Goal: Task Accomplishment & Management: Use online tool/utility

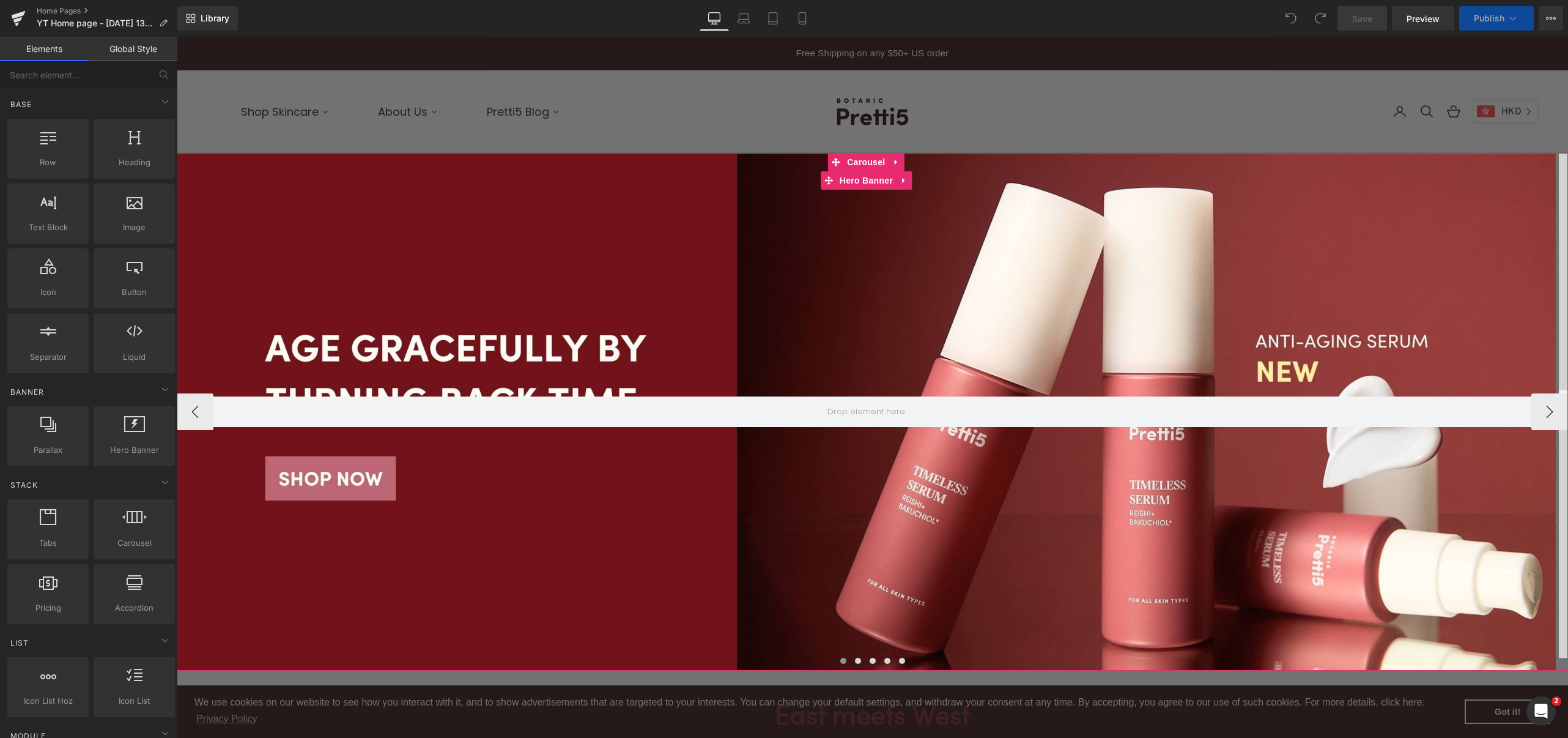
scroll to position [4280, 1379]
click at [1545, 411] on button "›" at bounding box center [1549, 412] width 37 height 37
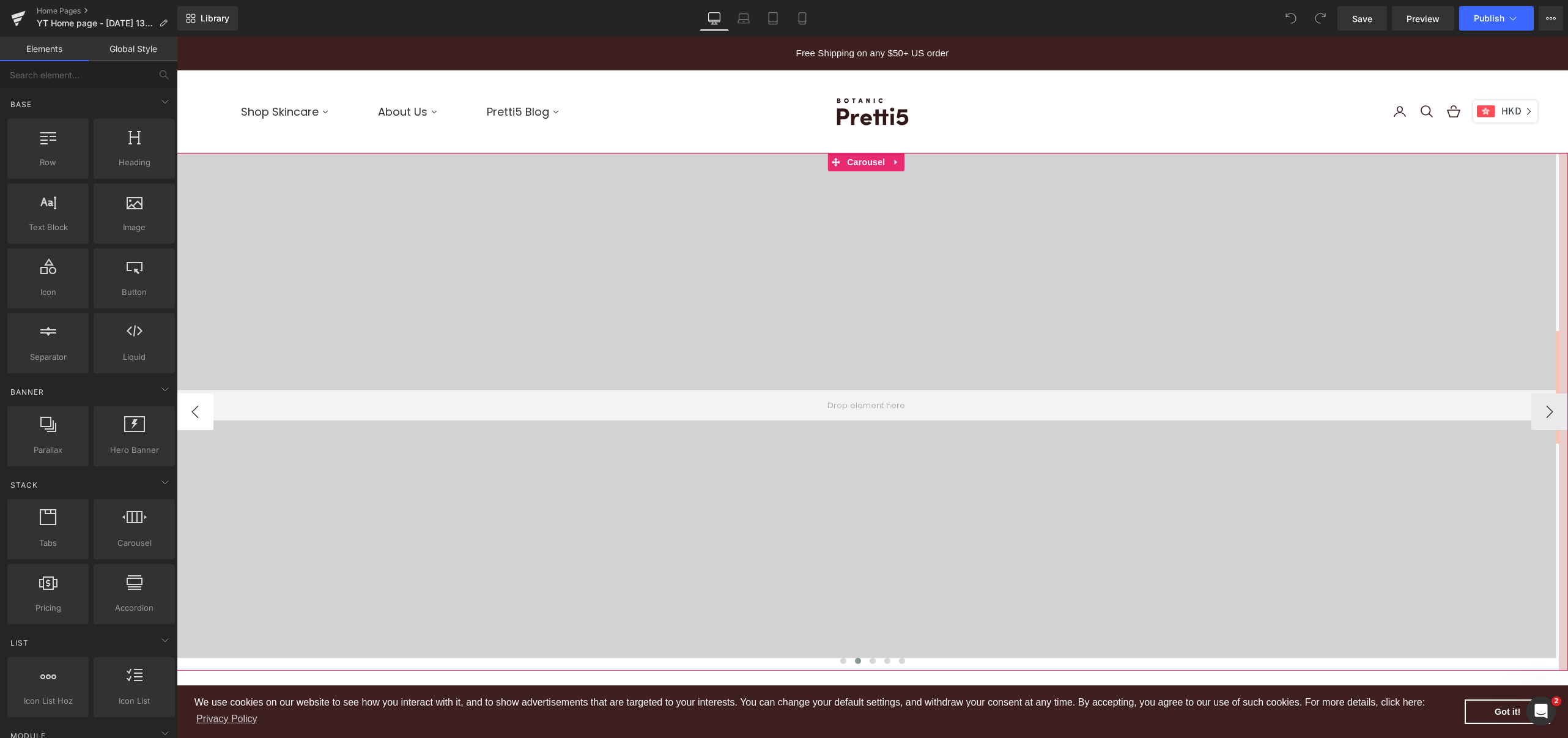
click at [197, 407] on button "‹" at bounding box center [195, 412] width 37 height 37
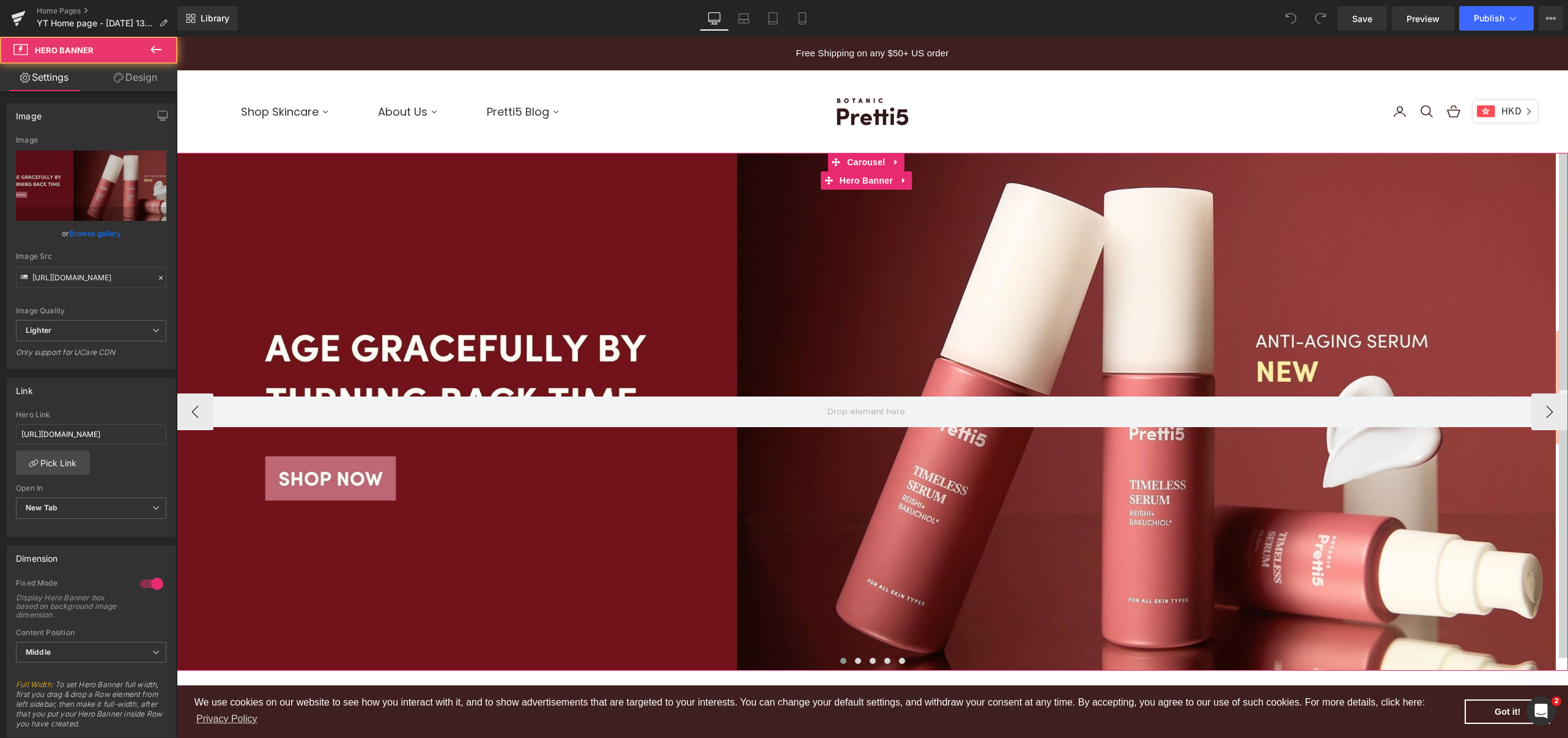
click at [877, 274] on div at bounding box center [866, 412] width 1379 height 517
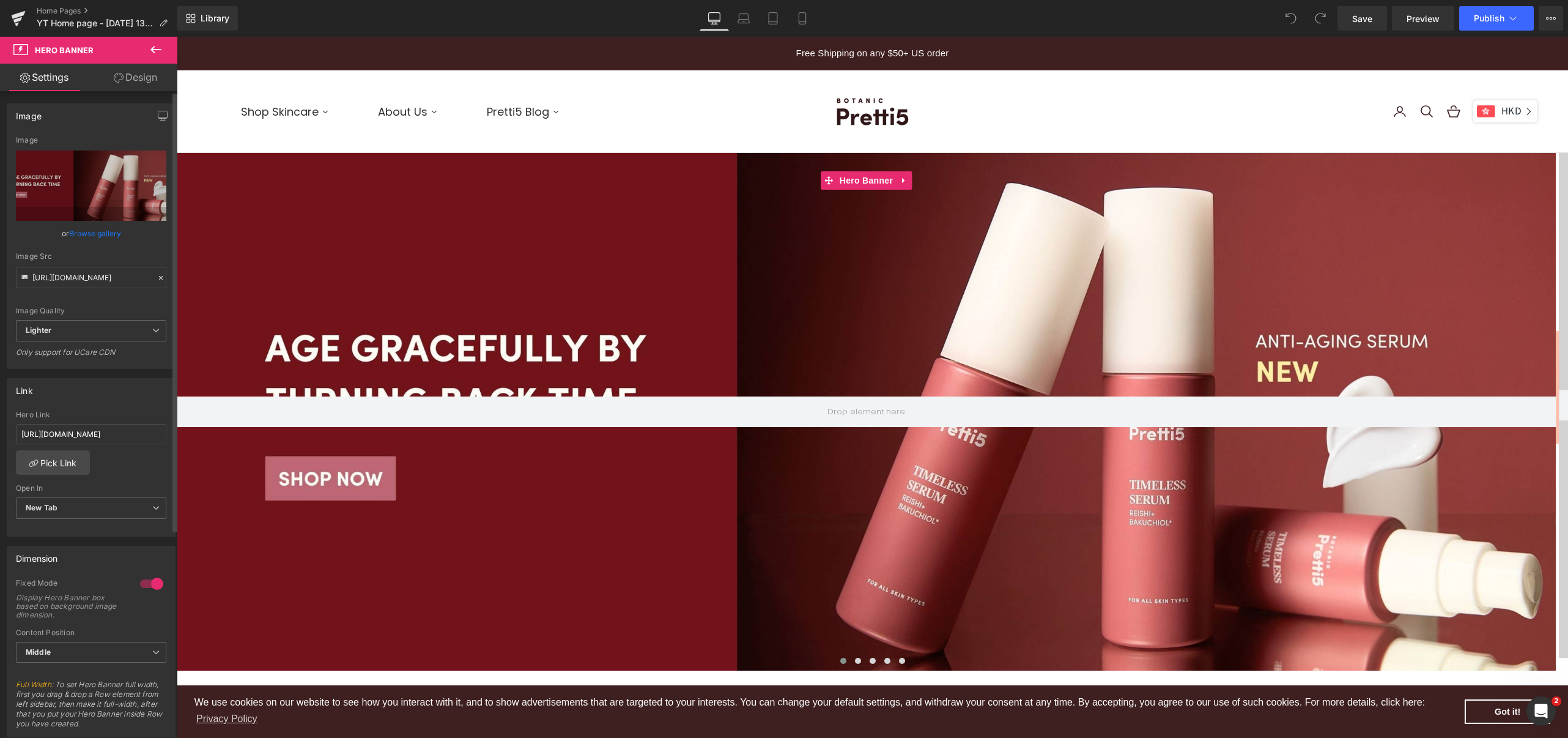
click at [89, 230] on link "Browse gallery" at bounding box center [95, 233] width 52 height 22
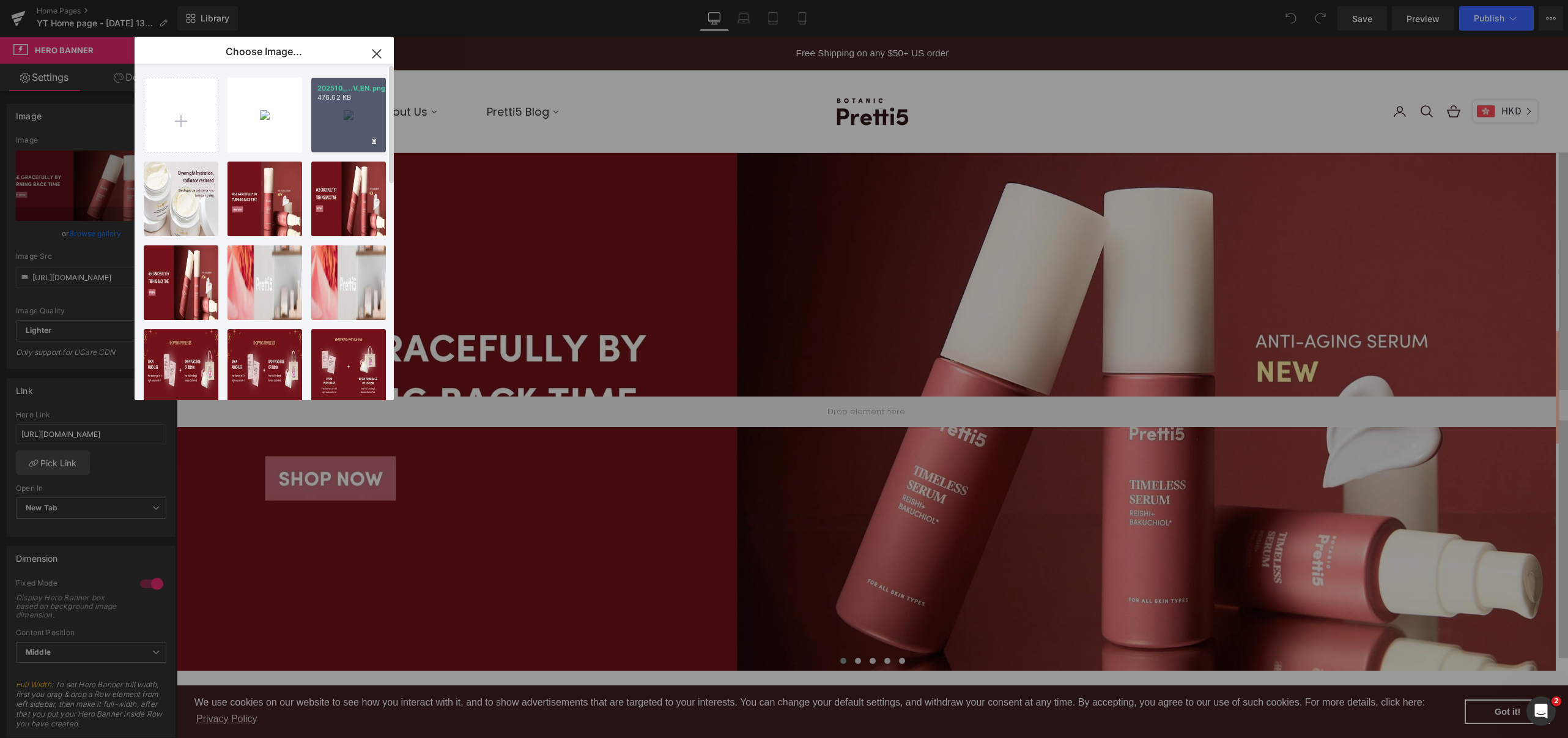
click at [350, 113] on div "202510_...V_EN.png 476.62 KB" at bounding box center [348, 115] width 74 height 74
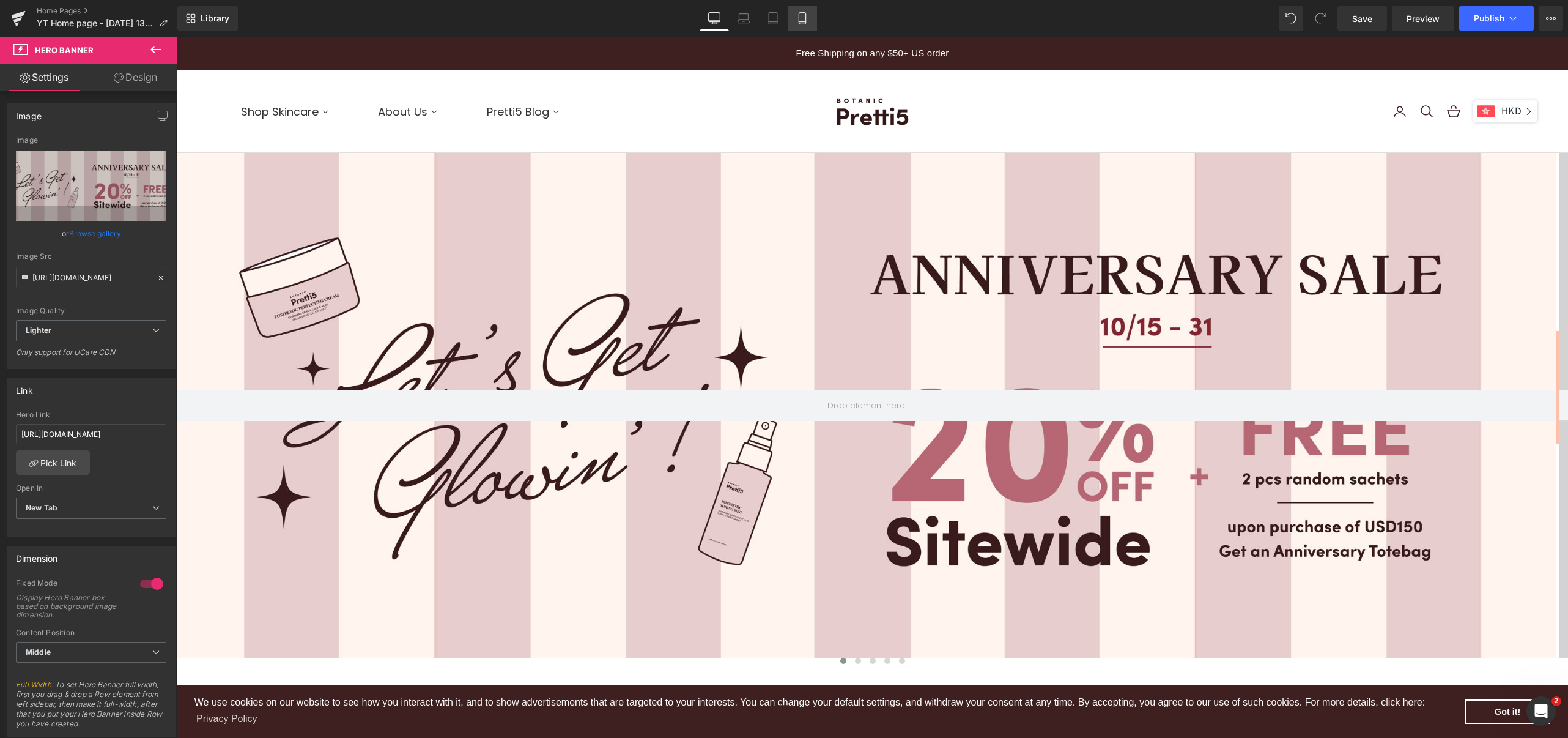
click at [802, 16] on icon at bounding box center [802, 19] width 13 height 13
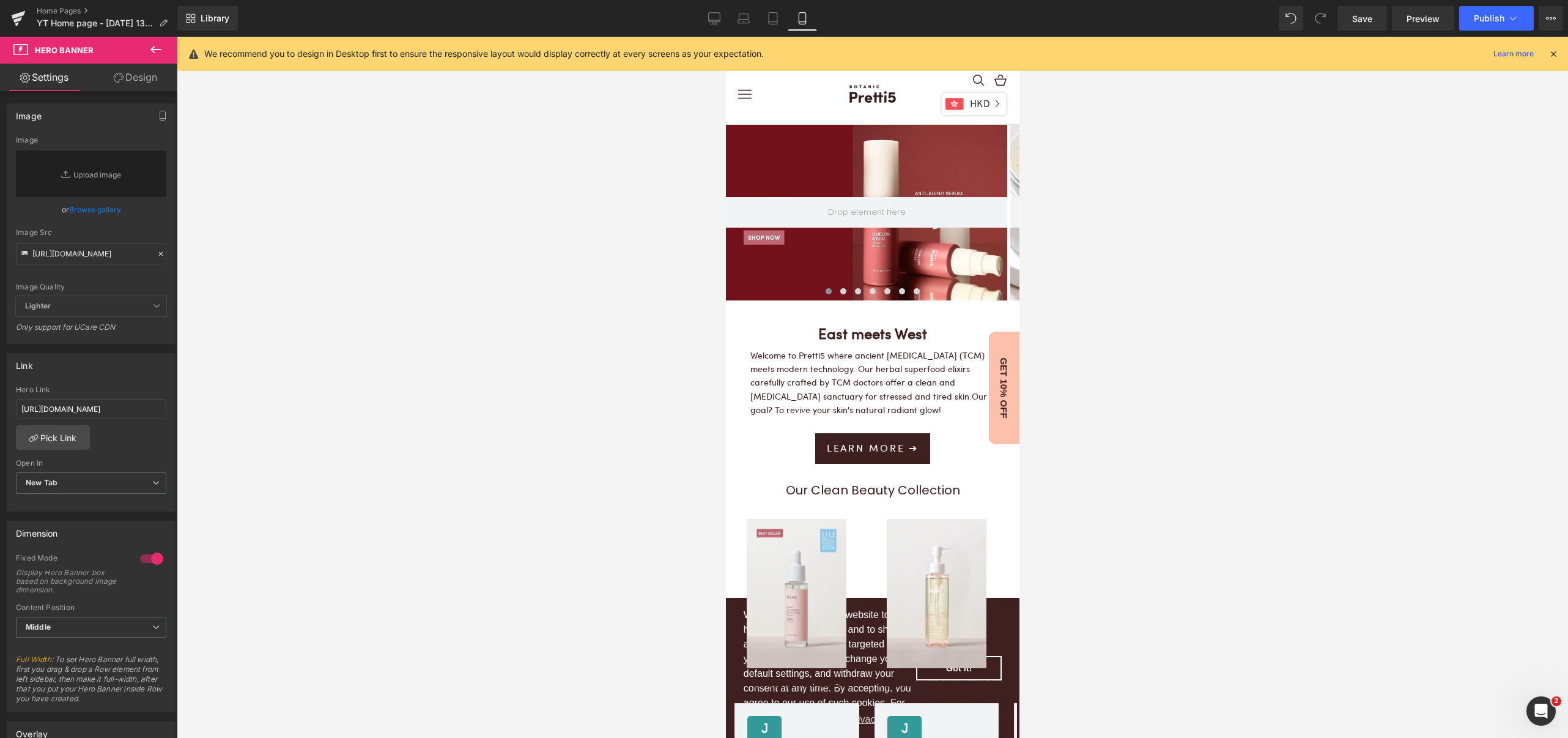
scroll to position [6, 6]
click at [848, 250] on div at bounding box center [866, 213] width 282 height 176
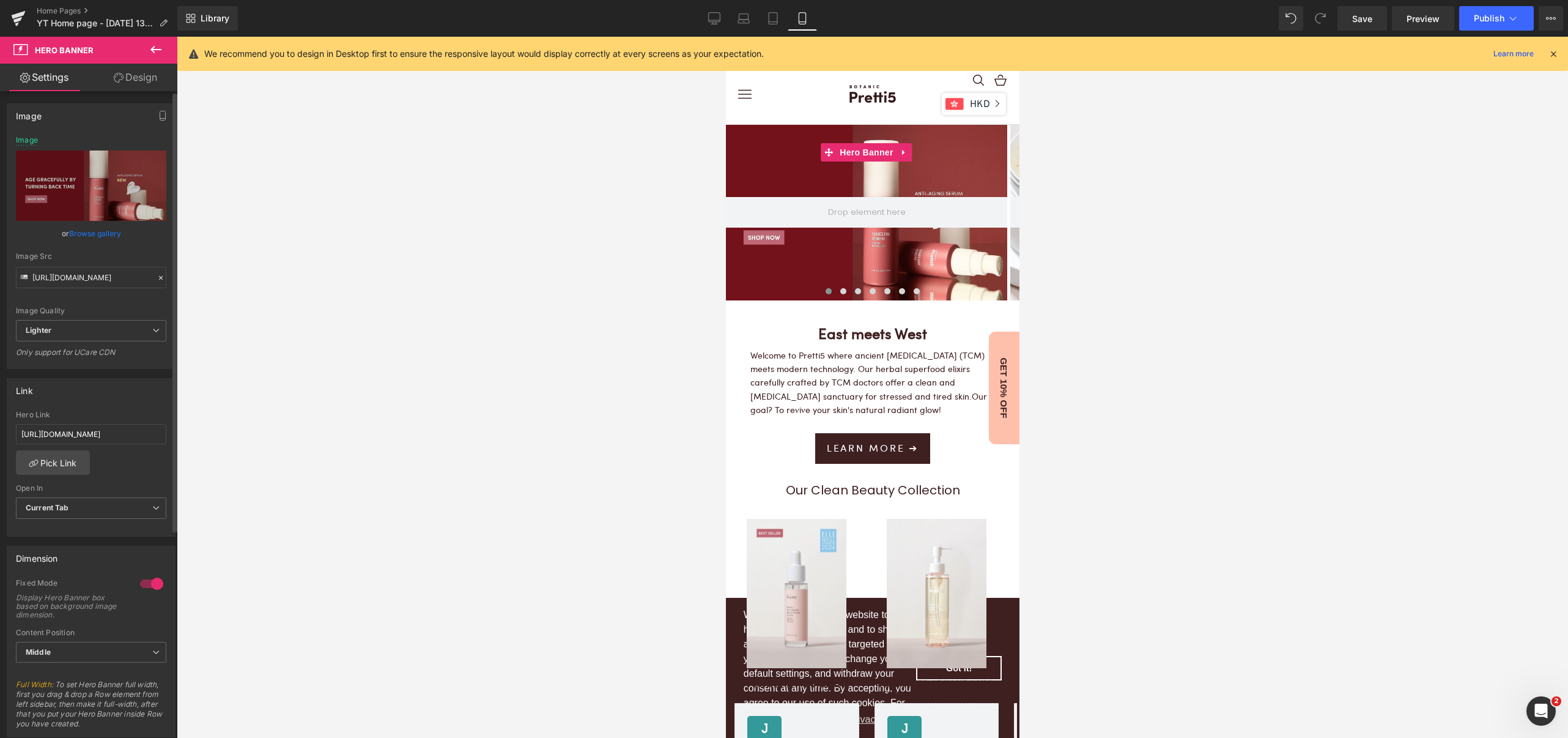
click at [93, 229] on link "Browse gallery" at bounding box center [95, 233] width 52 height 22
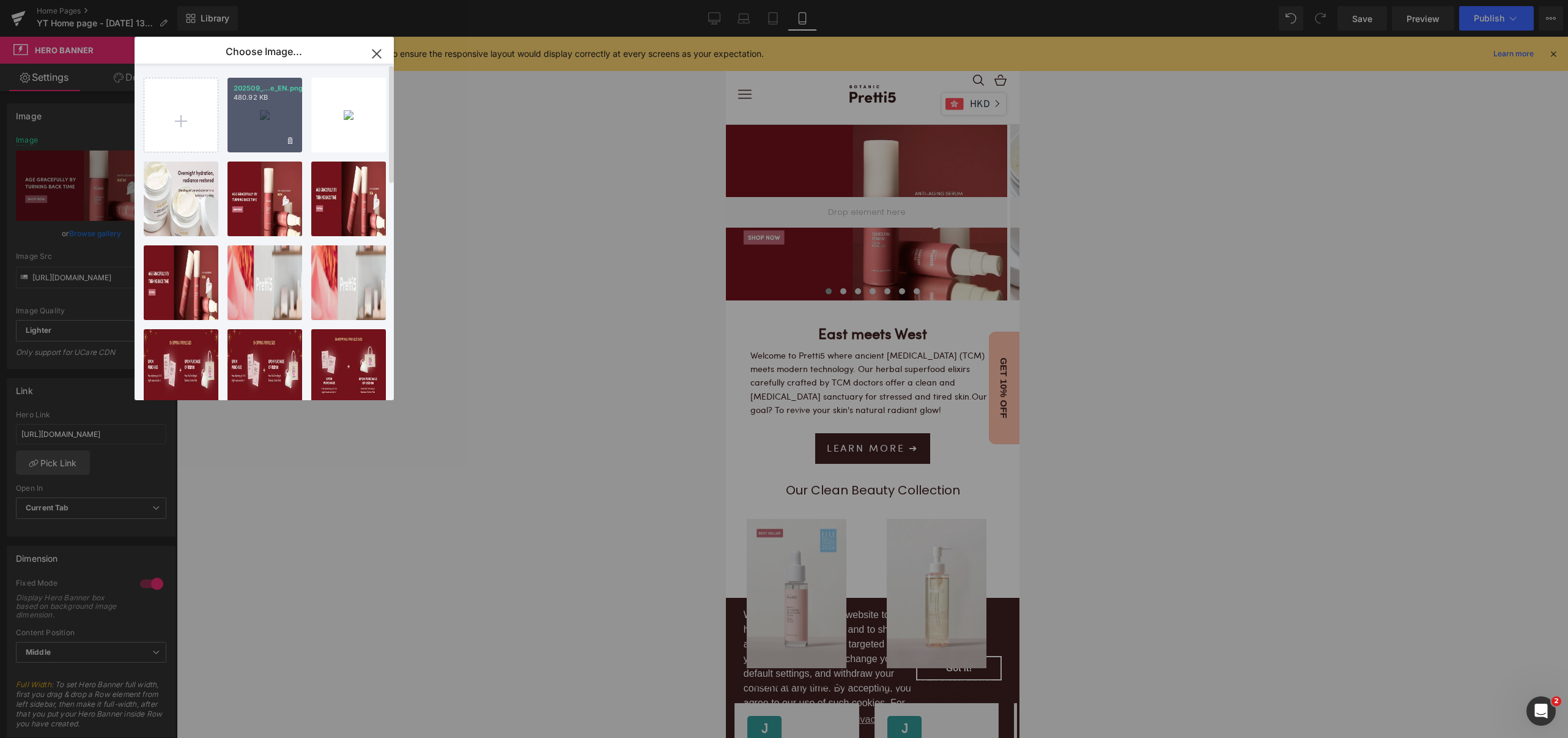
click at [272, 122] on div "202509_...e_EN.png 480.92 KB" at bounding box center [264, 115] width 74 height 74
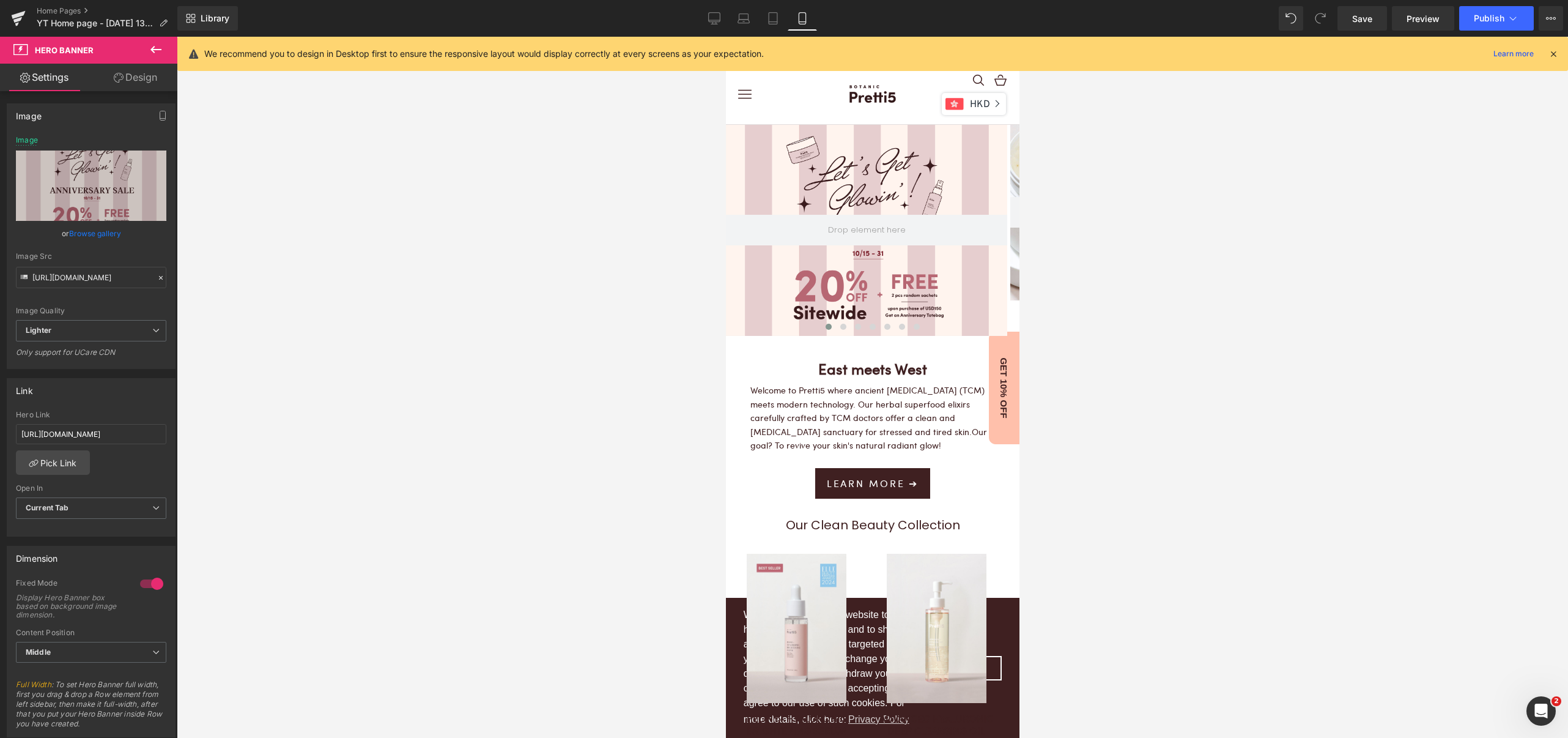
scroll to position [3484, 282]
click at [1359, 16] on span "Save" at bounding box center [1362, 19] width 21 height 13
drag, startPoint x: 713, startPoint y: 13, endPoint x: 472, endPoint y: 430, distance: 481.6
click at [713, 13] on icon at bounding box center [715, 19] width 13 height 13
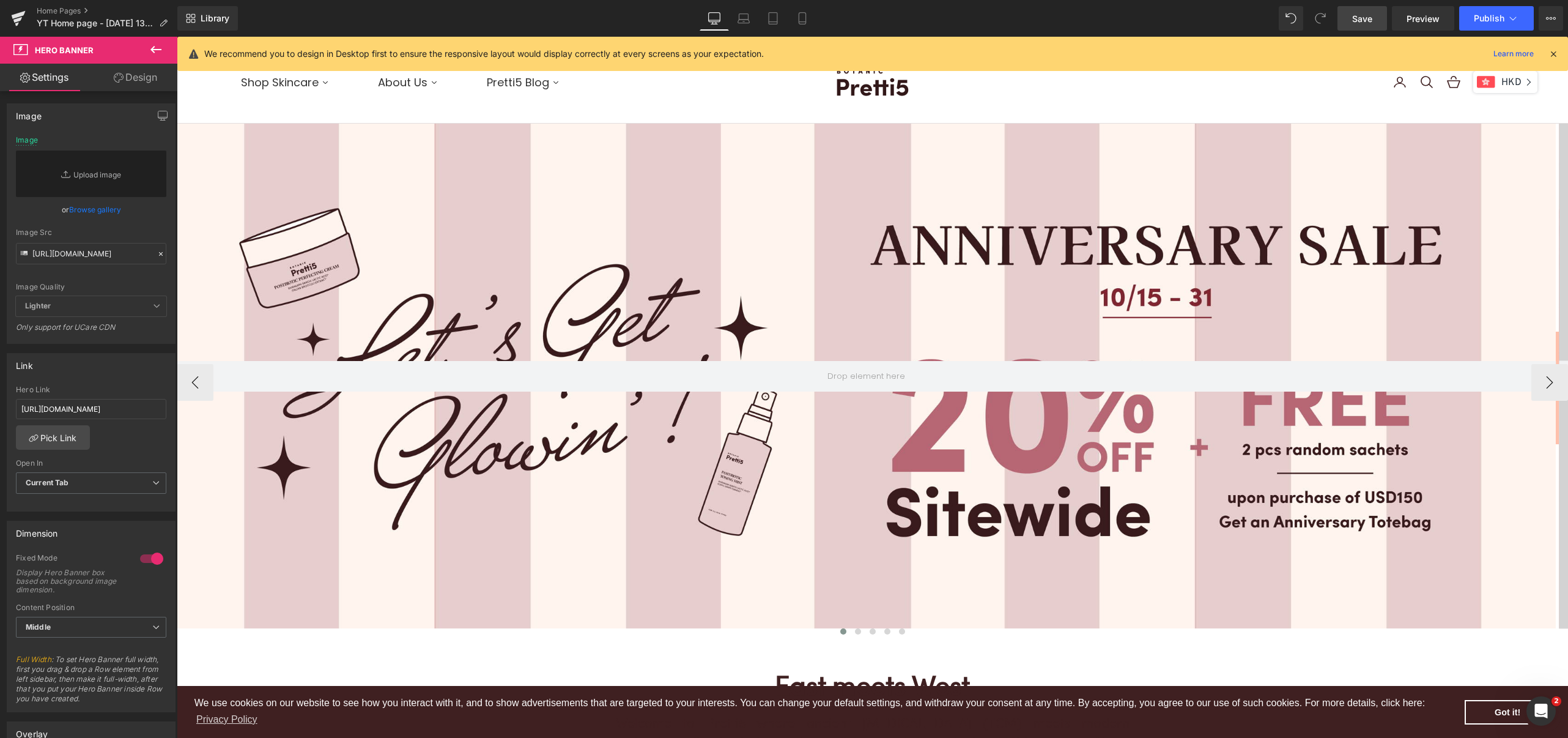
scroll to position [0, 0]
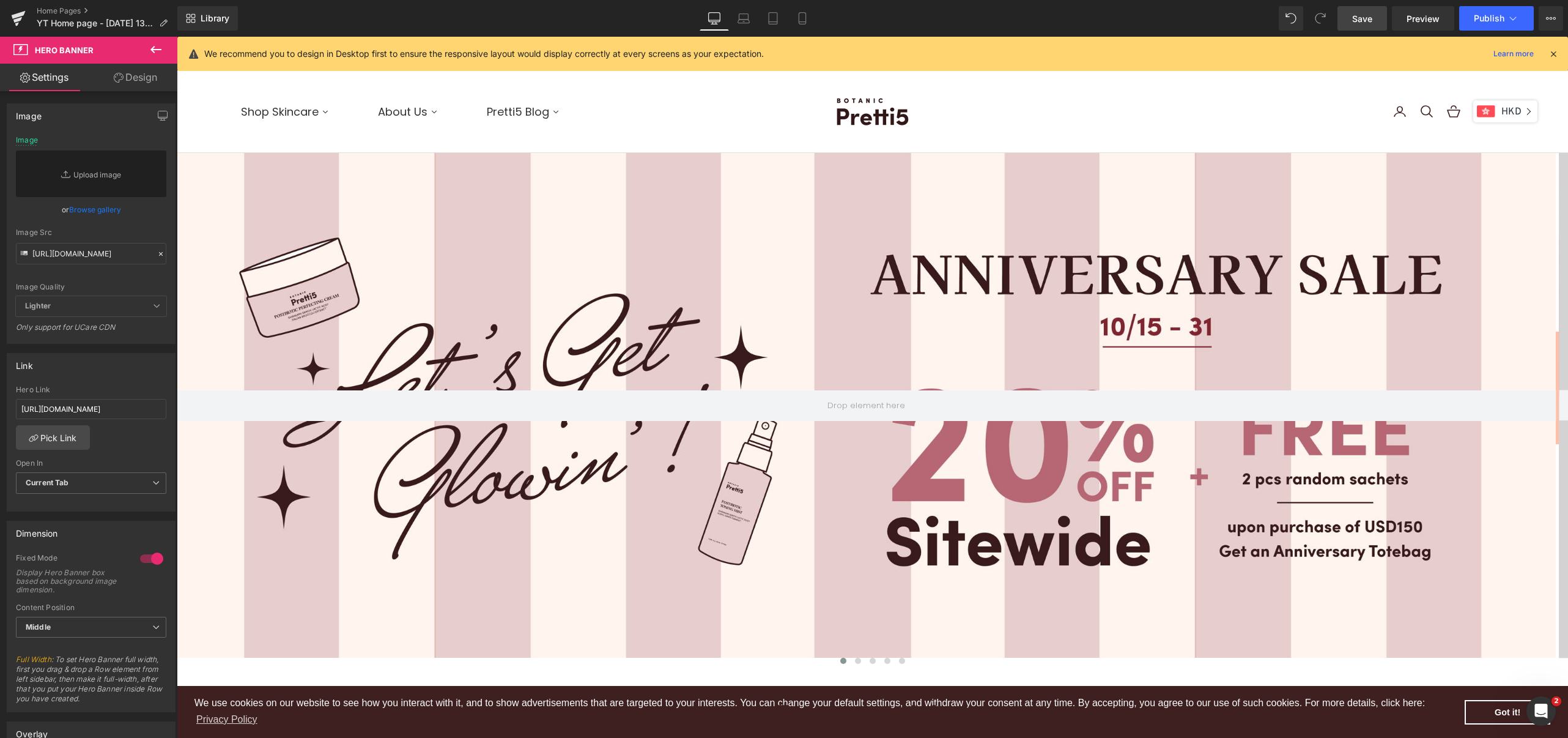
click at [1363, 16] on span "Save" at bounding box center [1362, 19] width 21 height 13
click at [851, 664] on button at bounding box center [858, 661] width 14 height 13
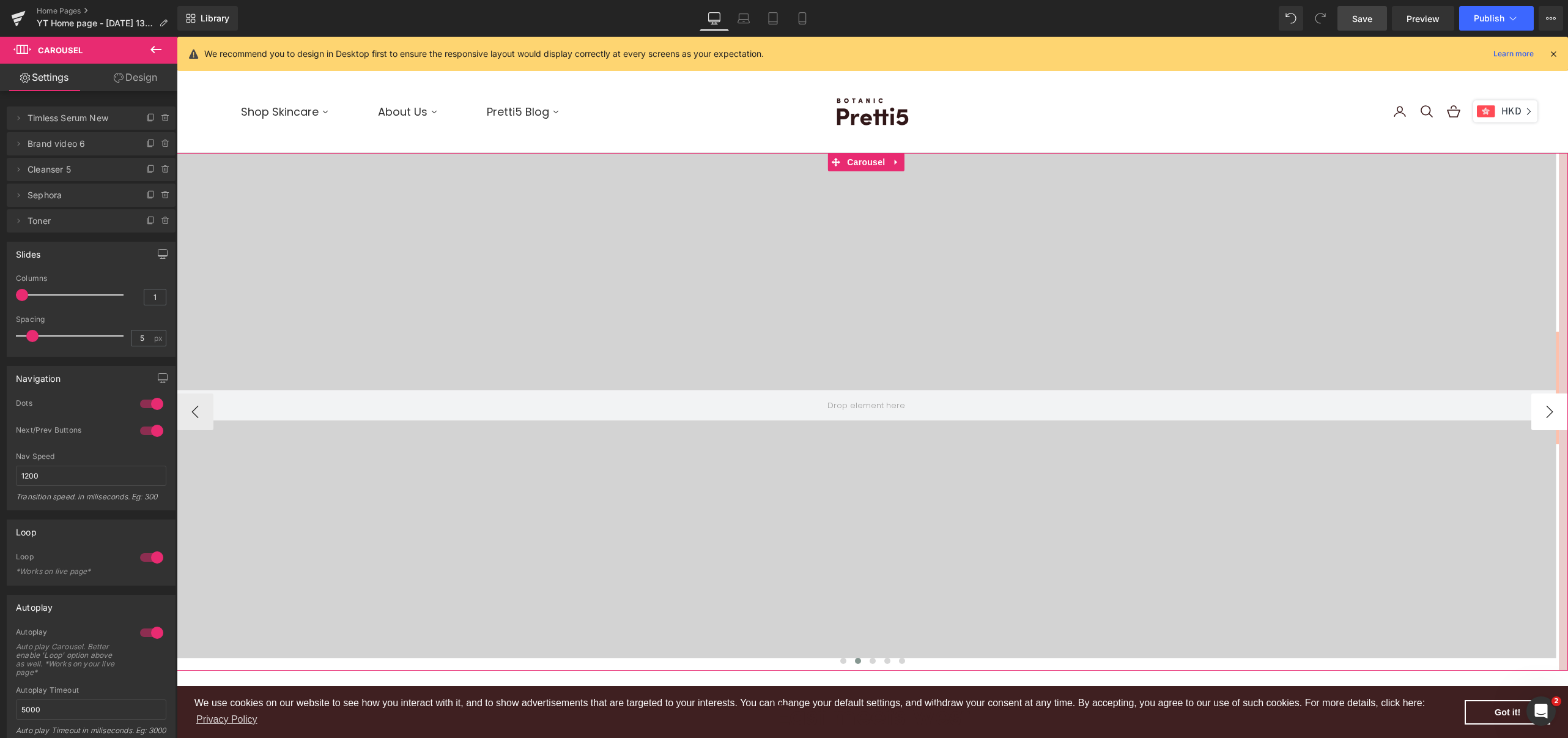
click at [1537, 407] on button "›" at bounding box center [1549, 412] width 37 height 37
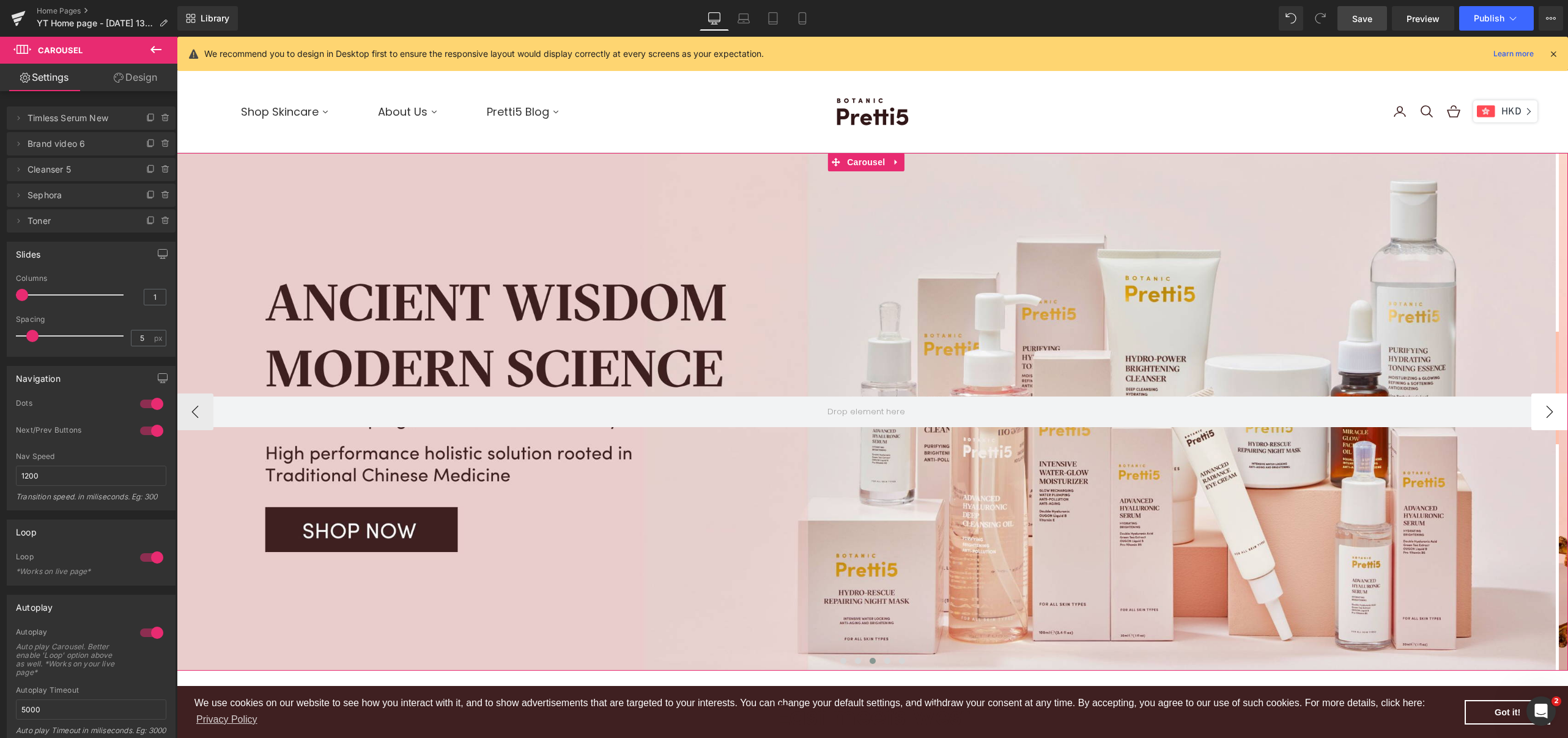
click at [1537, 407] on button "›" at bounding box center [1549, 412] width 37 height 37
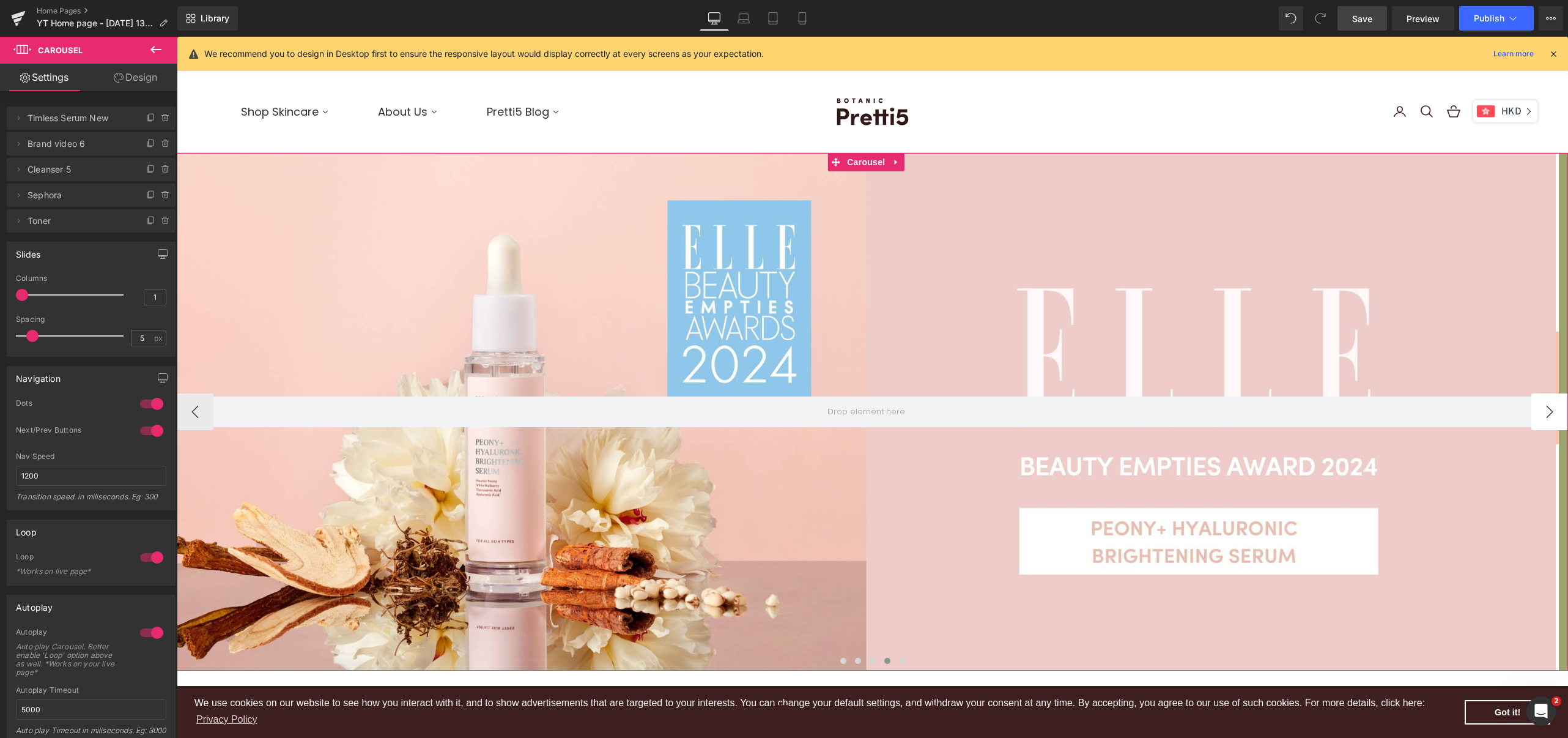
click at [1537, 407] on button "›" at bounding box center [1549, 412] width 37 height 37
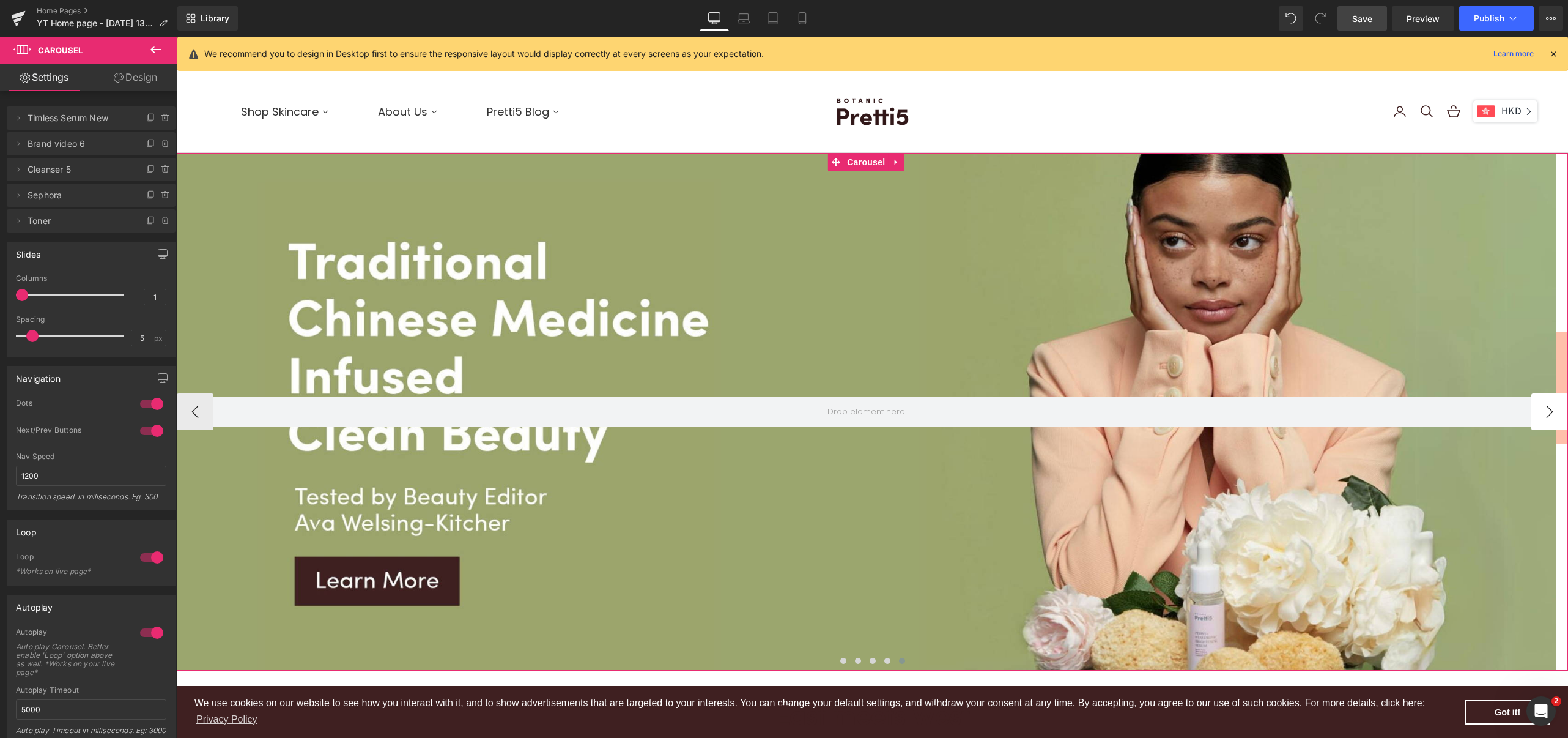
click at [1537, 407] on button "›" at bounding box center [1549, 412] width 37 height 37
click at [191, 416] on button "‹" at bounding box center [195, 412] width 37 height 37
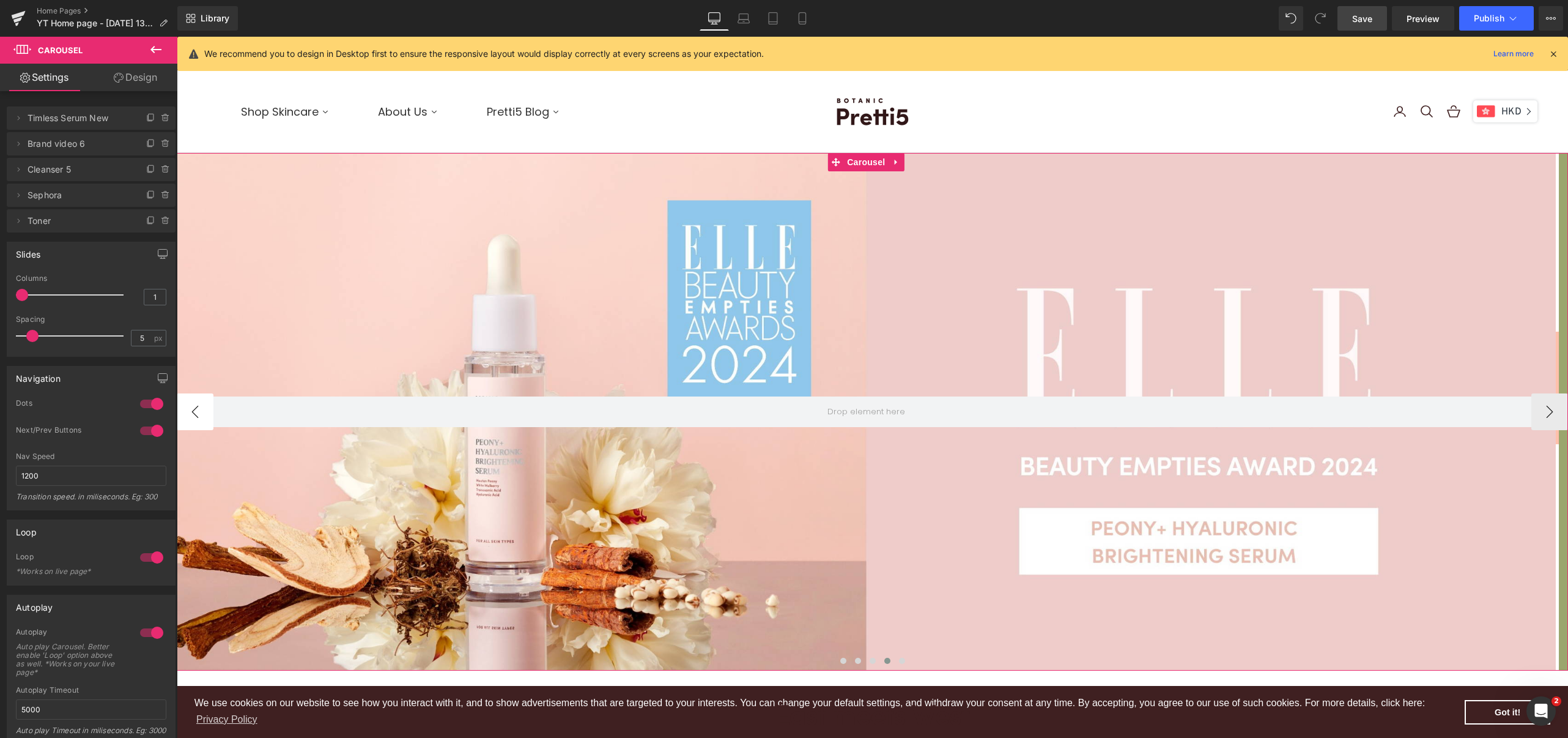
click at [188, 414] on button "‹" at bounding box center [195, 412] width 37 height 37
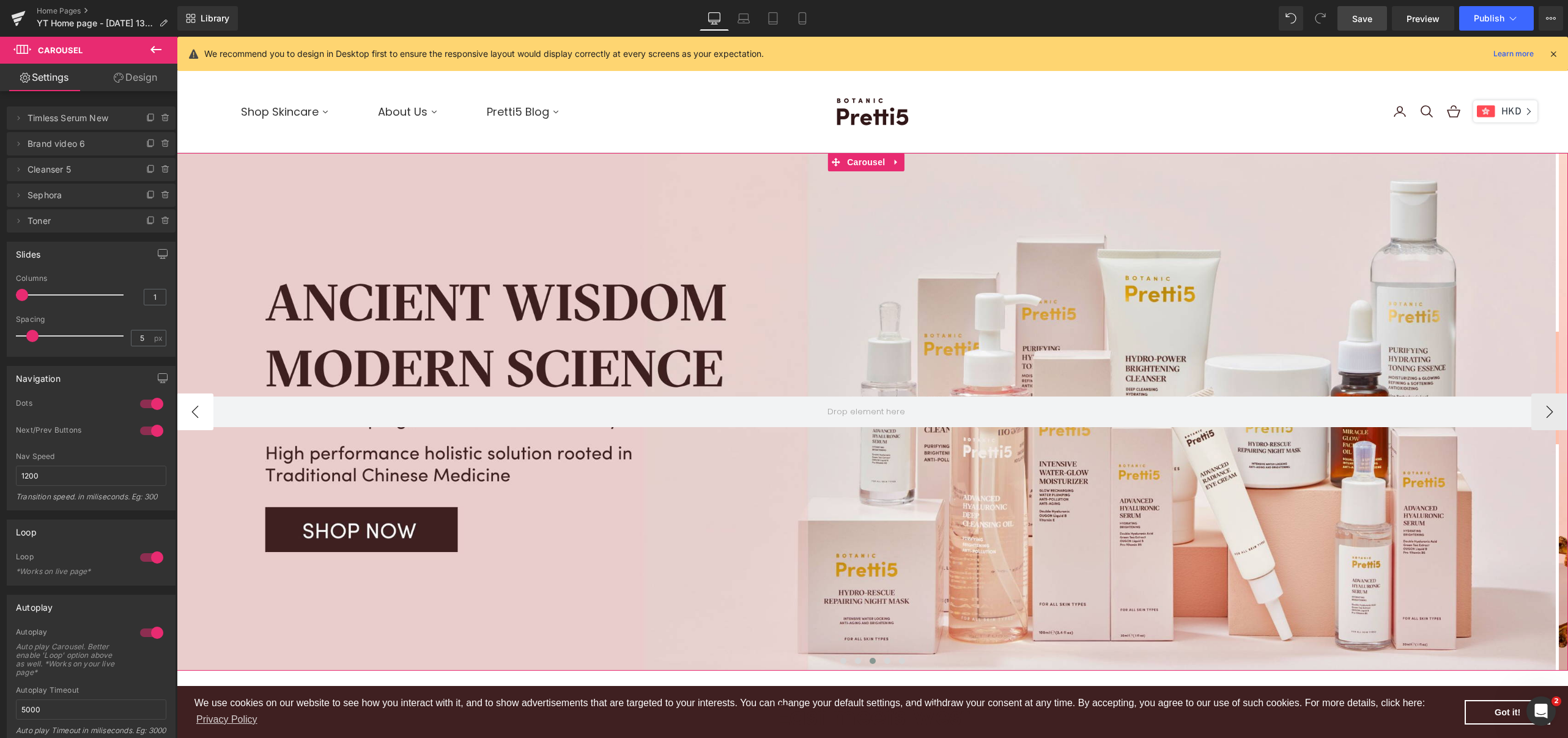
click at [195, 411] on button "‹" at bounding box center [195, 412] width 37 height 37
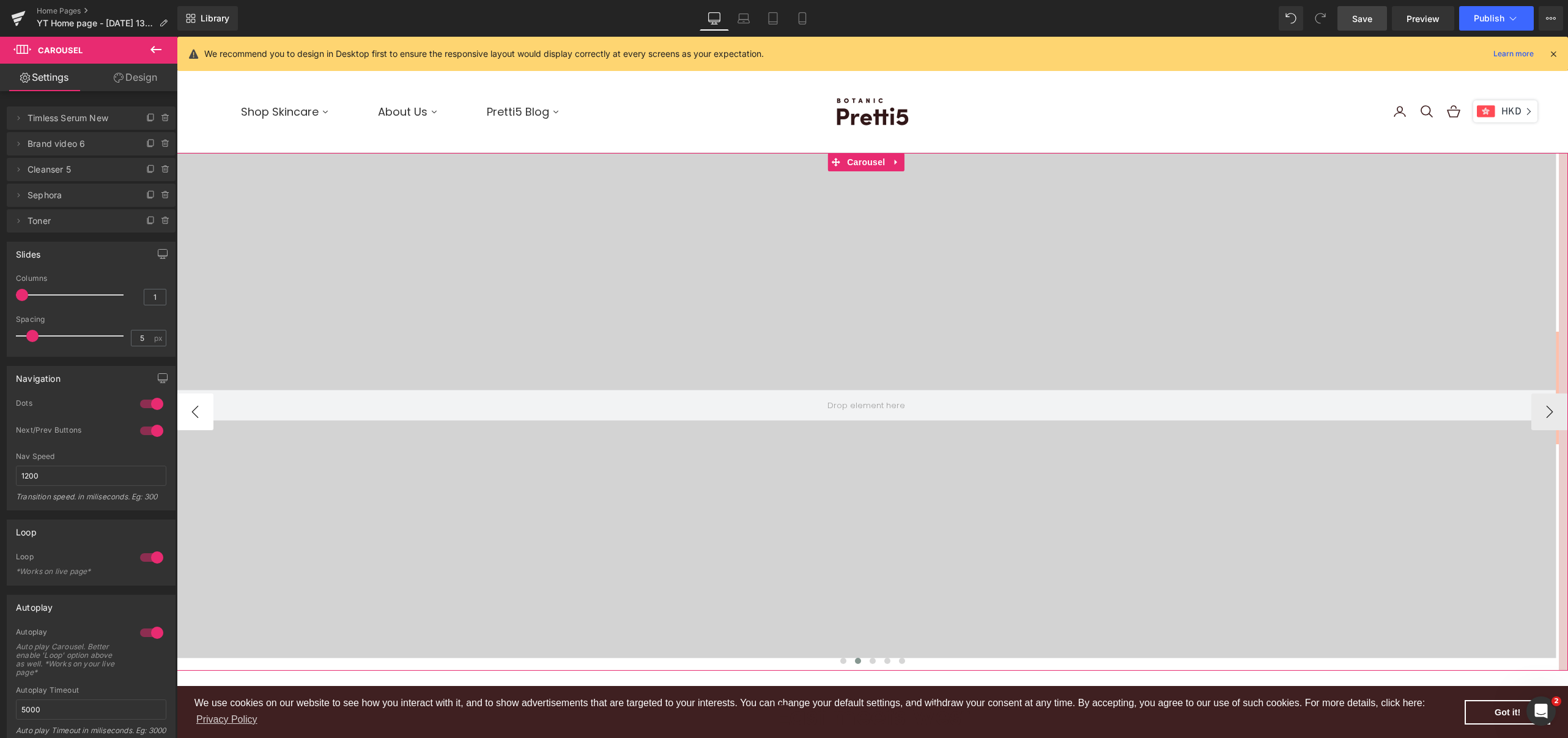
click at [195, 411] on button "‹" at bounding box center [195, 412] width 37 height 37
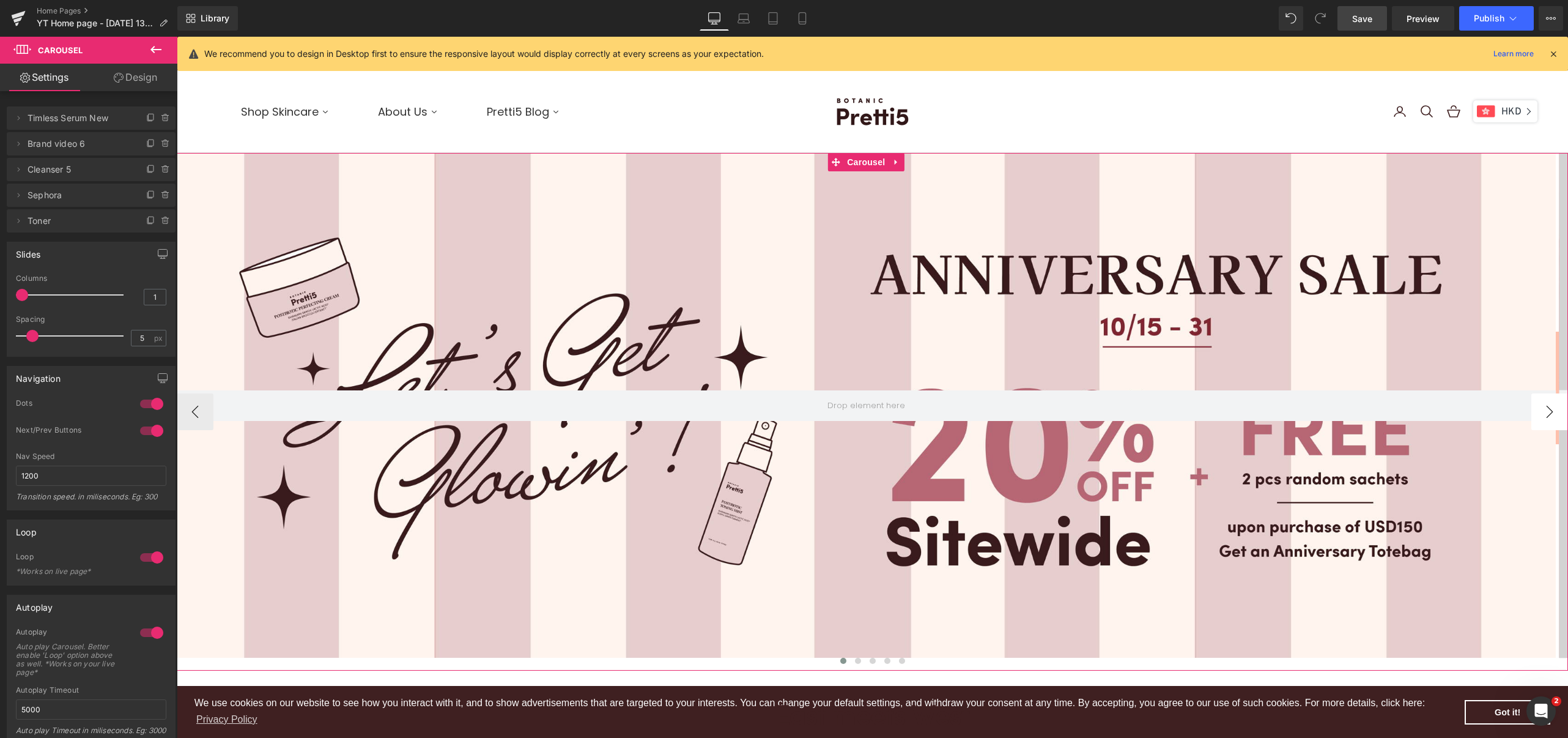
click at [1538, 411] on button "›" at bounding box center [1549, 412] width 37 height 37
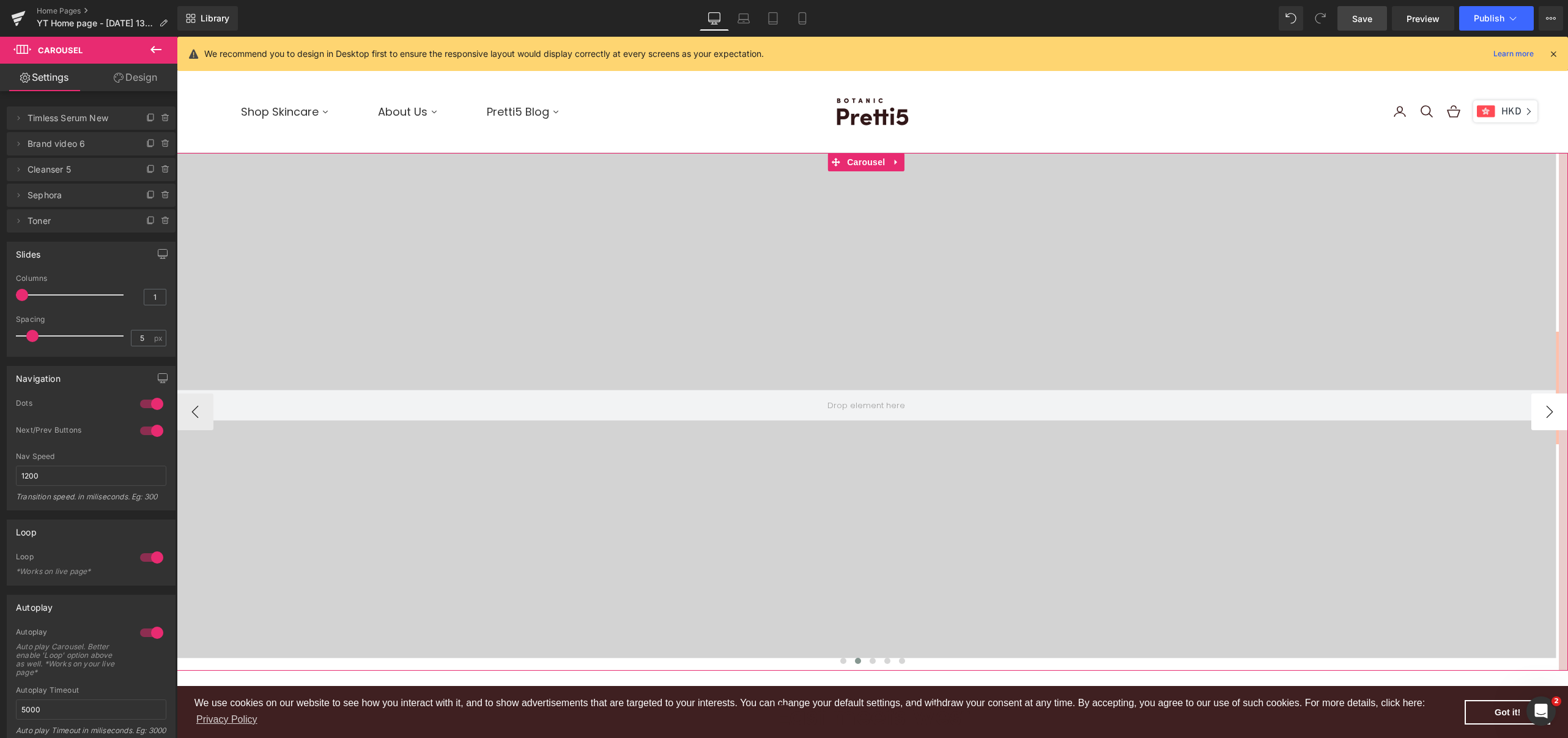
click at [1538, 411] on button "›" at bounding box center [1549, 412] width 37 height 37
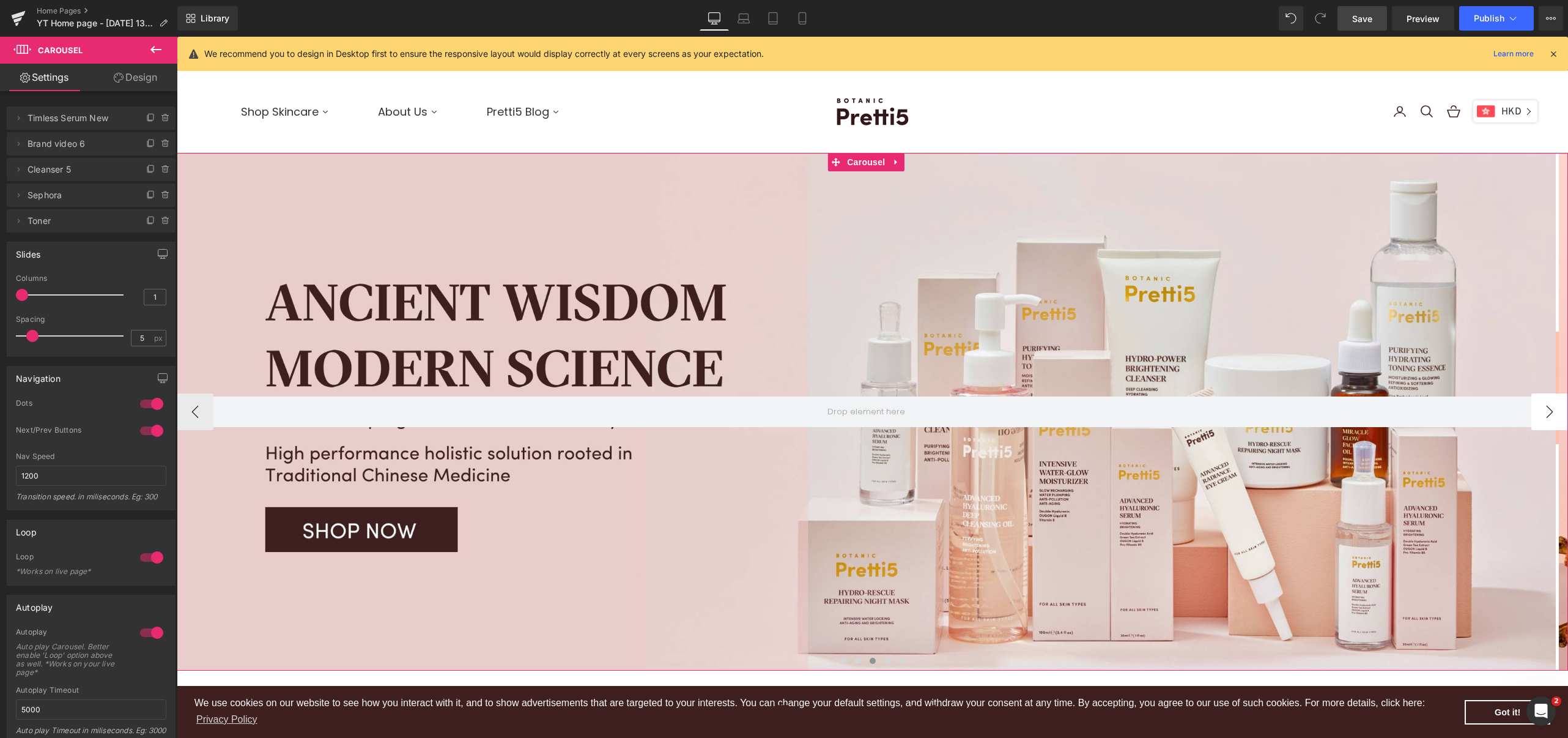
click at [1532, 406] on button "›" at bounding box center [1549, 412] width 37 height 37
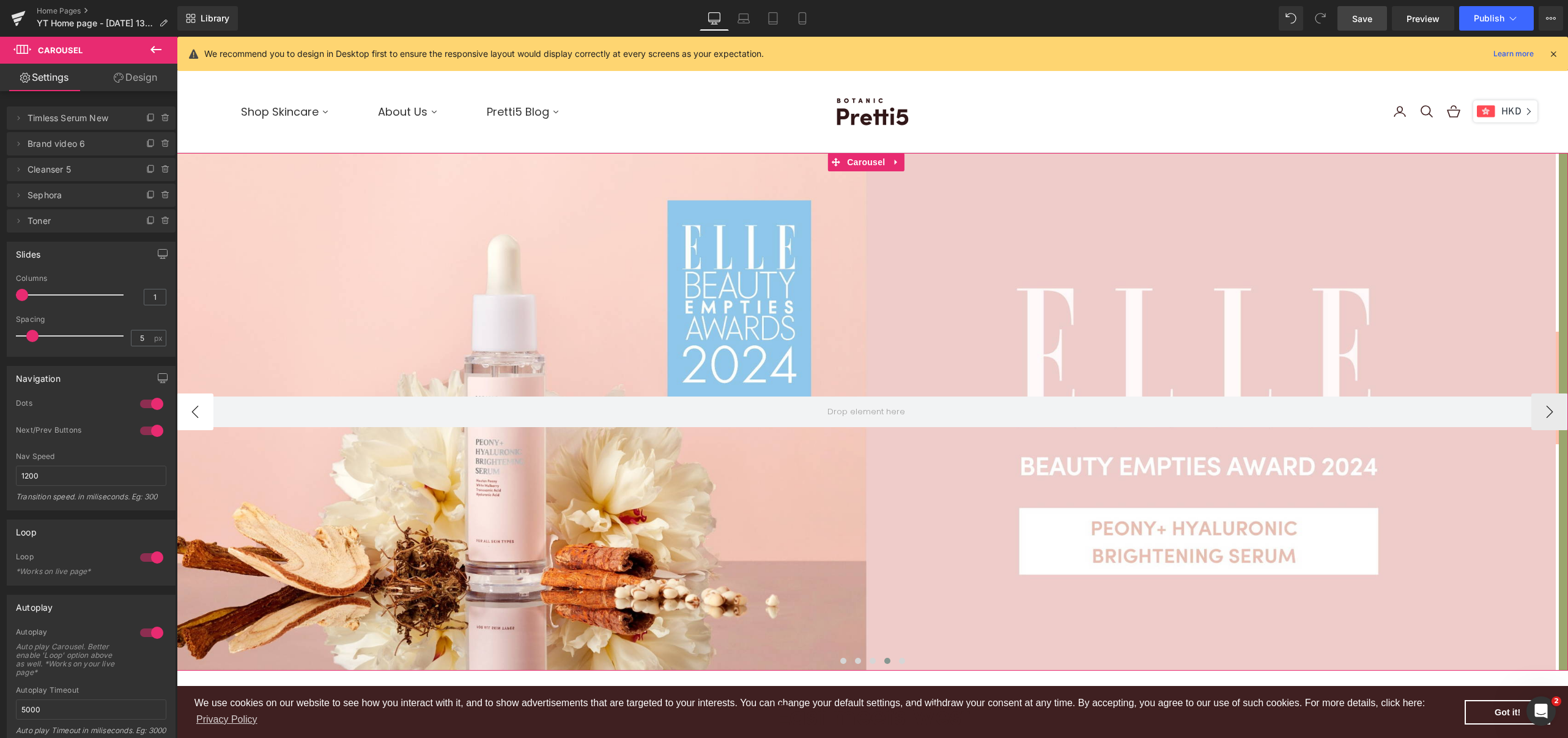
click at [205, 409] on button "‹" at bounding box center [195, 412] width 37 height 37
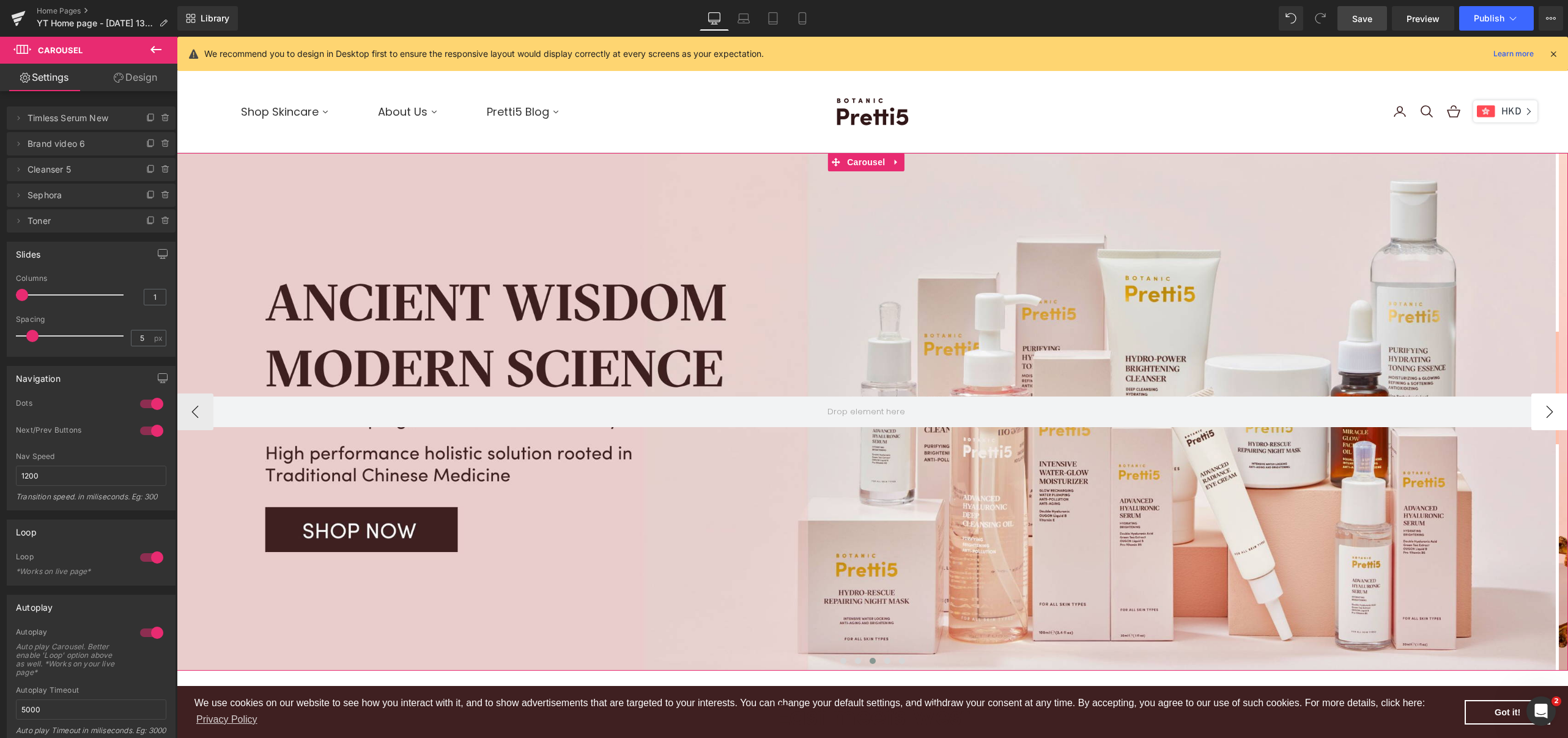
click at [1537, 401] on button "›" at bounding box center [1549, 412] width 37 height 37
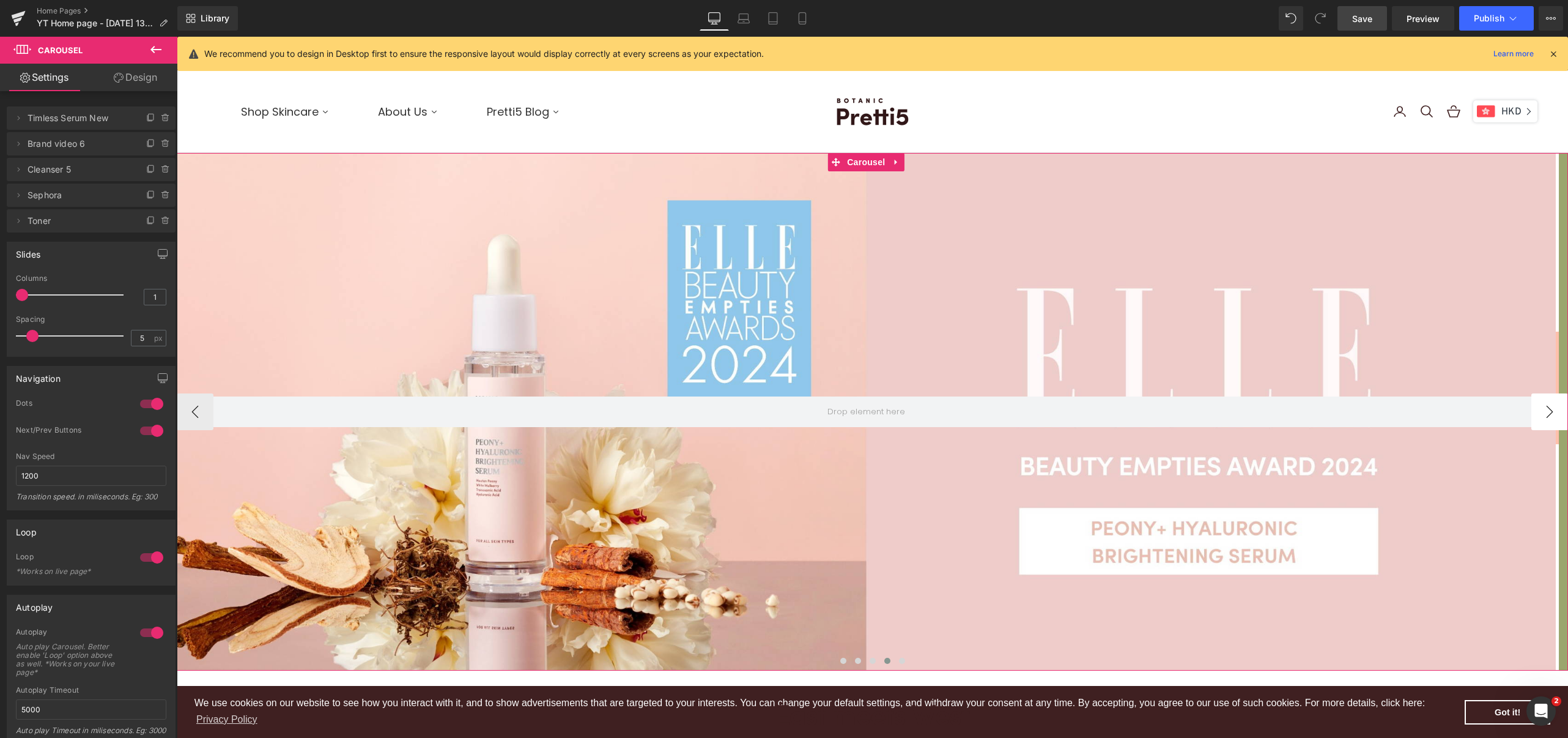
click at [1538, 411] on button "›" at bounding box center [1549, 412] width 37 height 37
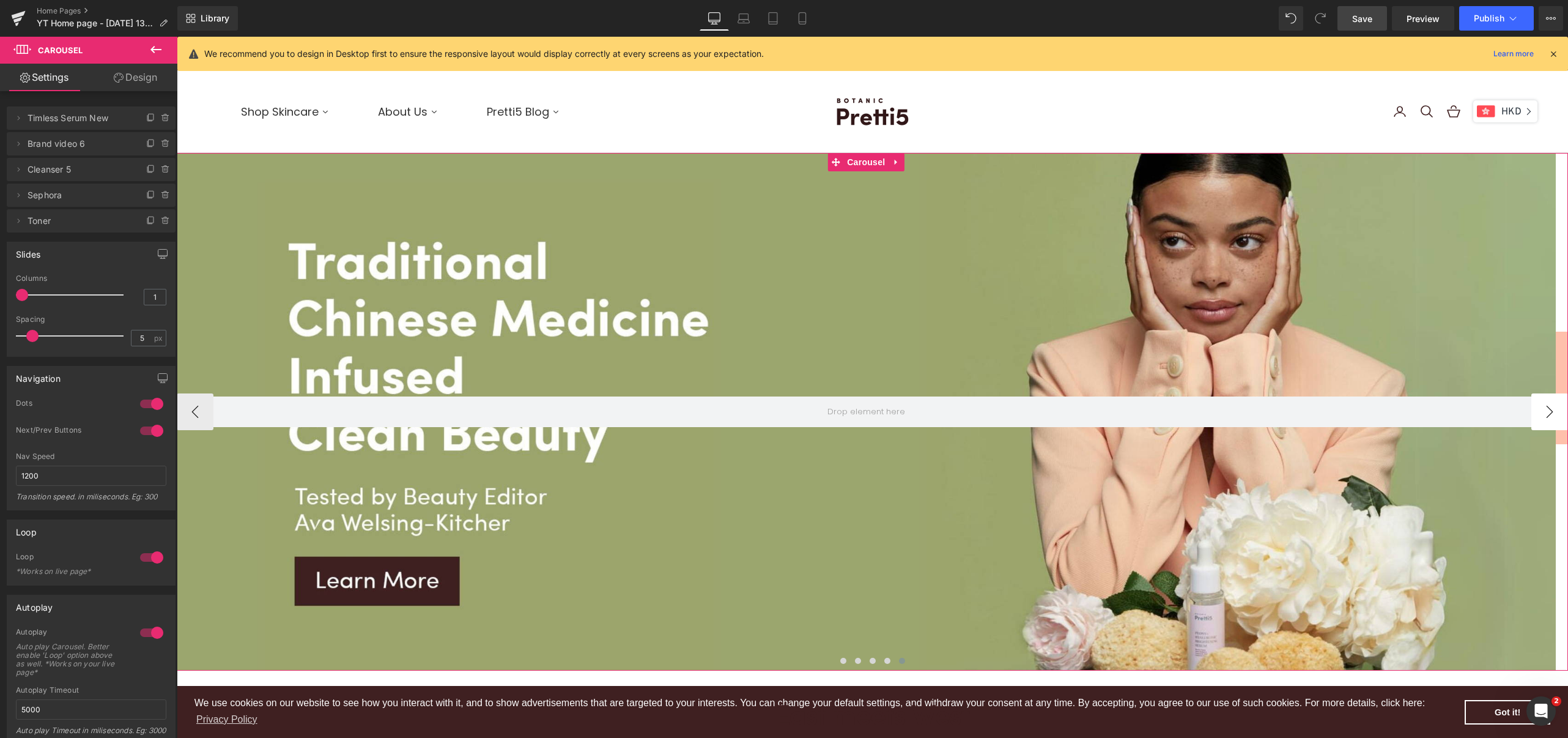
click at [1538, 411] on button "›" at bounding box center [1549, 412] width 37 height 37
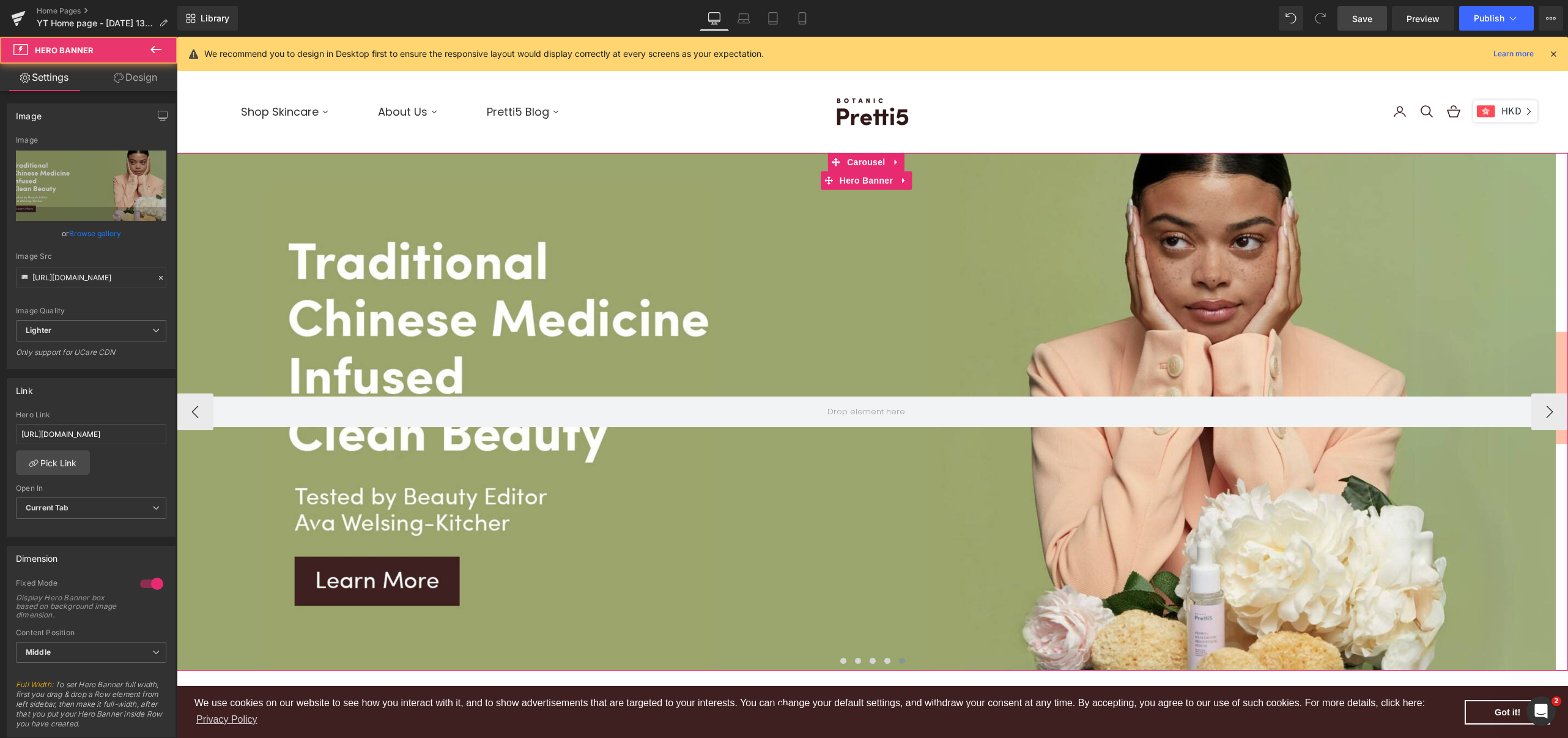
click at [900, 343] on div at bounding box center [866, 412] width 1379 height 517
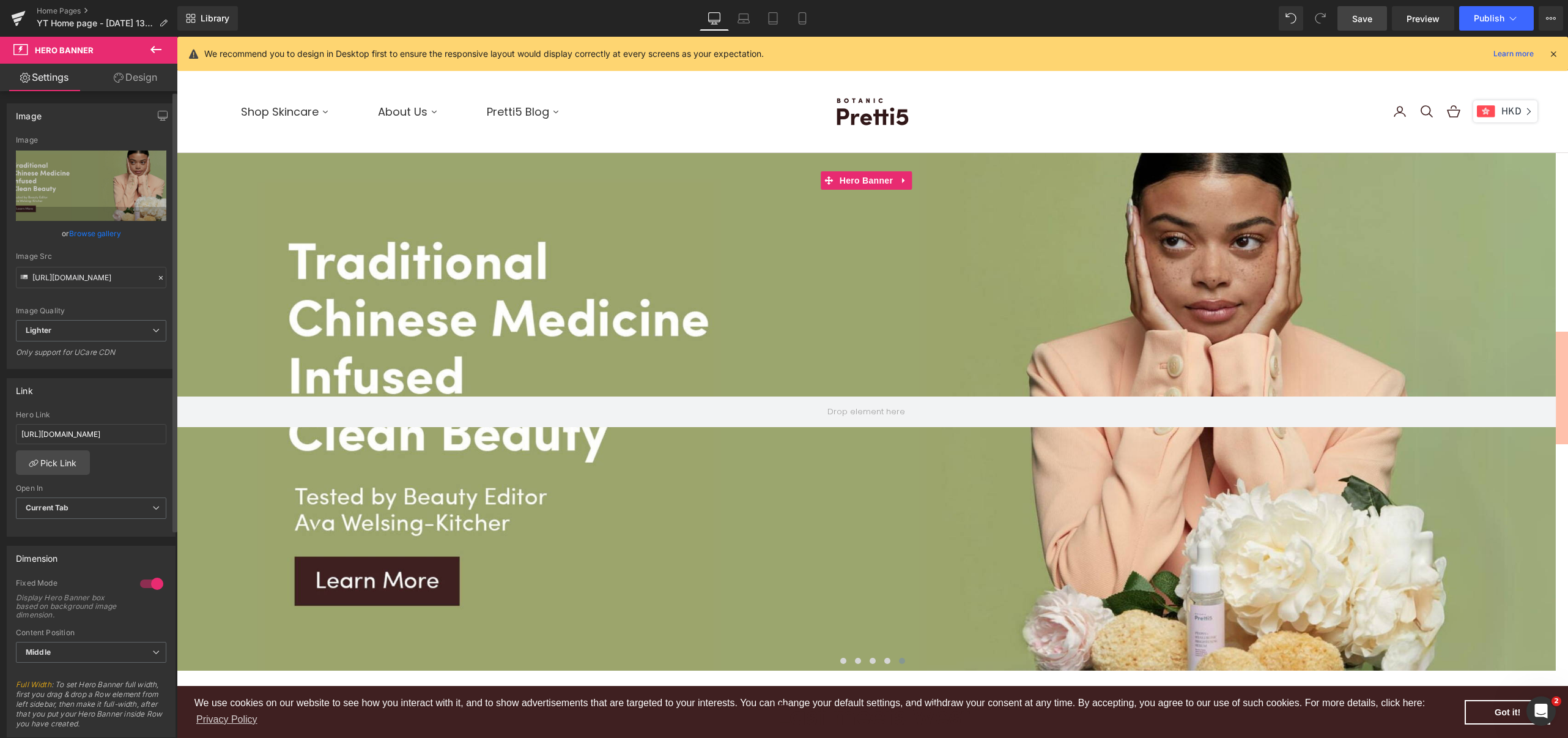
click at [88, 231] on link "Browse gallery" at bounding box center [95, 233] width 52 height 22
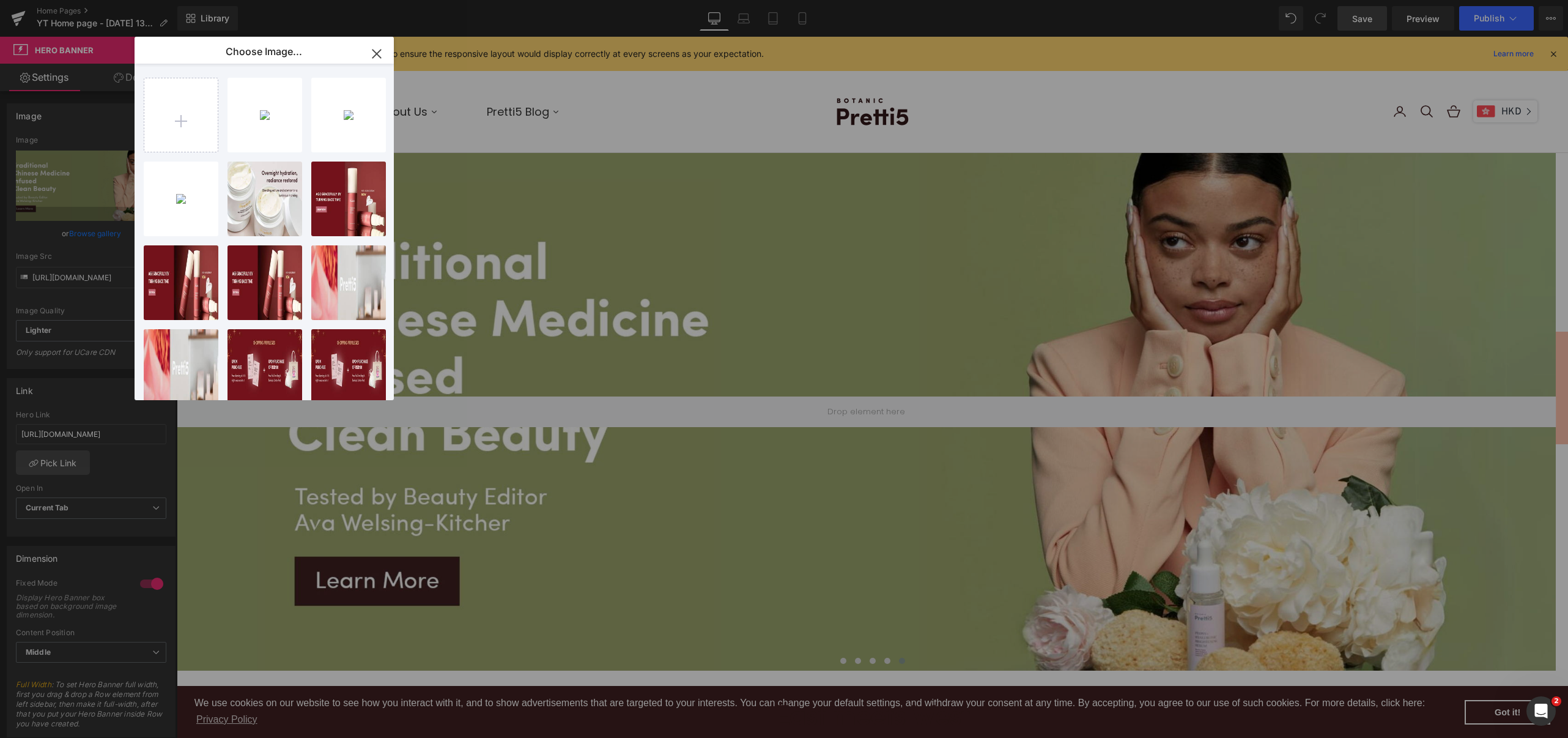
type input "C:\fakepath\EN Mobile 1600x1200.jpg"
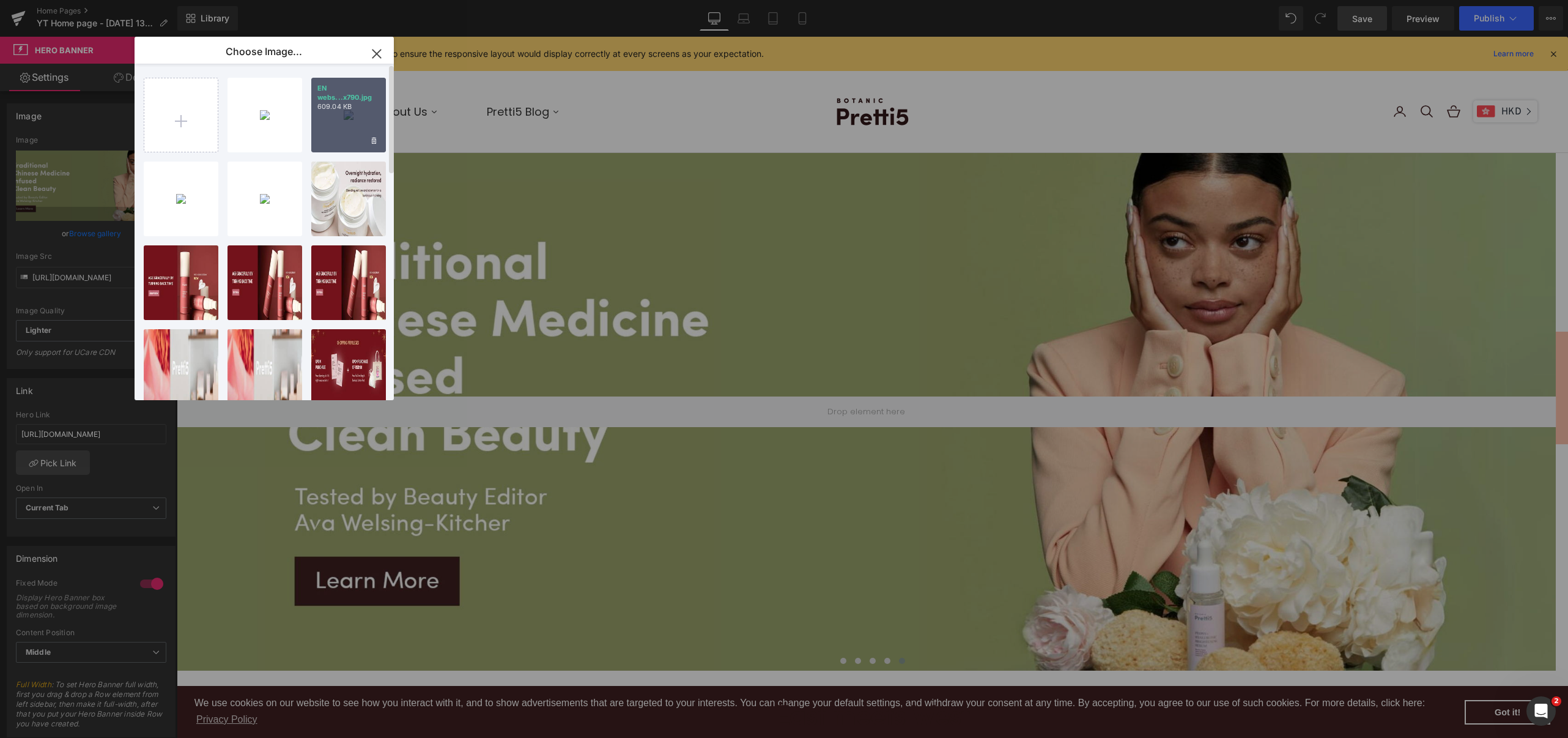
click at [342, 116] on div "EN webs...x790.jpg 609.04 KB" at bounding box center [348, 115] width 74 height 74
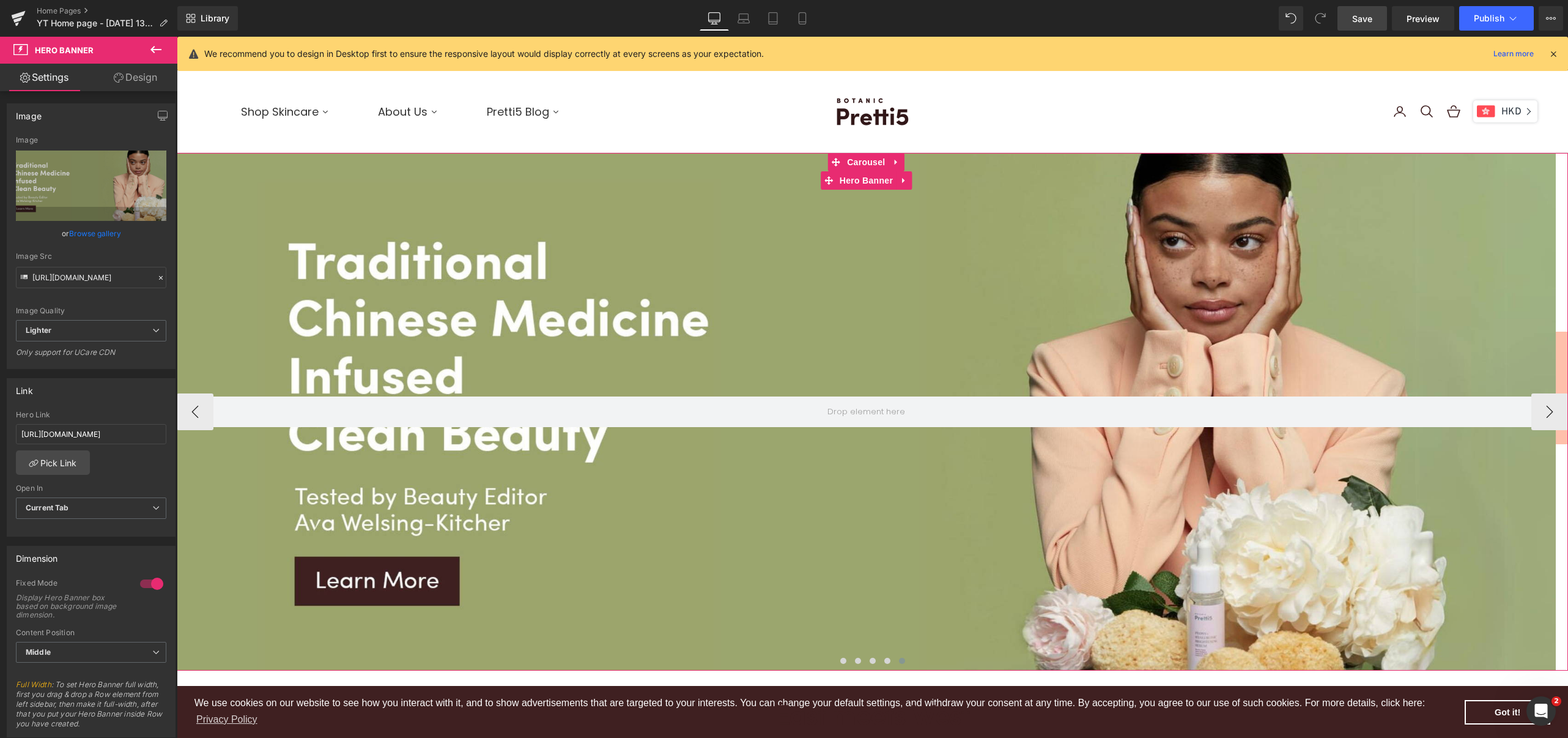
click at [844, 236] on div at bounding box center [866, 412] width 1379 height 517
click at [89, 233] on link "Browse gallery" at bounding box center [95, 233] width 52 height 22
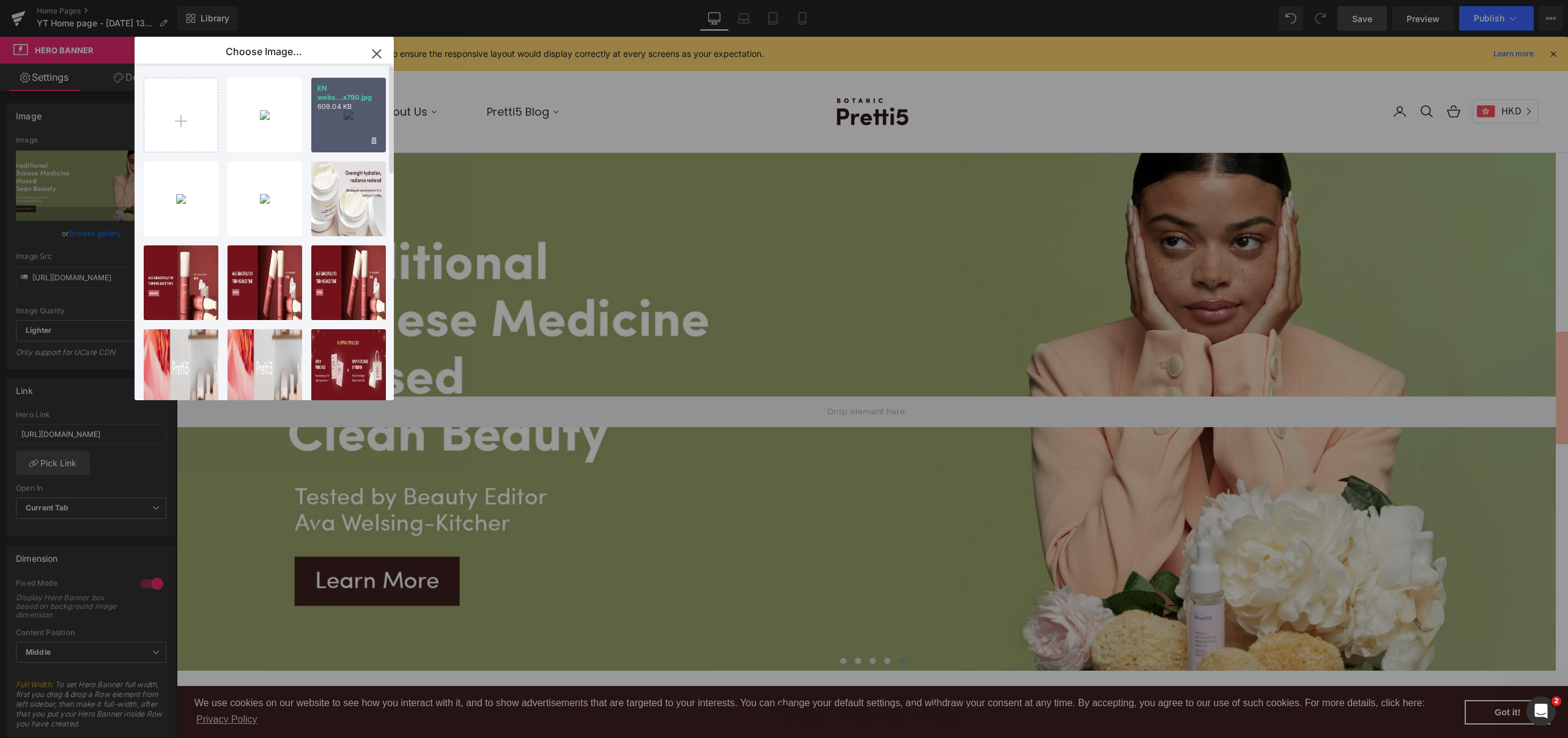
click at [336, 116] on div "EN webs...x790.jpg 609.04 KB" at bounding box center [348, 115] width 74 height 74
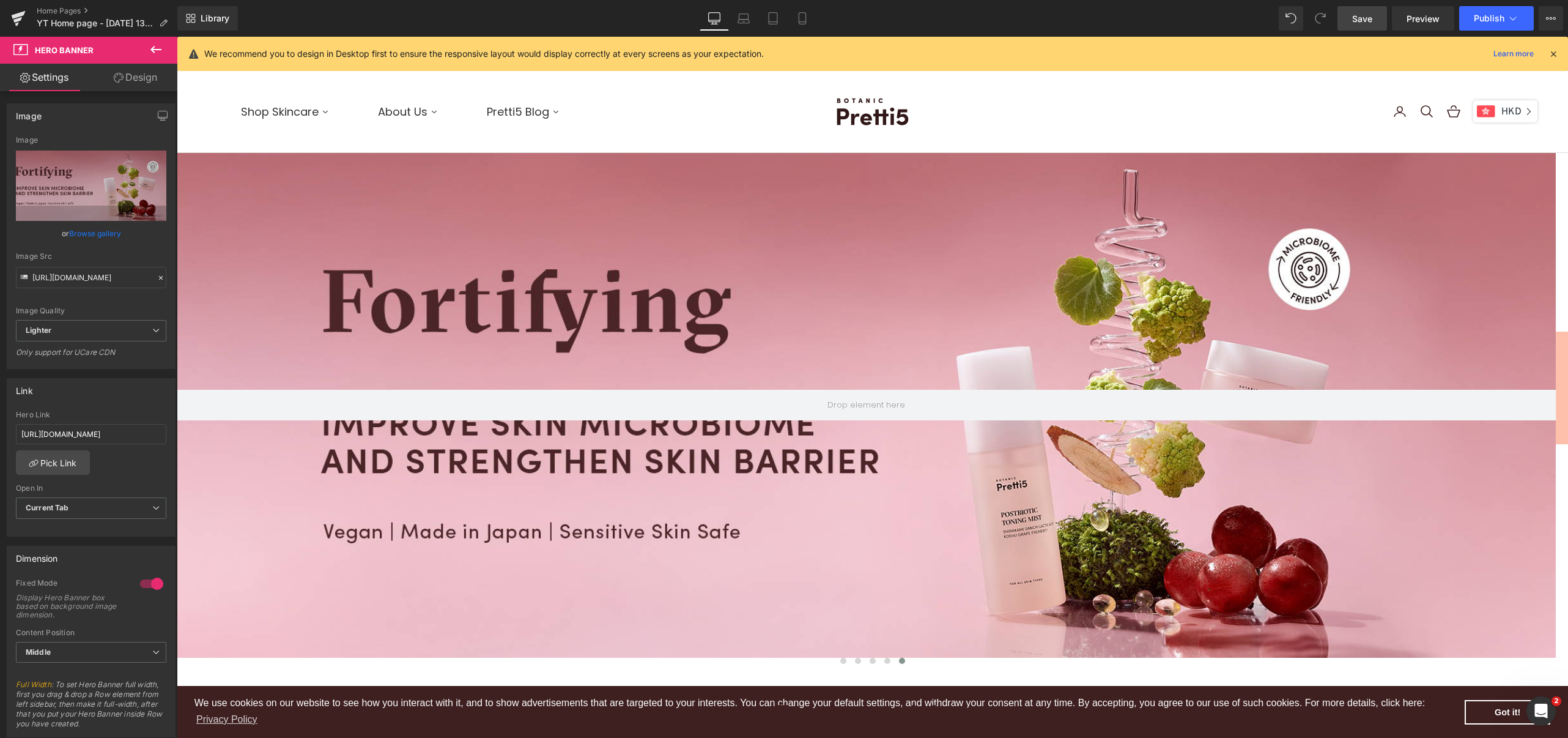
click at [949, 141] on x-header "Pretti5 - US Open navigation menu Shop Skincare All Products Combo Sets Mini-Mi…" at bounding box center [872, 111] width 1391 height 82
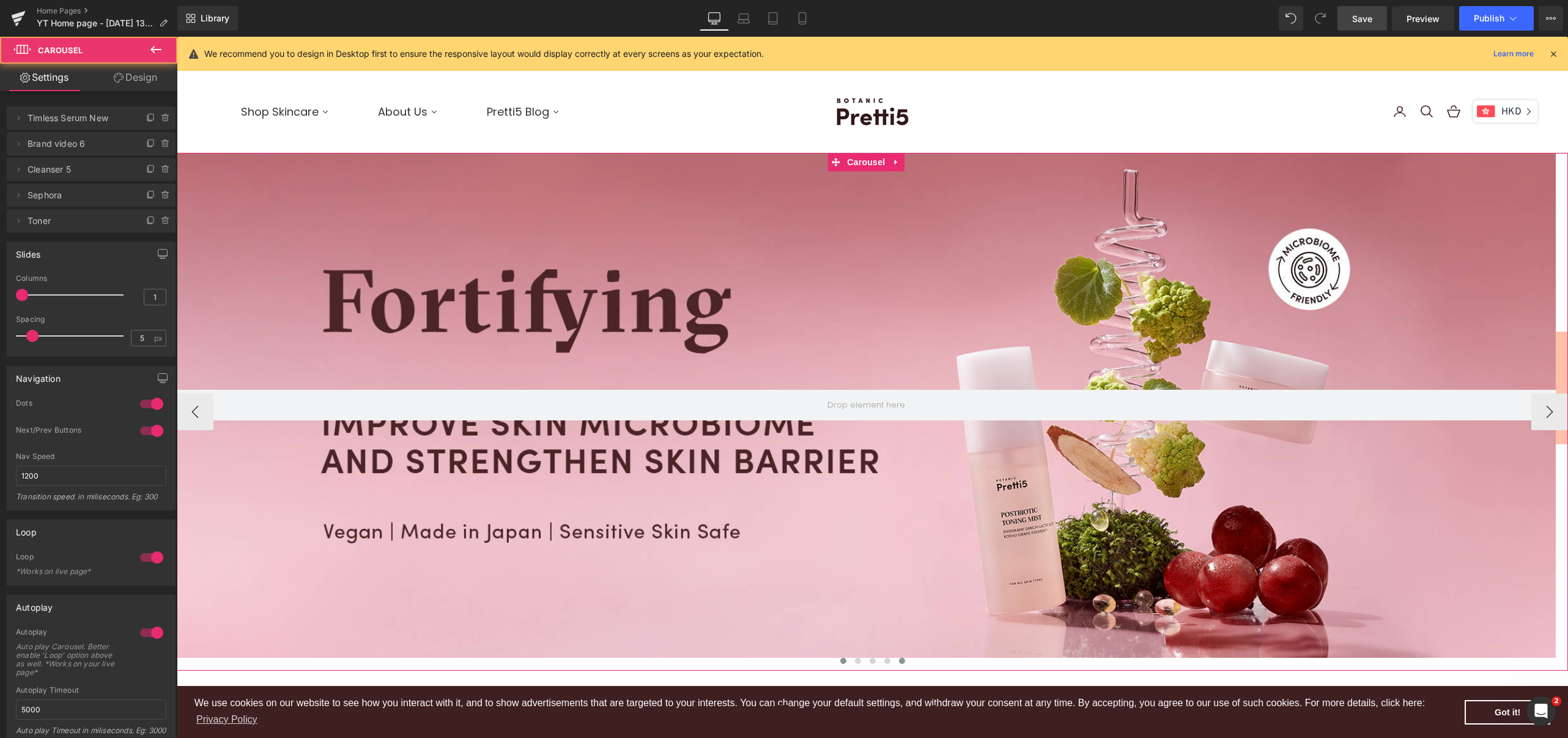
drag, startPoint x: 899, startPoint y: 658, endPoint x: 839, endPoint y: 662, distance: 60.1
click at [839, 662] on div at bounding box center [872, 663] width 1391 height 17
click at [57, 221] on span "Toner" at bounding box center [79, 221] width 103 height 23
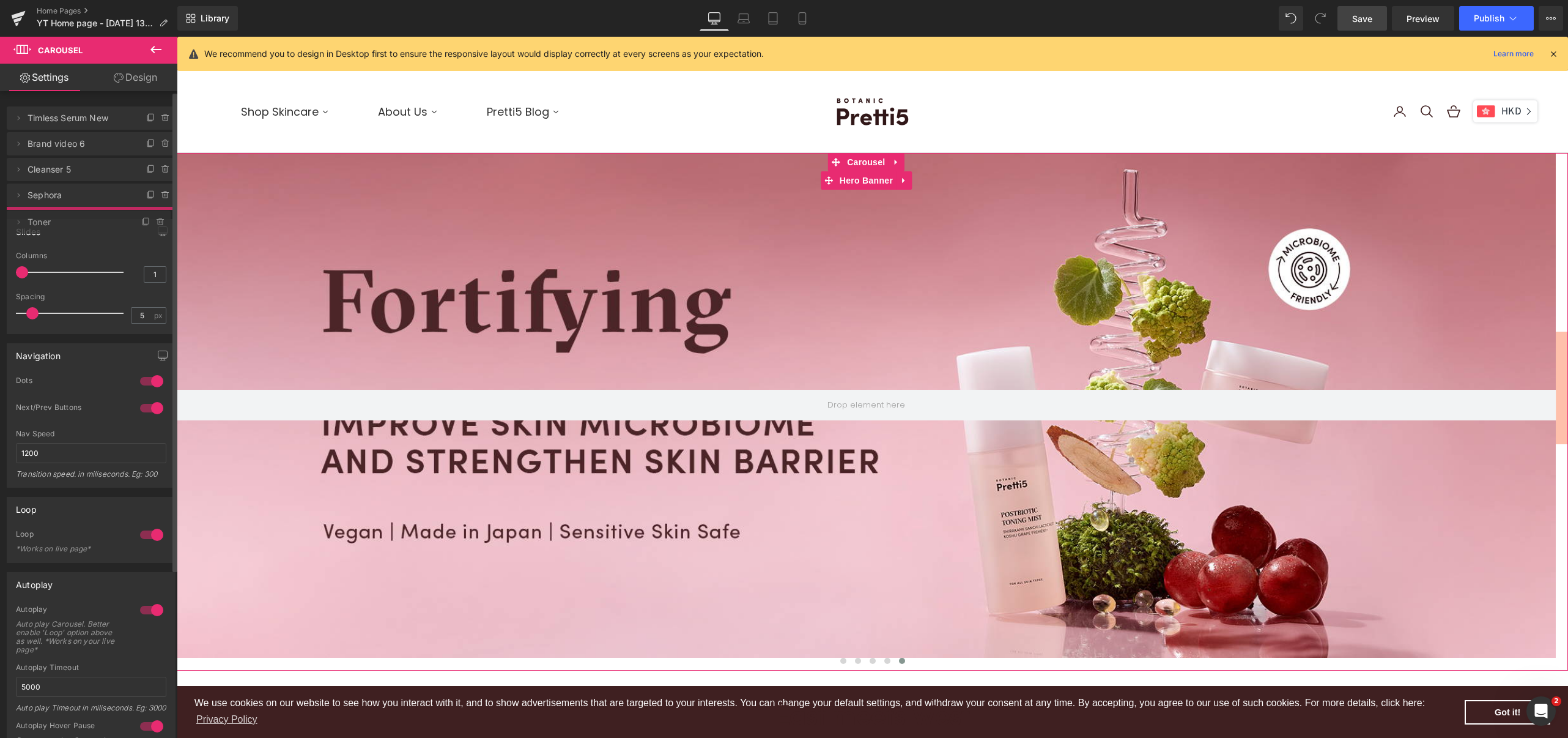
drag, startPoint x: 65, startPoint y: 221, endPoint x: 30, endPoint y: 223, distance: 35.1
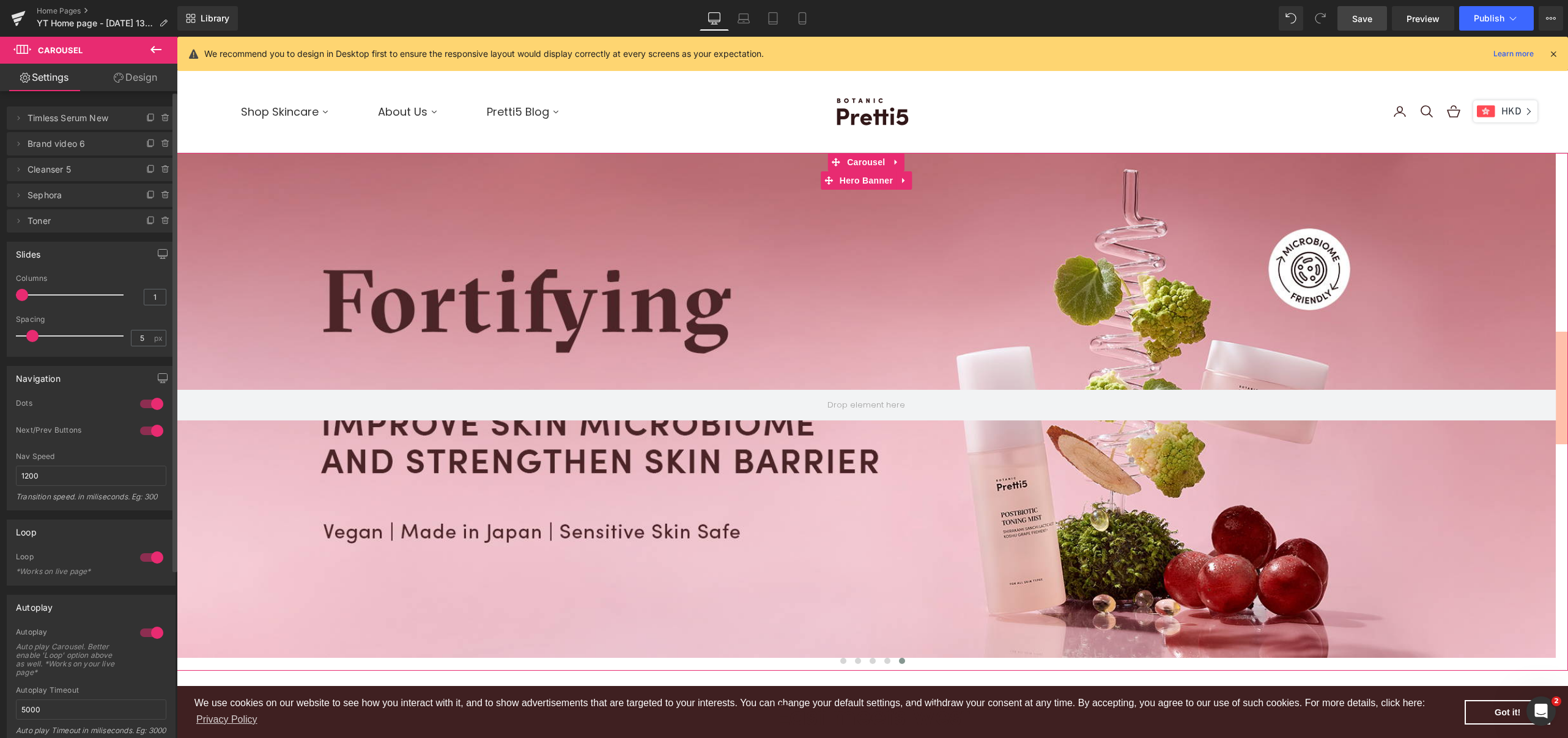
click at [54, 226] on span "Toner" at bounding box center [79, 221] width 103 height 23
click at [52, 224] on span "Toner" at bounding box center [79, 221] width 103 height 23
drag, startPoint x: 22, startPoint y: 219, endPoint x: 18, endPoint y: 126, distance: 93.1
click at [18, 104] on ul "Delete Cancel Timless Serum New Timless Serum New Name Timless Serum New Delete…" at bounding box center [91, 104] width 169 height 0
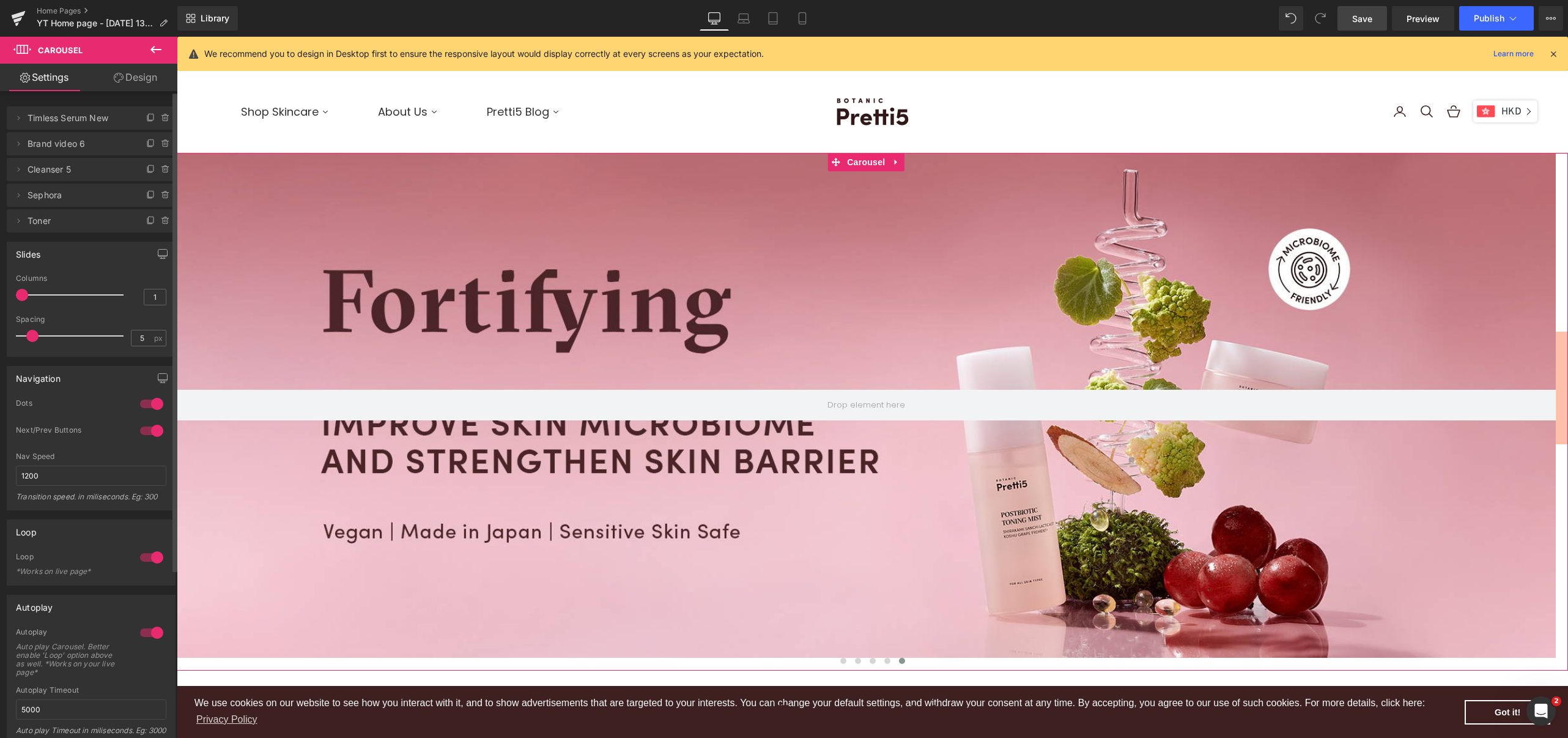
drag, startPoint x: 20, startPoint y: 221, endPoint x: 22, endPoint y: 135, distance: 86.0
click at [22, 104] on ul "Delete Cancel Timless Serum New Timless Serum New Name Timless Serum New Delete…" at bounding box center [91, 104] width 169 height 0
drag, startPoint x: 15, startPoint y: 219, endPoint x: 18, endPoint y: 140, distance: 79.1
click at [18, 104] on ul "Delete Cancel Timless Serum New Timless Serum New Name Timless Serum New Delete…" at bounding box center [91, 104] width 169 height 0
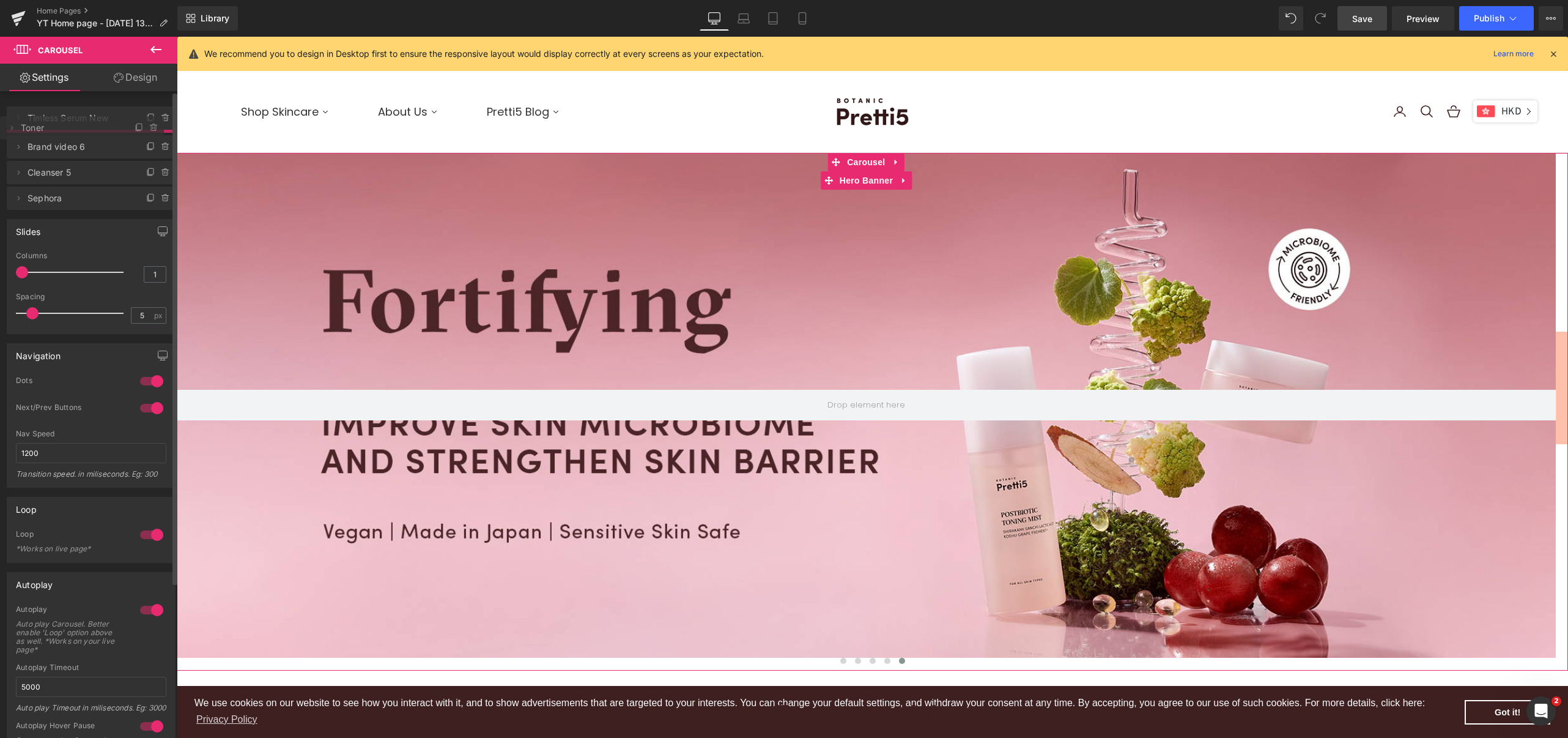
drag, startPoint x: 89, startPoint y: 228, endPoint x: 78, endPoint y: 135, distance: 93.6
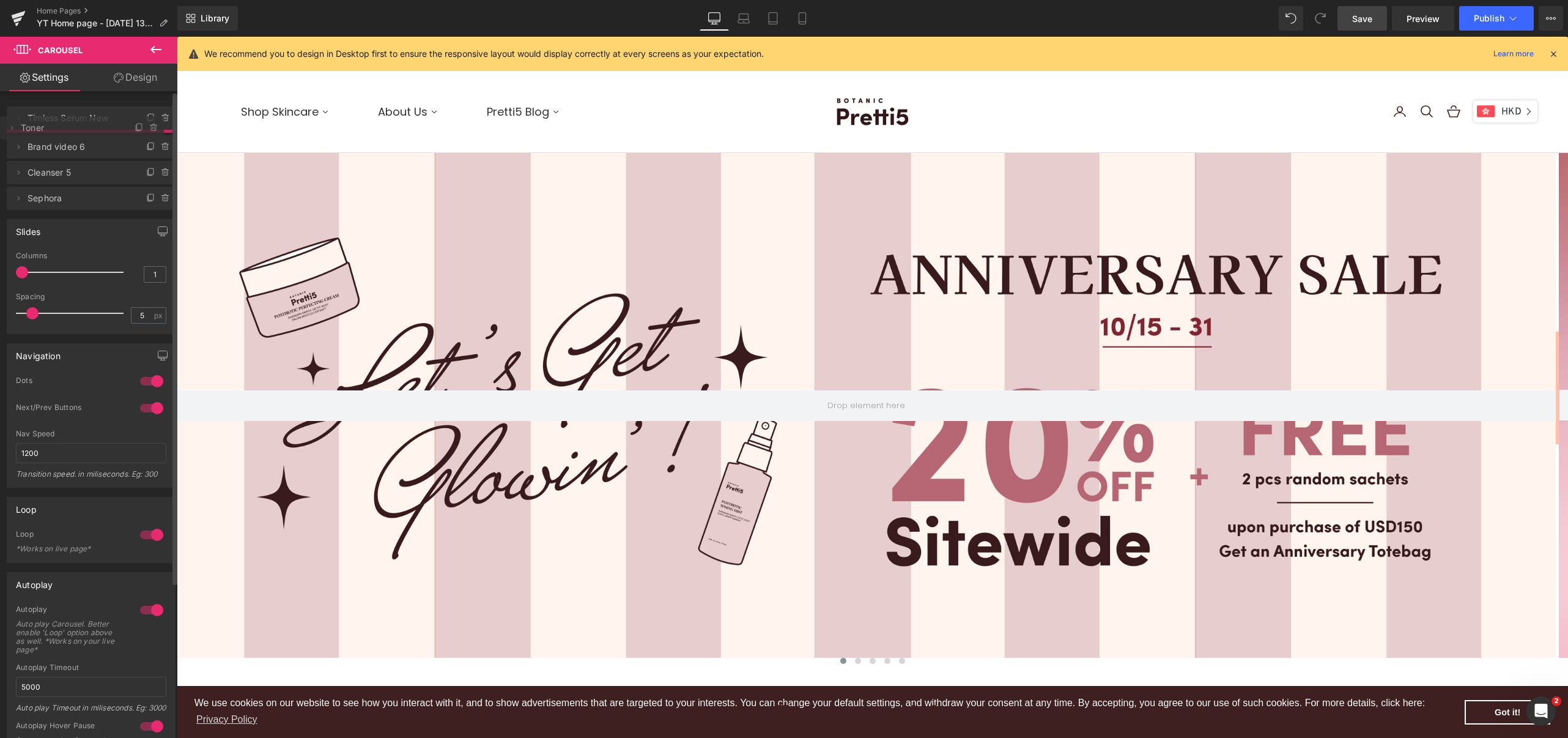
scroll to position [5, 6]
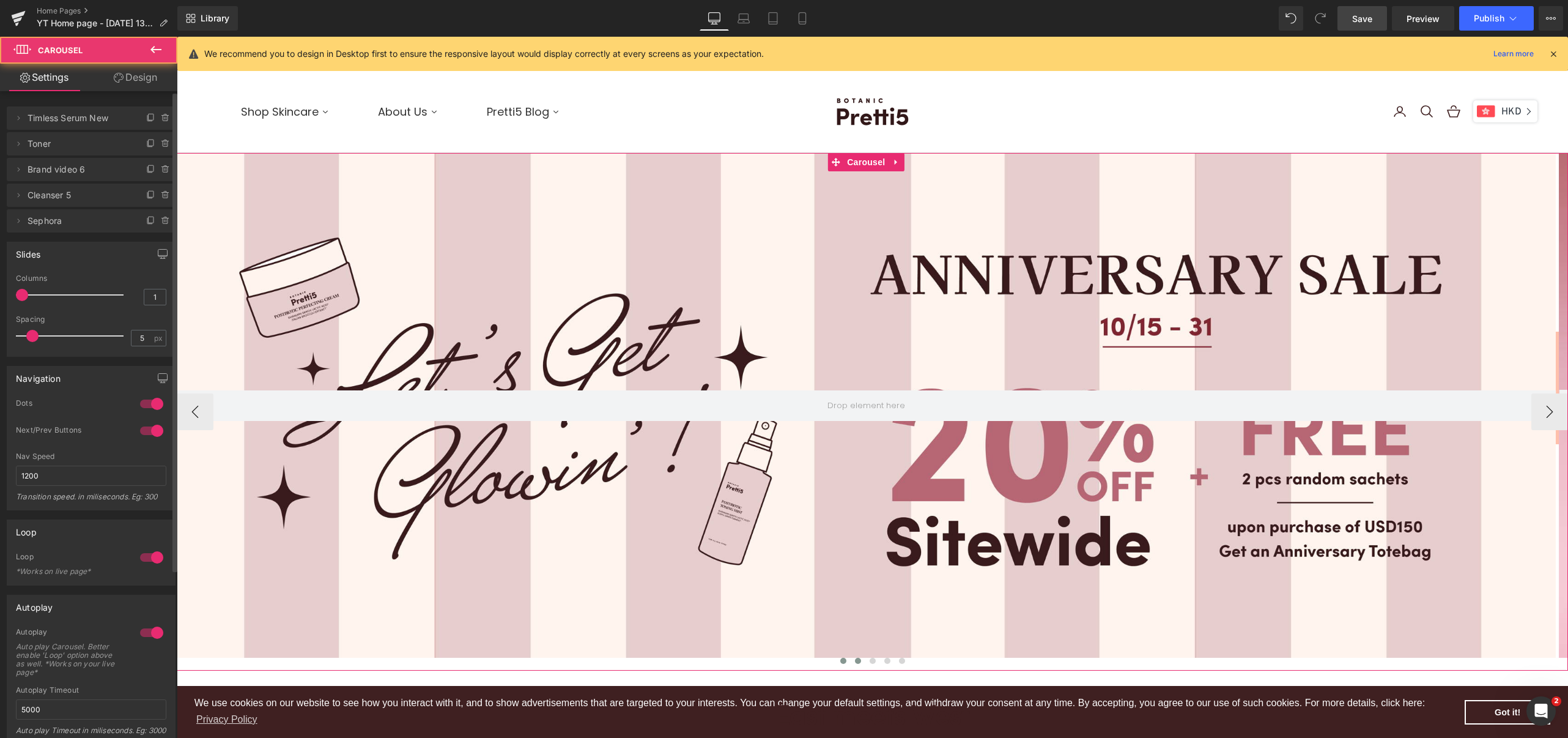
click at [855, 663] on span at bounding box center [858, 660] width 6 height 6
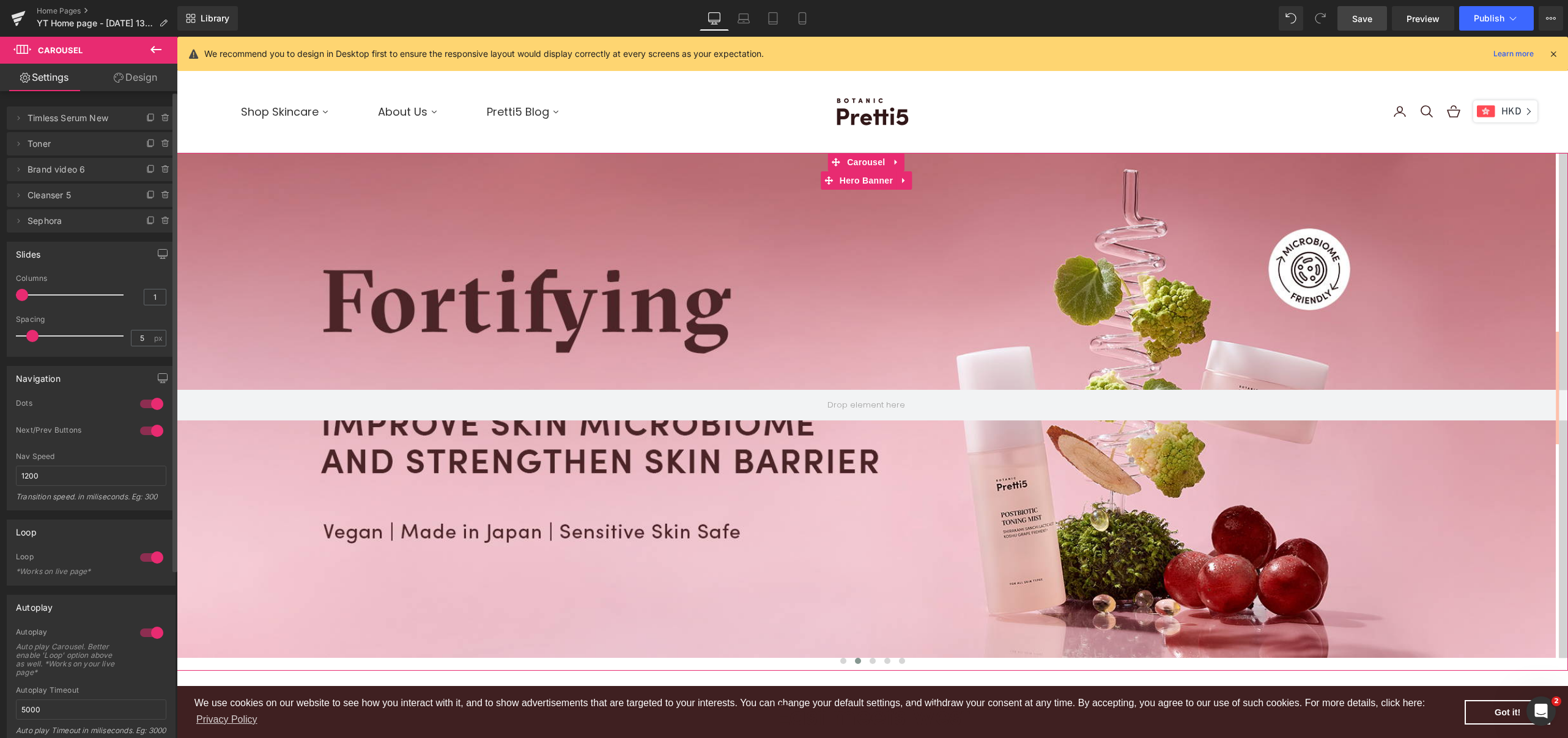
click at [56, 143] on span "Toner" at bounding box center [79, 143] width 103 height 23
click at [16, 143] on icon at bounding box center [18, 143] width 10 height 10
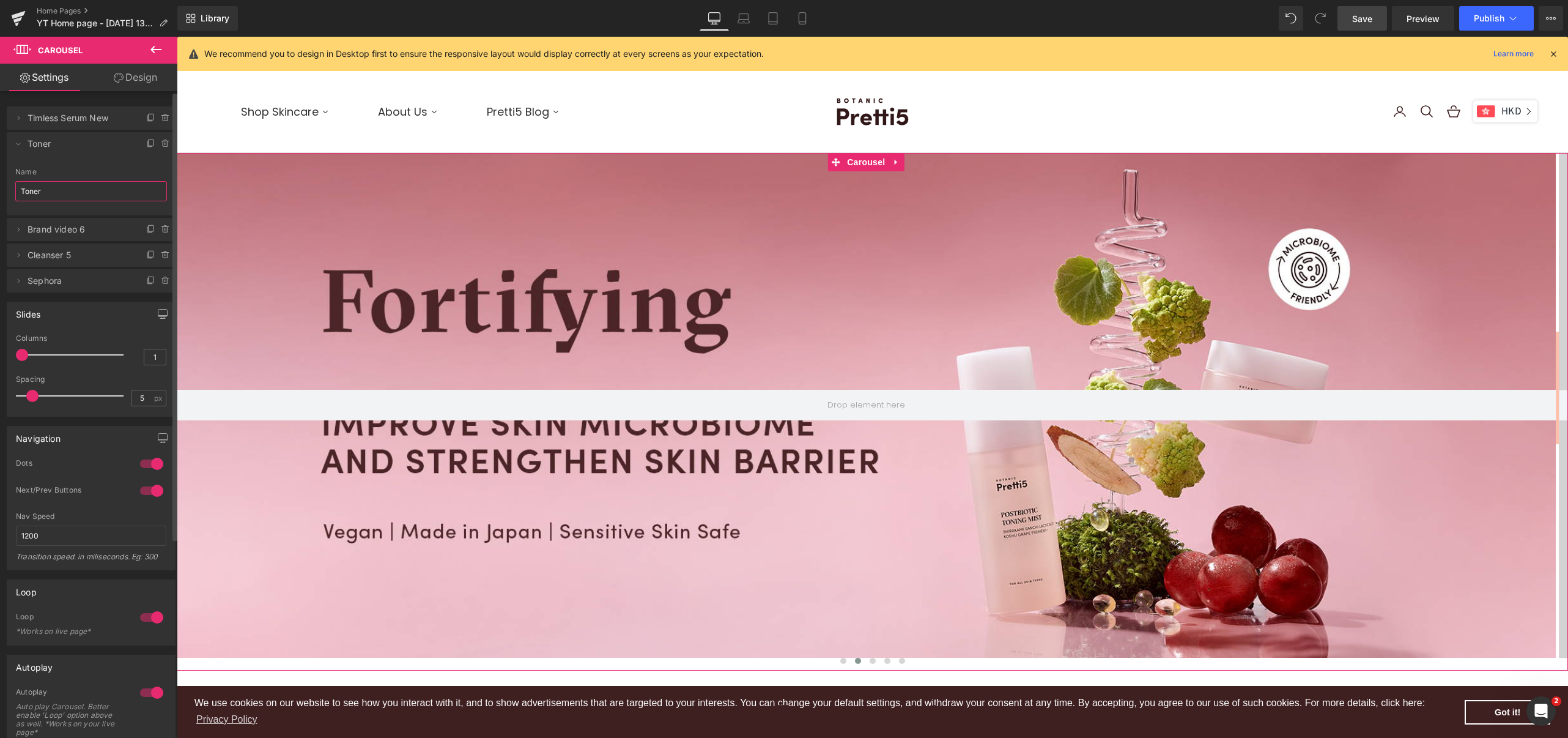
drag, startPoint x: 67, startPoint y: 184, endPoint x: 3, endPoint y: 185, distance: 64.0
click at [3, 185] on div "Delete Cancel Timless Serum New Timless Serum New Name Timless Serum New Delete…" at bounding box center [91, 193] width 183 height 198
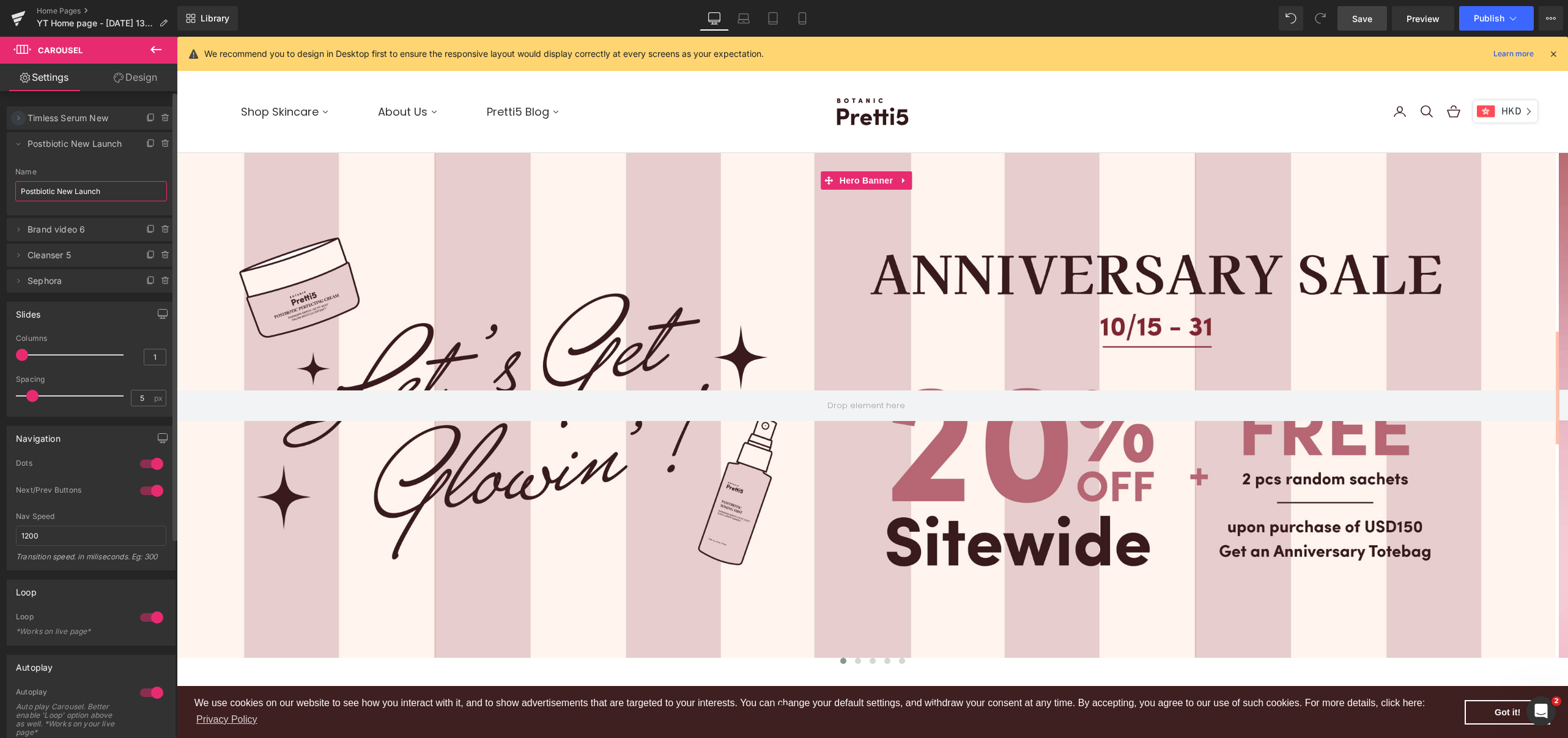
type input "Postbiotic New Launch"
click at [18, 120] on icon at bounding box center [18, 117] width 10 height 10
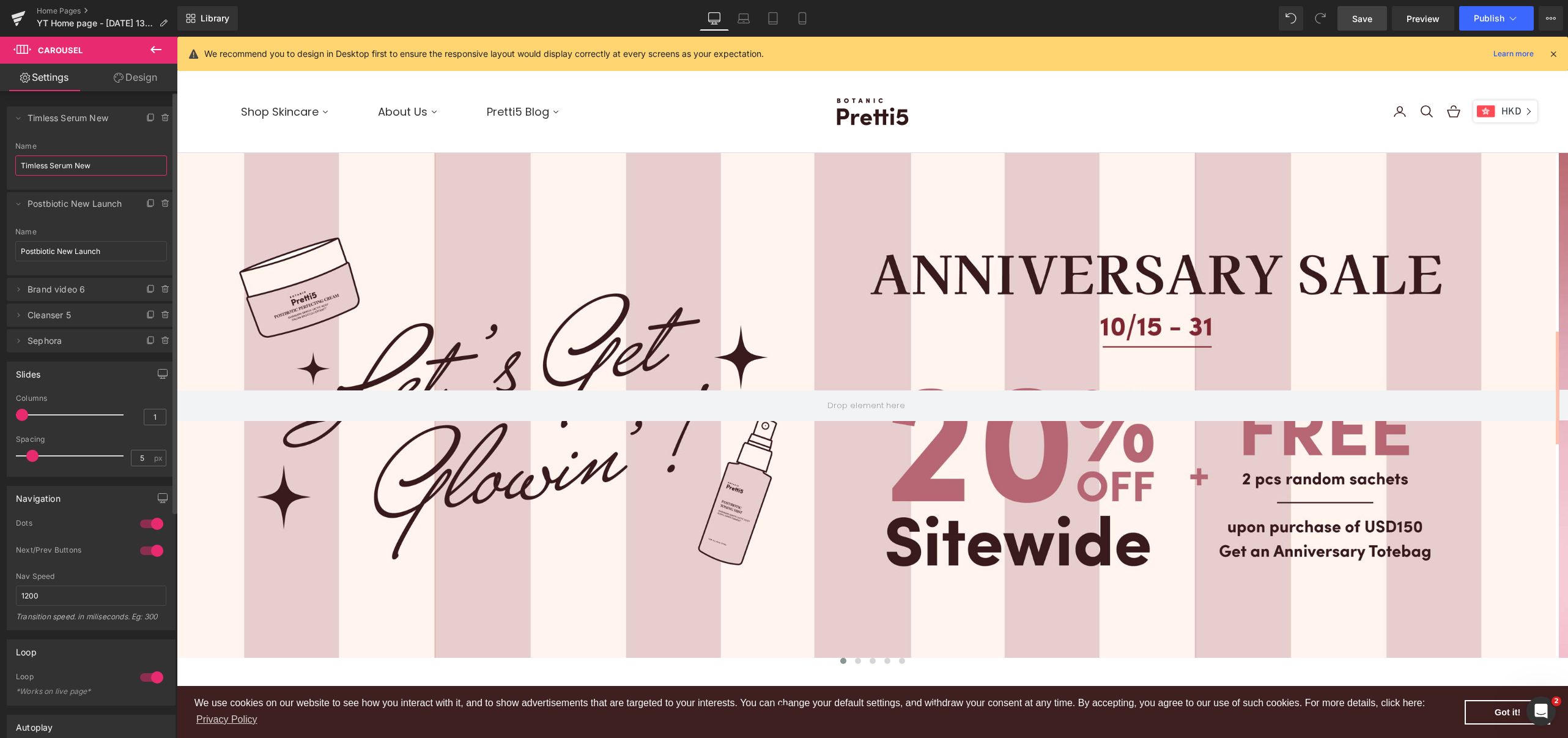
click at [74, 165] on input "Timless Serum New" at bounding box center [91, 165] width 152 height 21
type input "Postbiotic Promo"
click at [71, 138] on li "Delete Cancel Postbiotic Promo Timless Serum New Name Postbiotic Promo" at bounding box center [91, 148] width 169 height 83
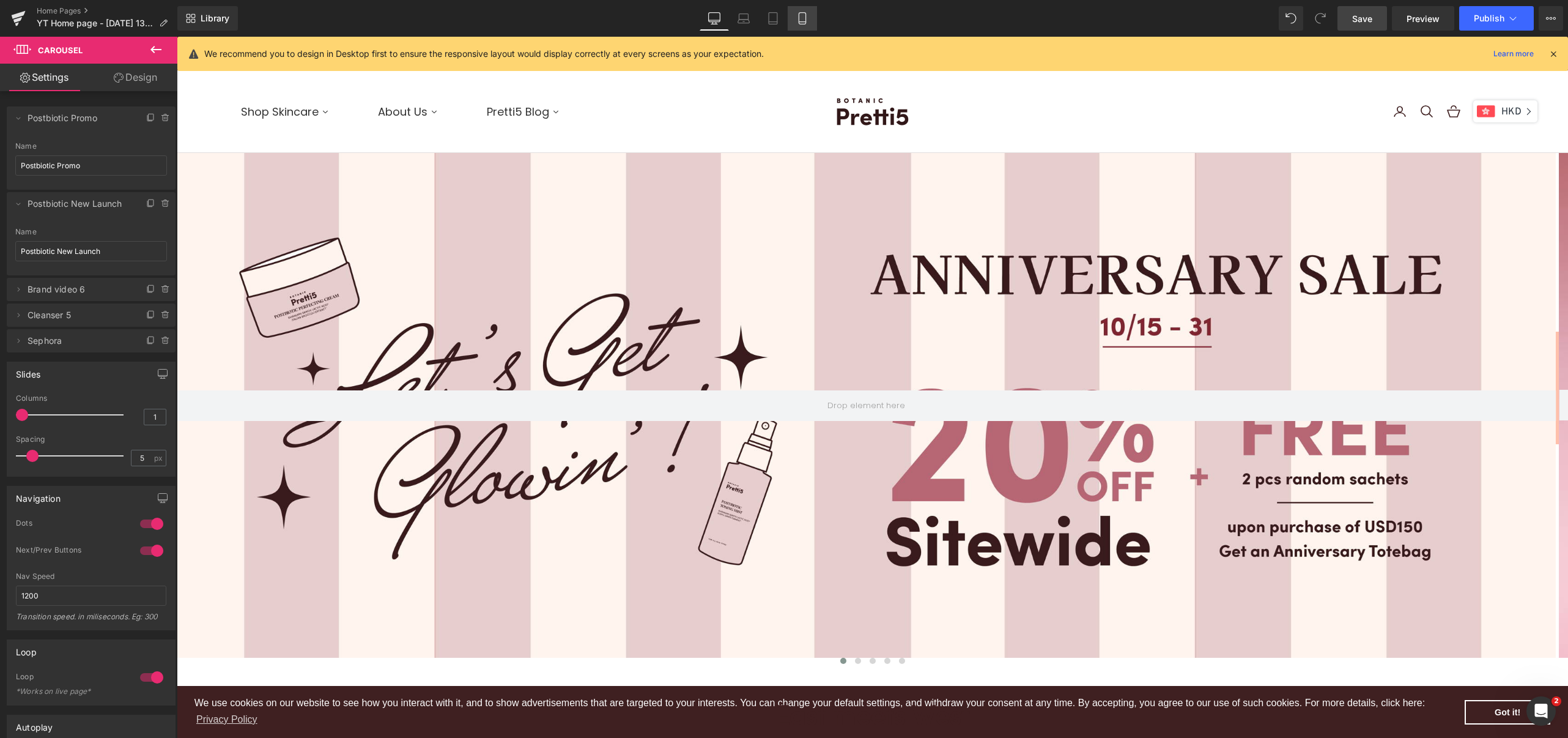
drag, startPoint x: 99, startPoint y: 55, endPoint x: 799, endPoint y: 21, distance: 700.8
click at [799, 21] on icon at bounding box center [802, 19] width 13 height 13
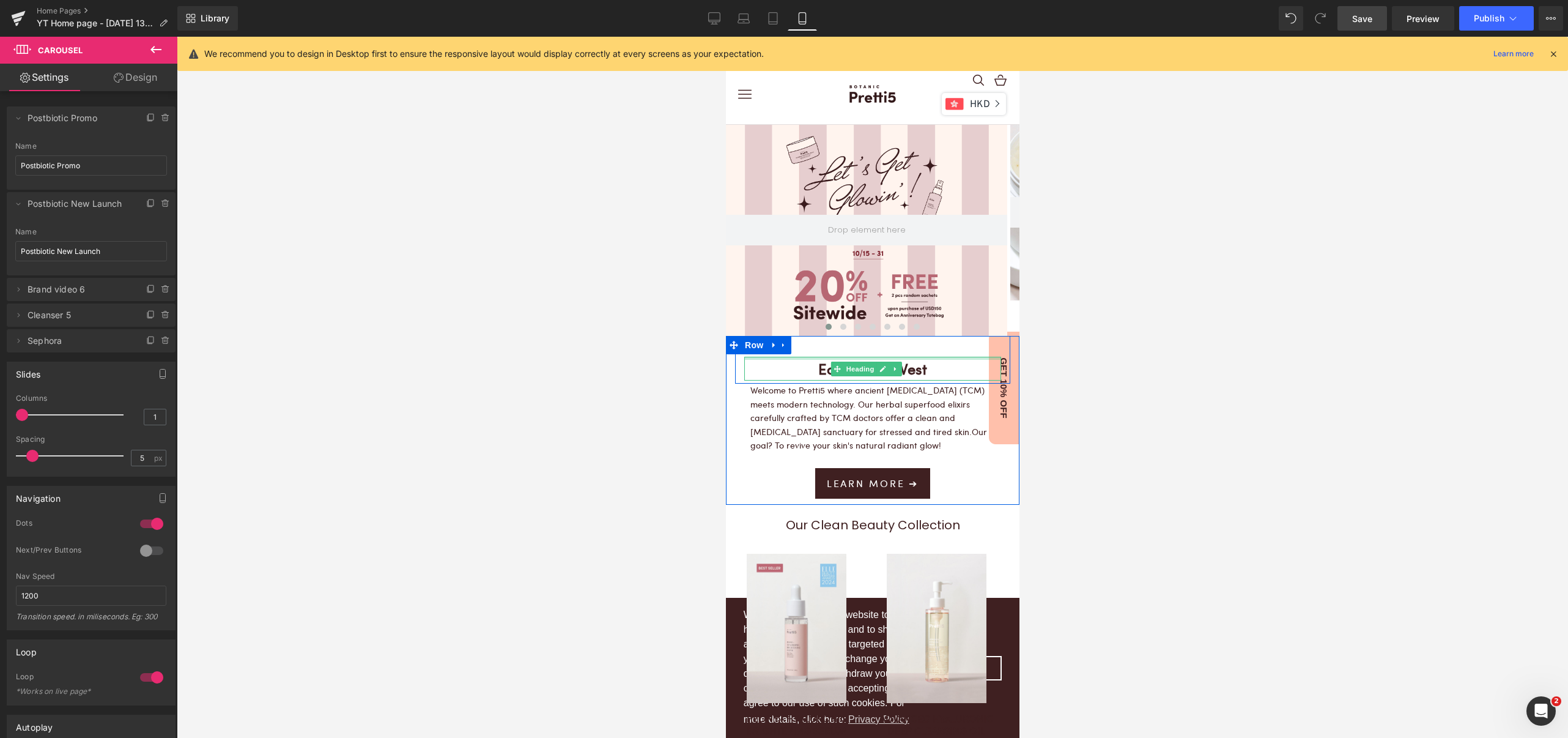
scroll to position [3484, 282]
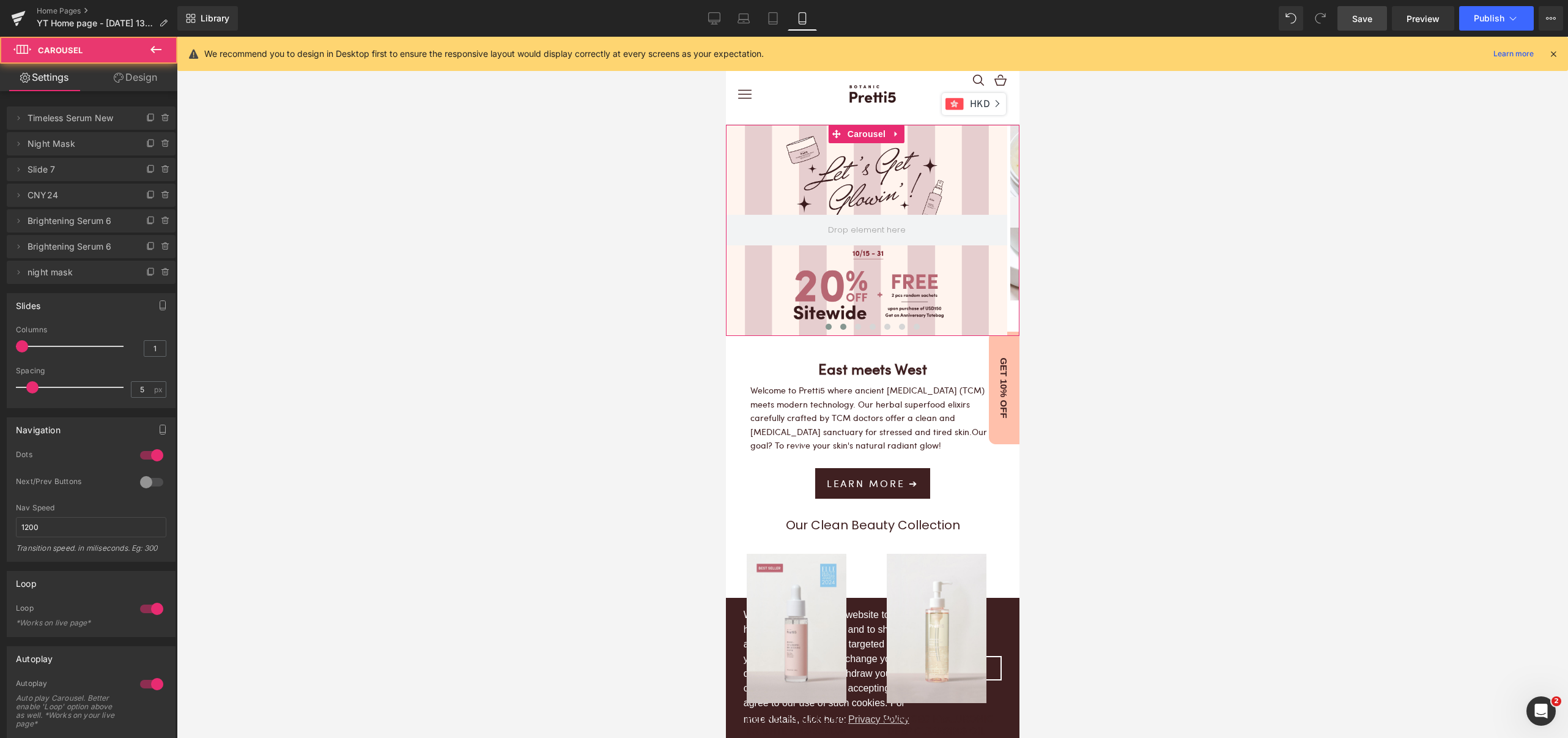
click at [840, 325] on span at bounding box center [843, 326] width 6 height 6
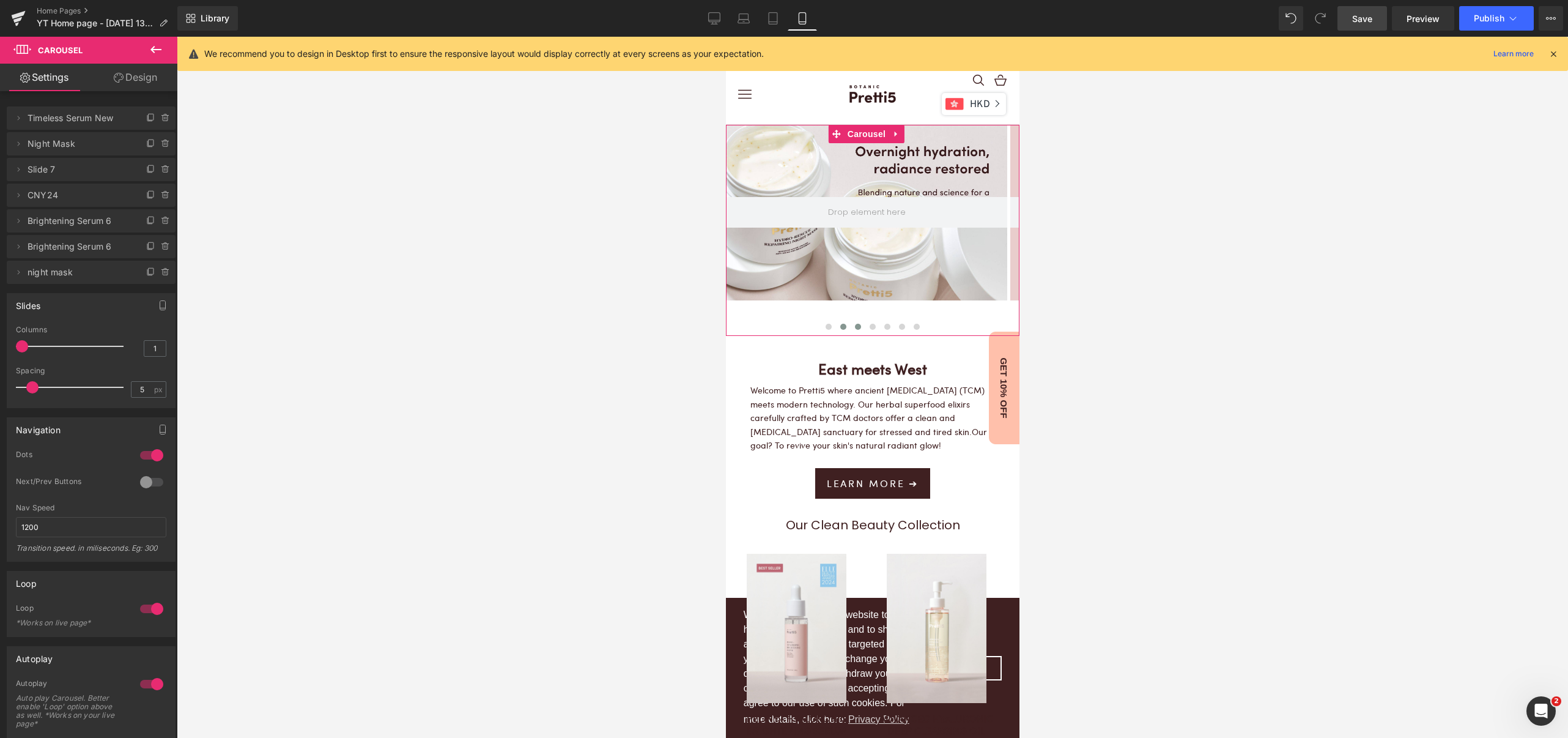
click at [854, 324] on span at bounding box center [857, 326] width 6 height 6
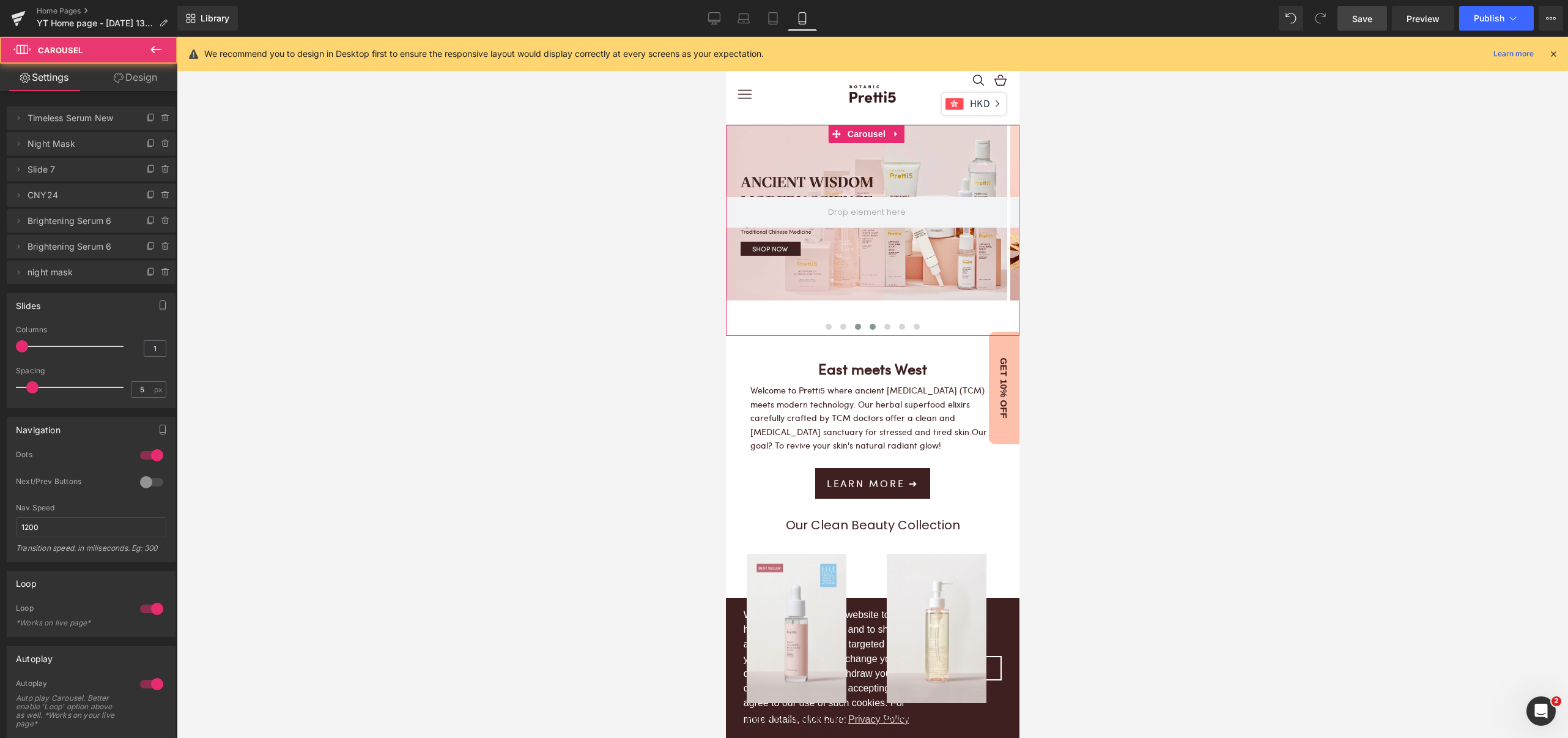
click at [869, 326] on span at bounding box center [871, 326] width 6 height 6
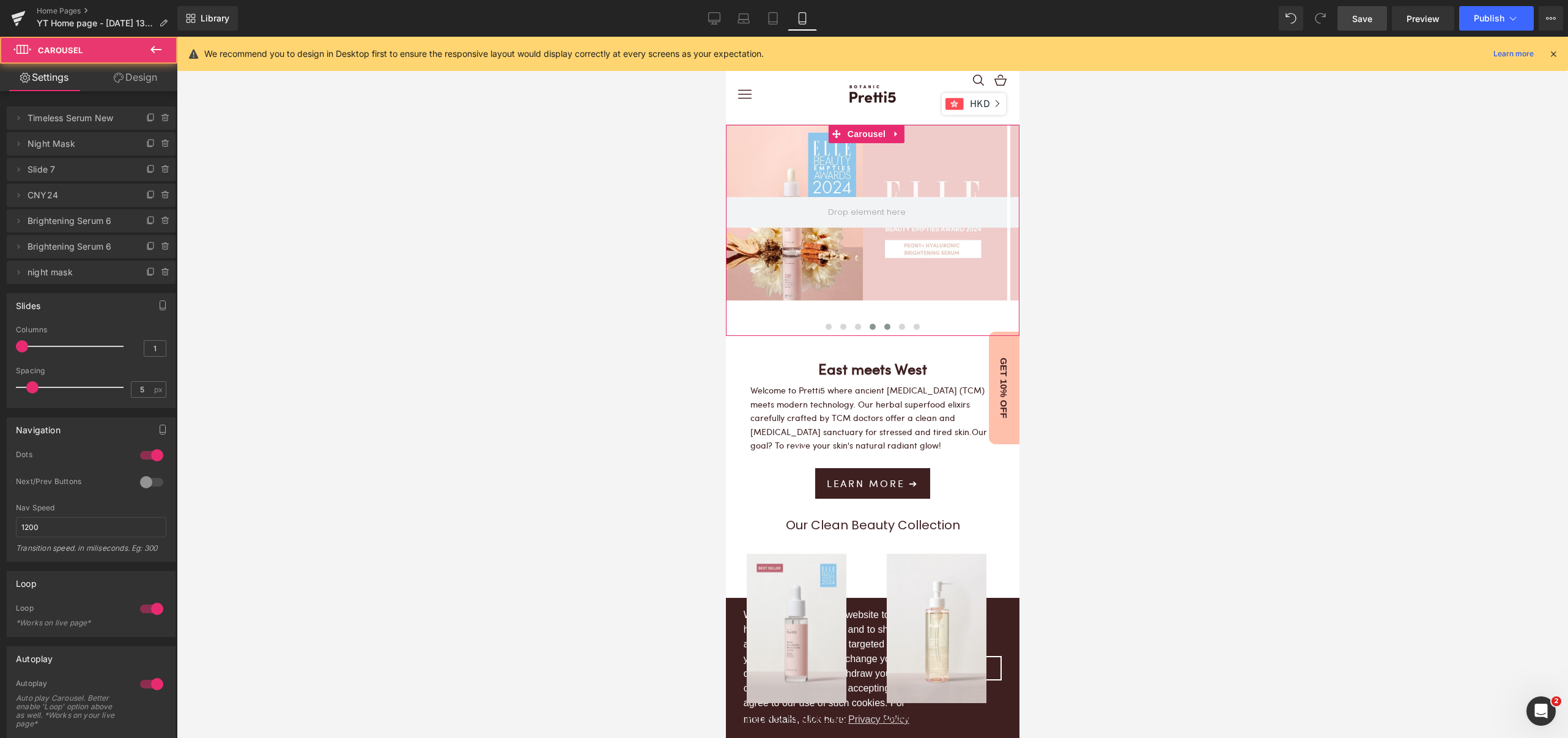
click at [884, 326] on span at bounding box center [887, 326] width 6 height 6
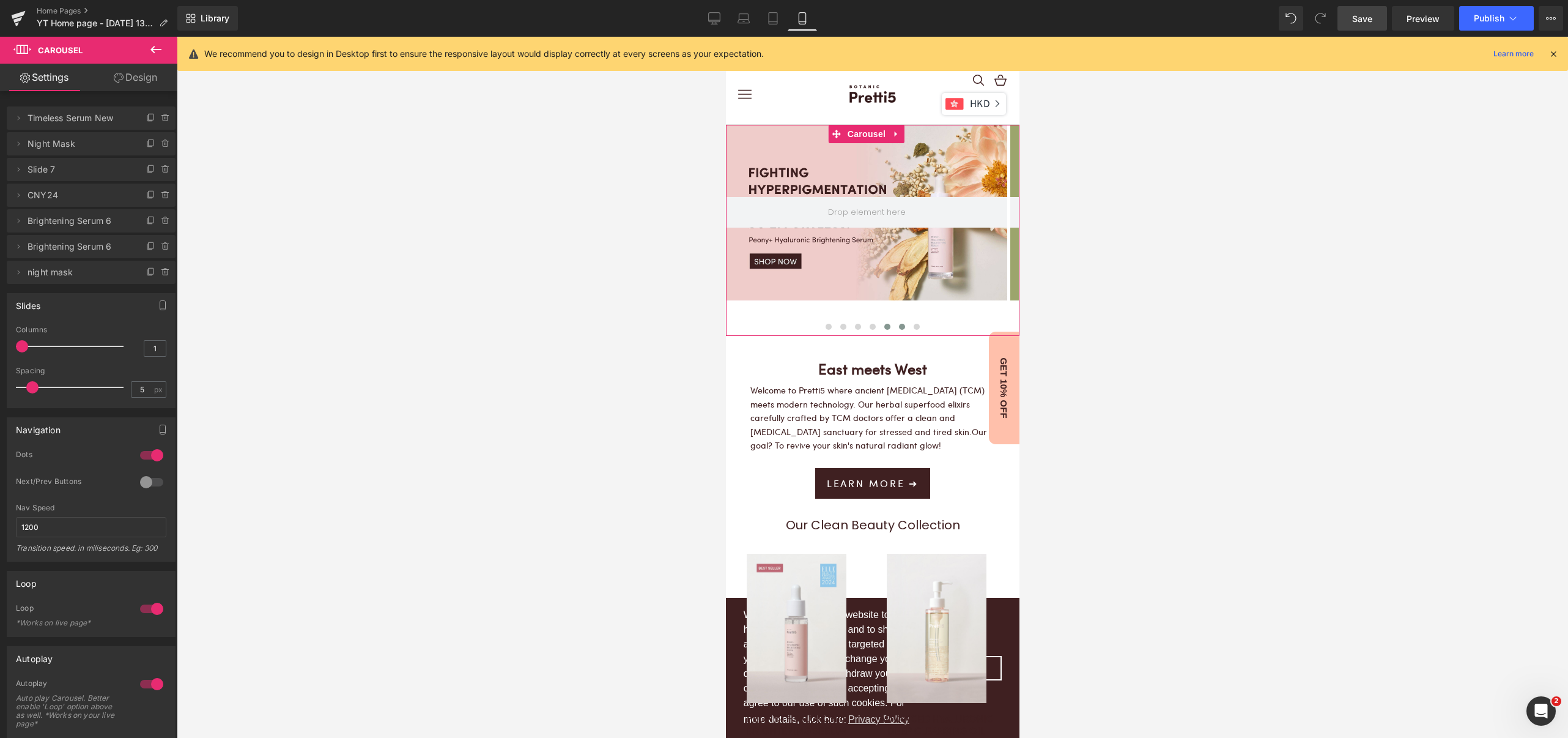
click at [898, 326] on span at bounding box center [901, 326] width 6 height 6
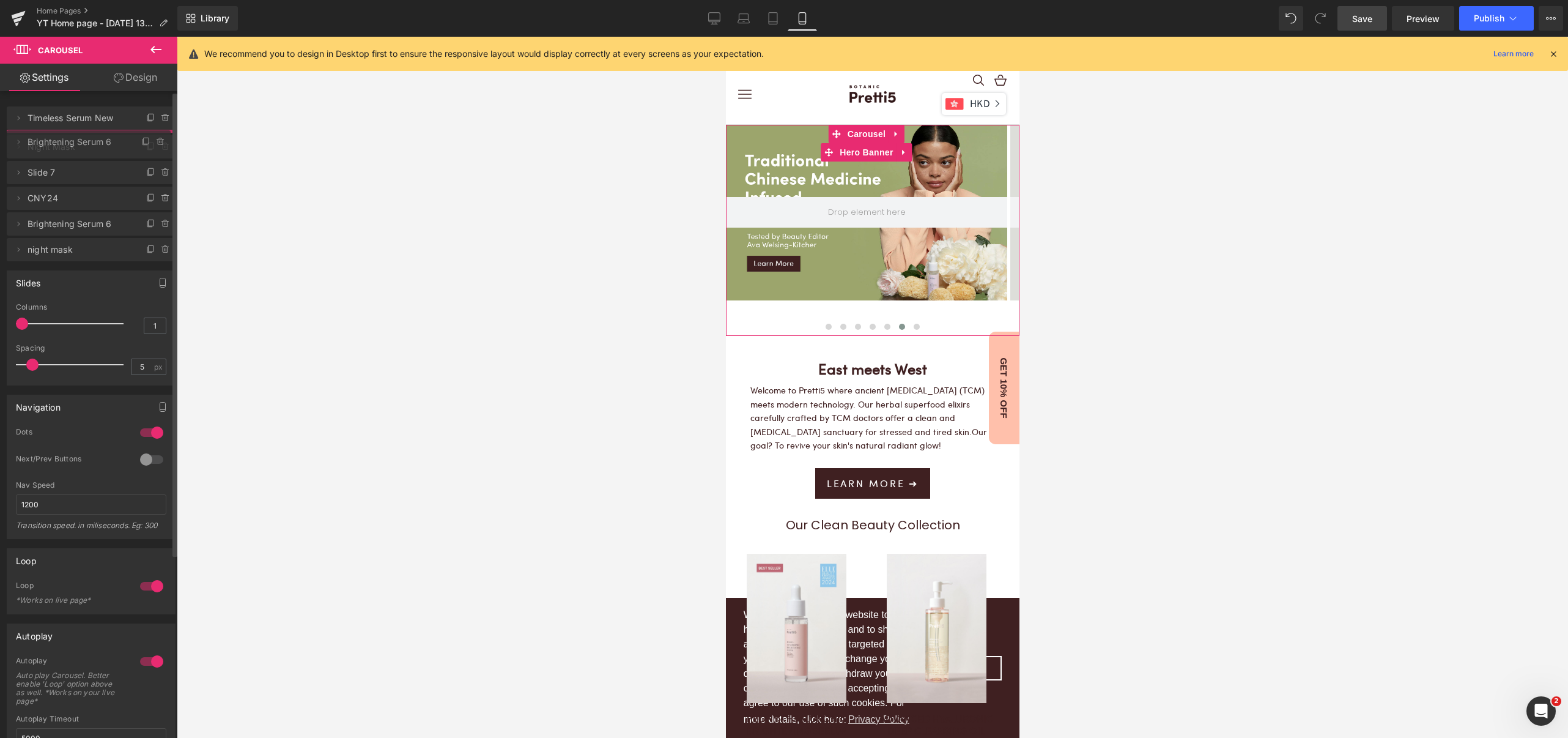
drag, startPoint x: 39, startPoint y: 246, endPoint x: 52, endPoint y: 141, distance: 105.8
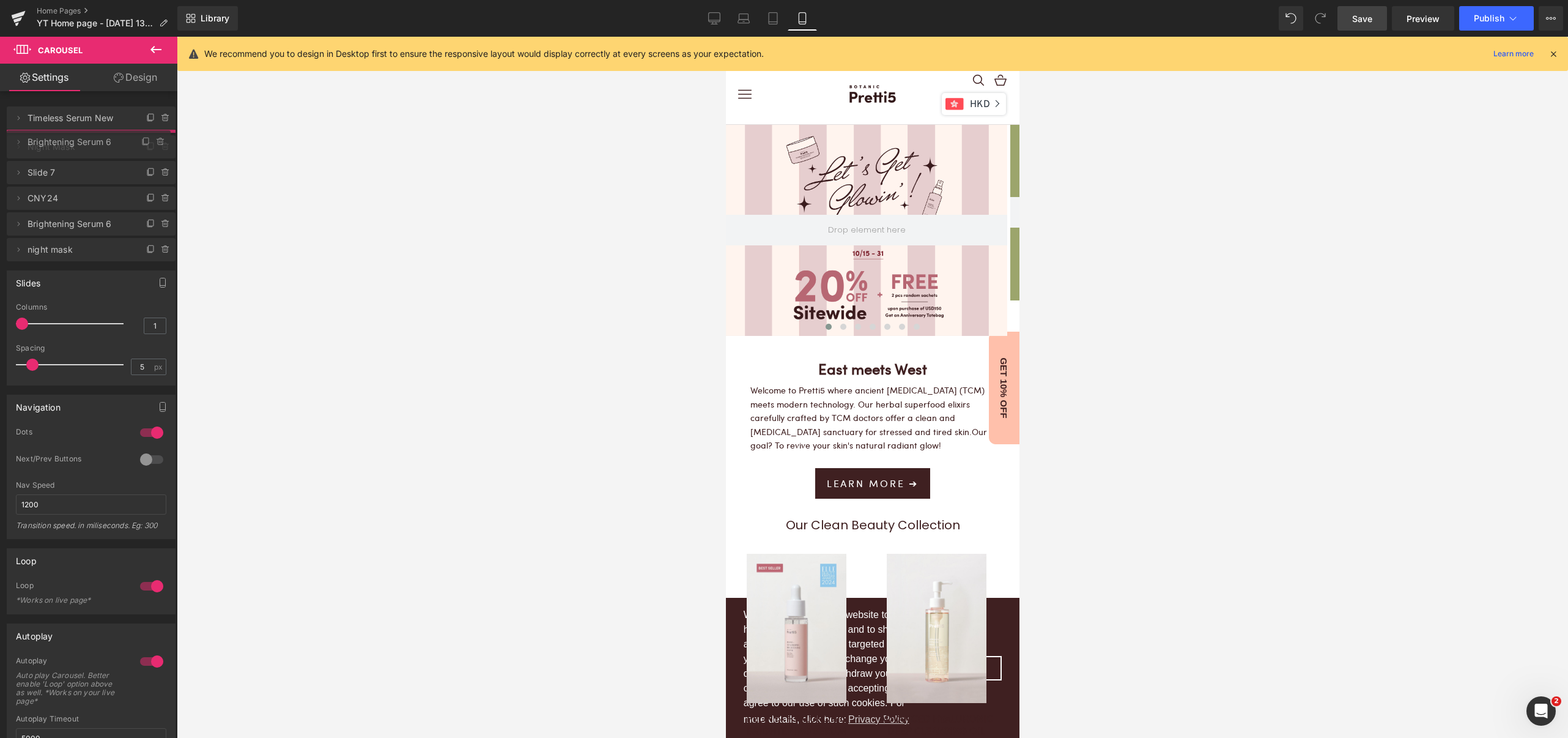
scroll to position [6, 6]
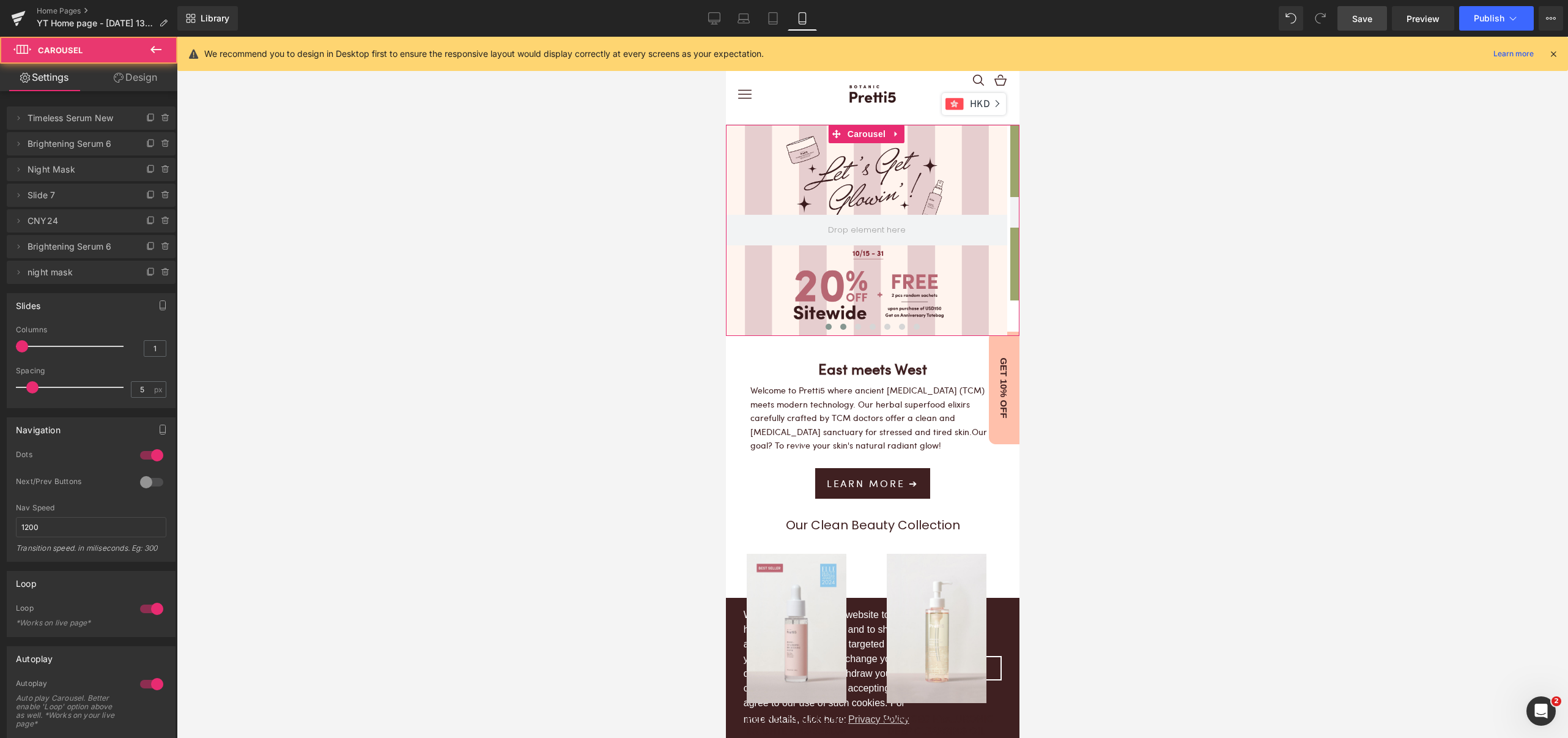
click at [840, 328] on span at bounding box center [843, 326] width 6 height 6
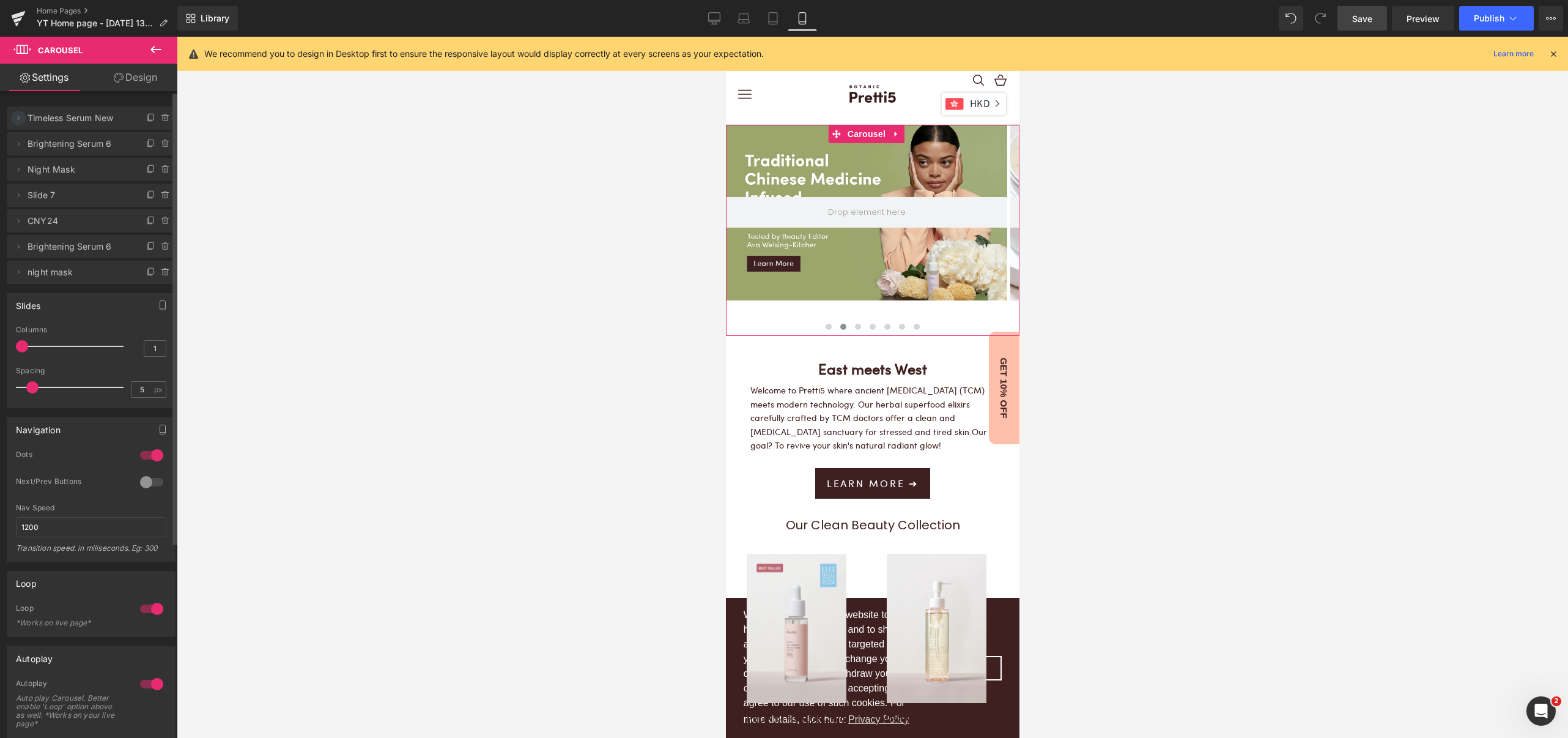
click at [21, 118] on icon at bounding box center [18, 117] width 10 height 10
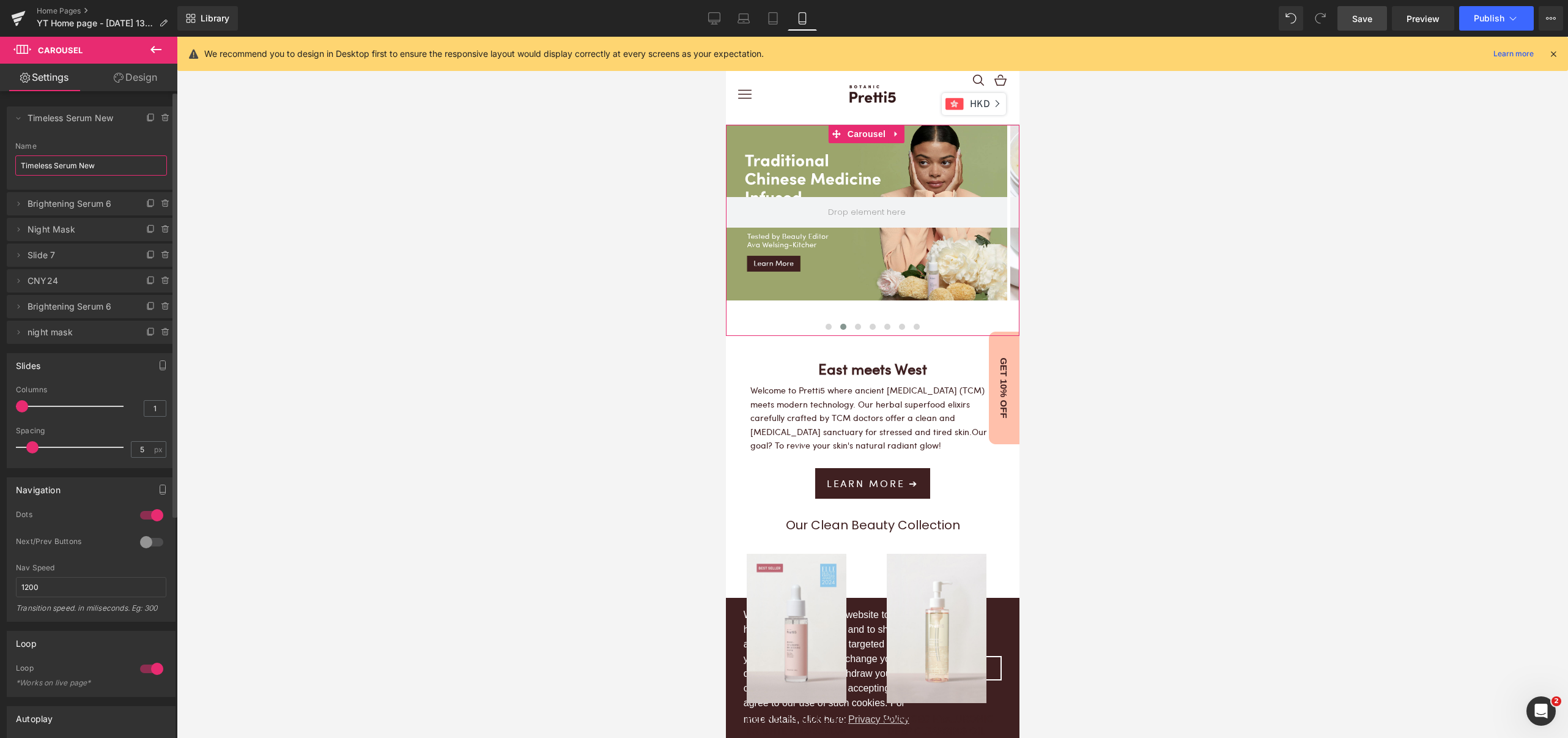
click at [57, 162] on input "Timeless Serum New" at bounding box center [91, 165] width 152 height 21
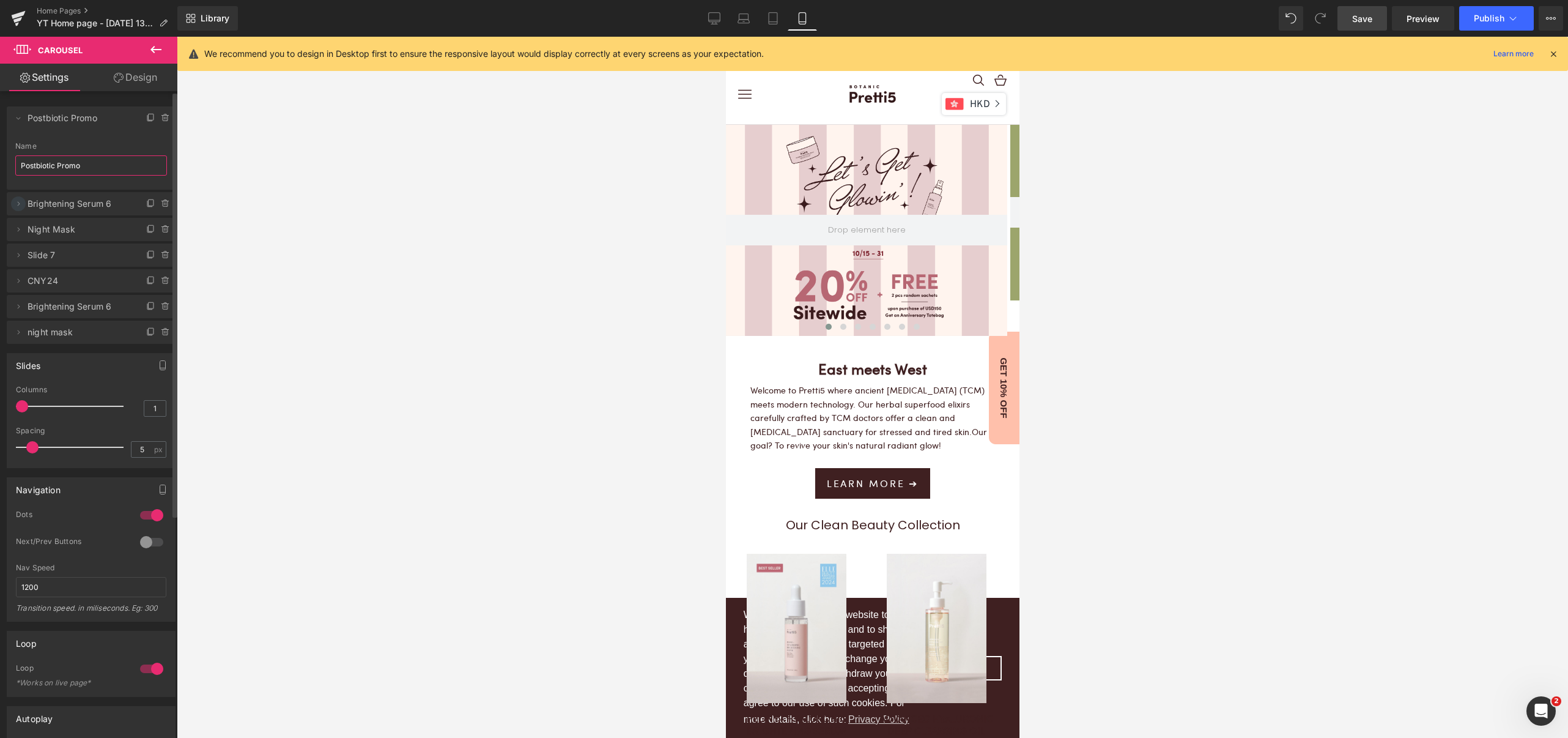
type input "Postbiotic Promo"
click at [18, 202] on icon at bounding box center [18, 204] width 10 height 10
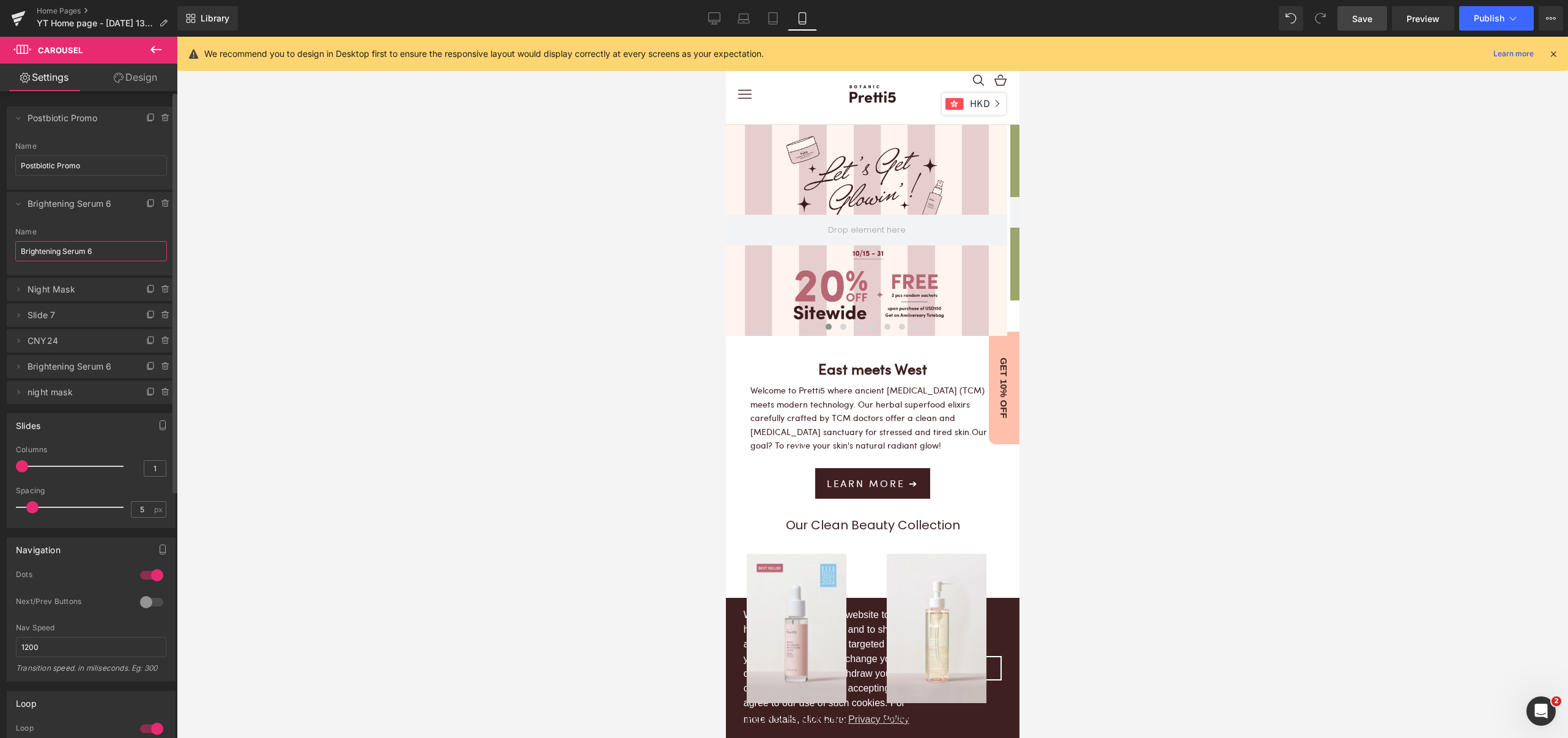
click at [65, 251] on input "Brightening Serum 6" at bounding box center [91, 251] width 152 height 21
click at [62, 251] on input "Brightening Serum 6" at bounding box center [91, 251] width 152 height 21
drag, startPoint x: 115, startPoint y: 251, endPoint x: 3, endPoint y: 251, distance: 112.0
click at [3, 251] on div "Delete Cancel Postbiotic Promo Timeless Serum New Name Postbiotic Promo Delete …" at bounding box center [91, 248] width 183 height 309
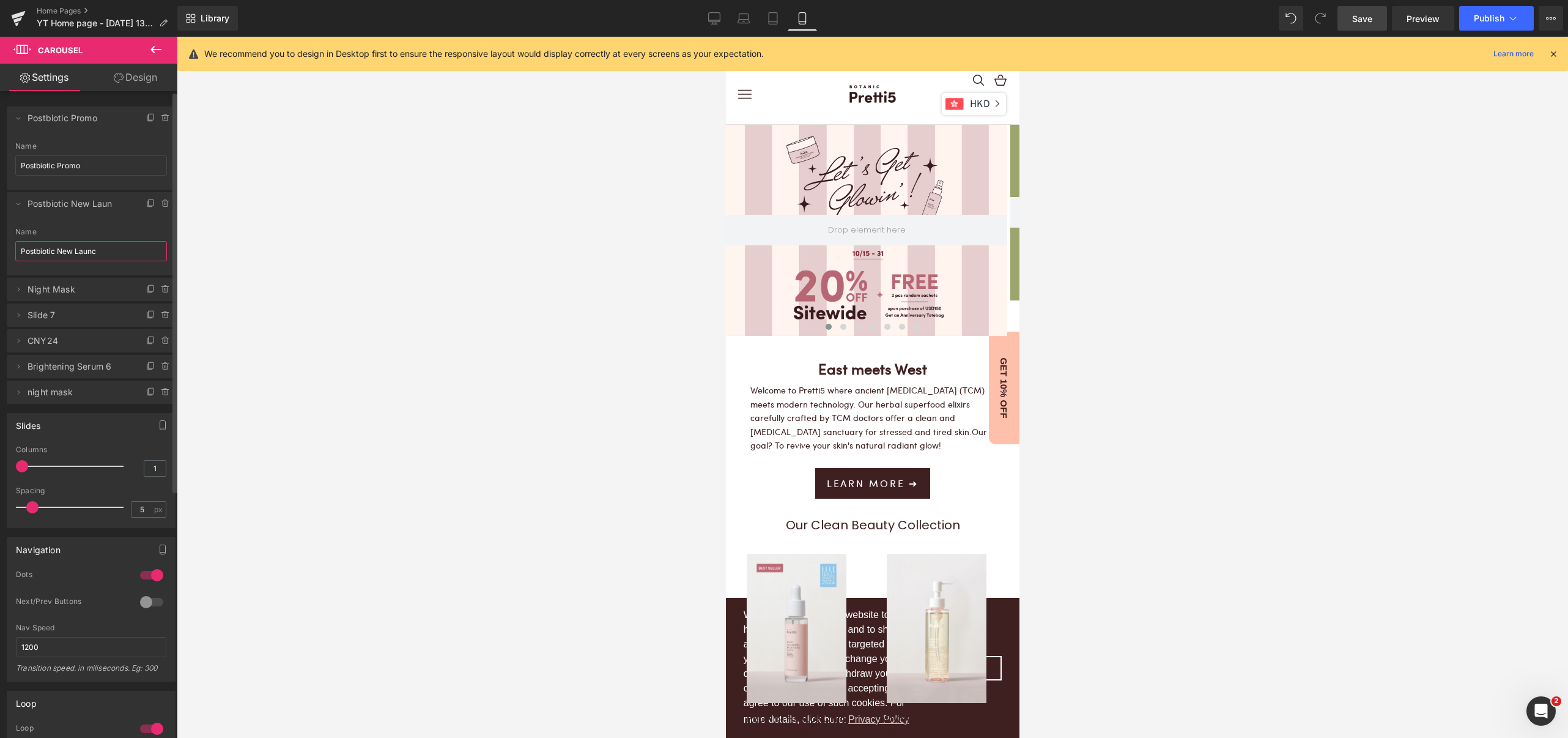
type input "Postbiotic New Launch"
click at [275, 270] on div at bounding box center [872, 387] width 1391 height 701
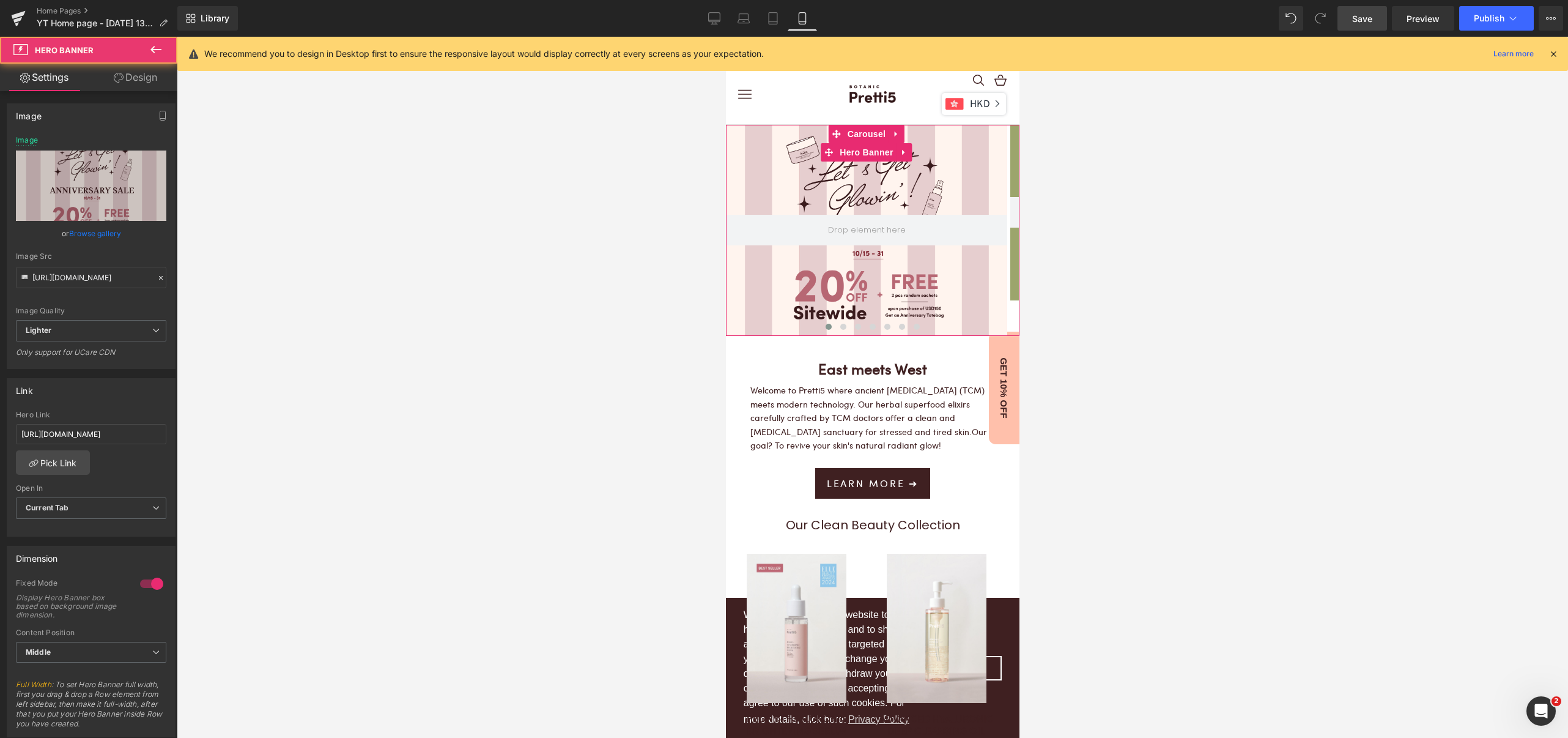
click at [819, 290] on div at bounding box center [866, 230] width 282 height 211
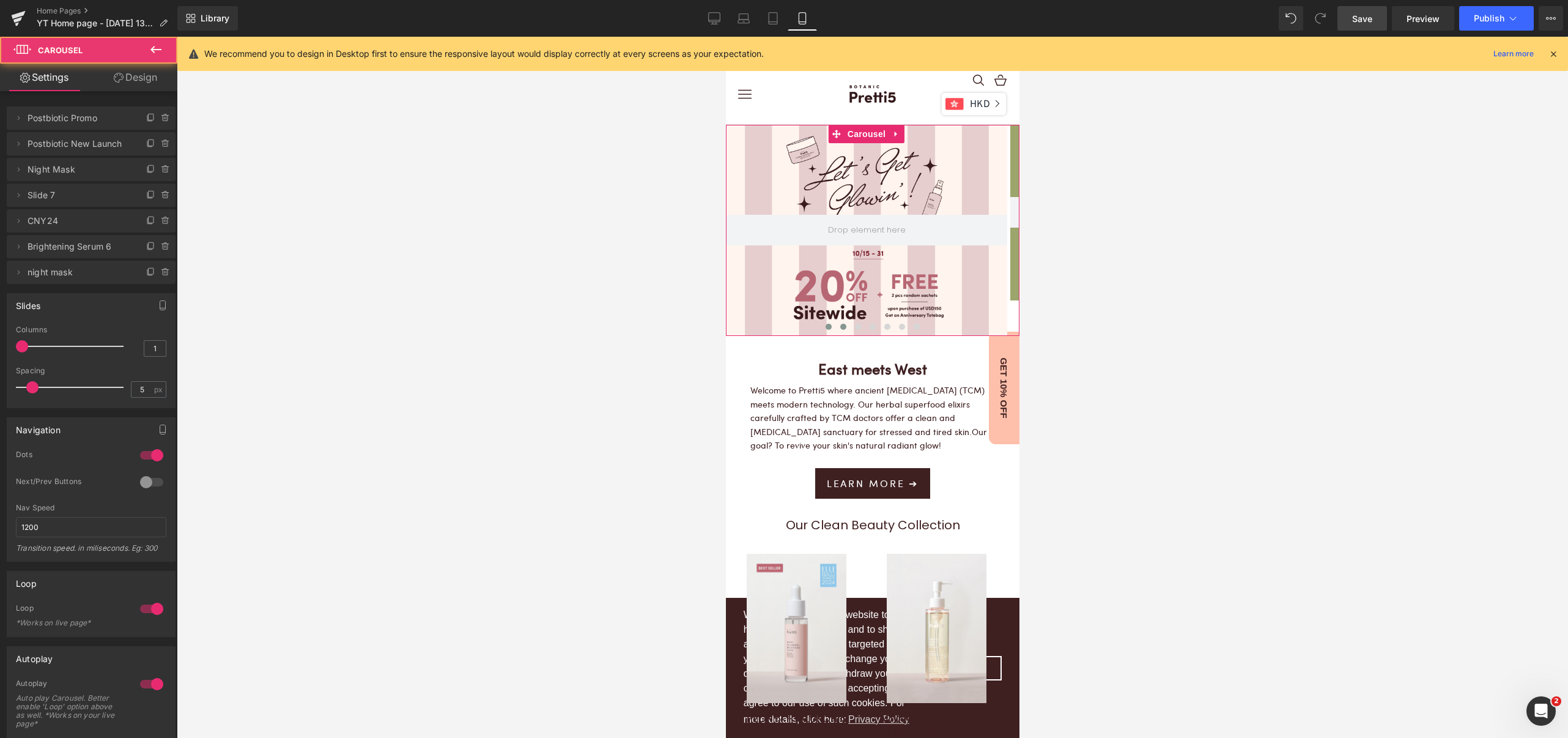
click at [840, 324] on span at bounding box center [843, 326] width 6 height 6
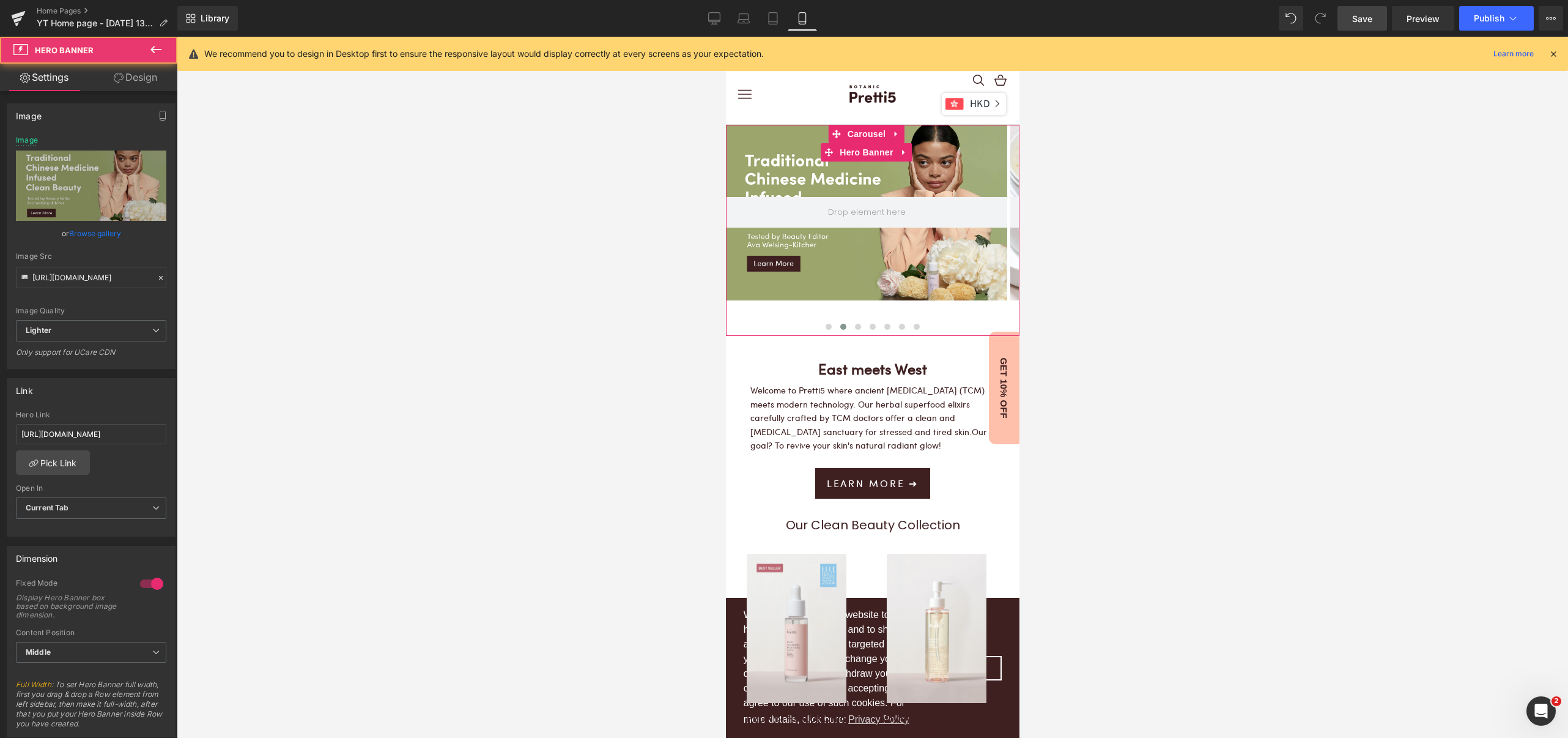
click at [850, 177] on div at bounding box center [866, 213] width 282 height 176
click at [91, 228] on link "Browse gallery" at bounding box center [95, 233] width 52 height 22
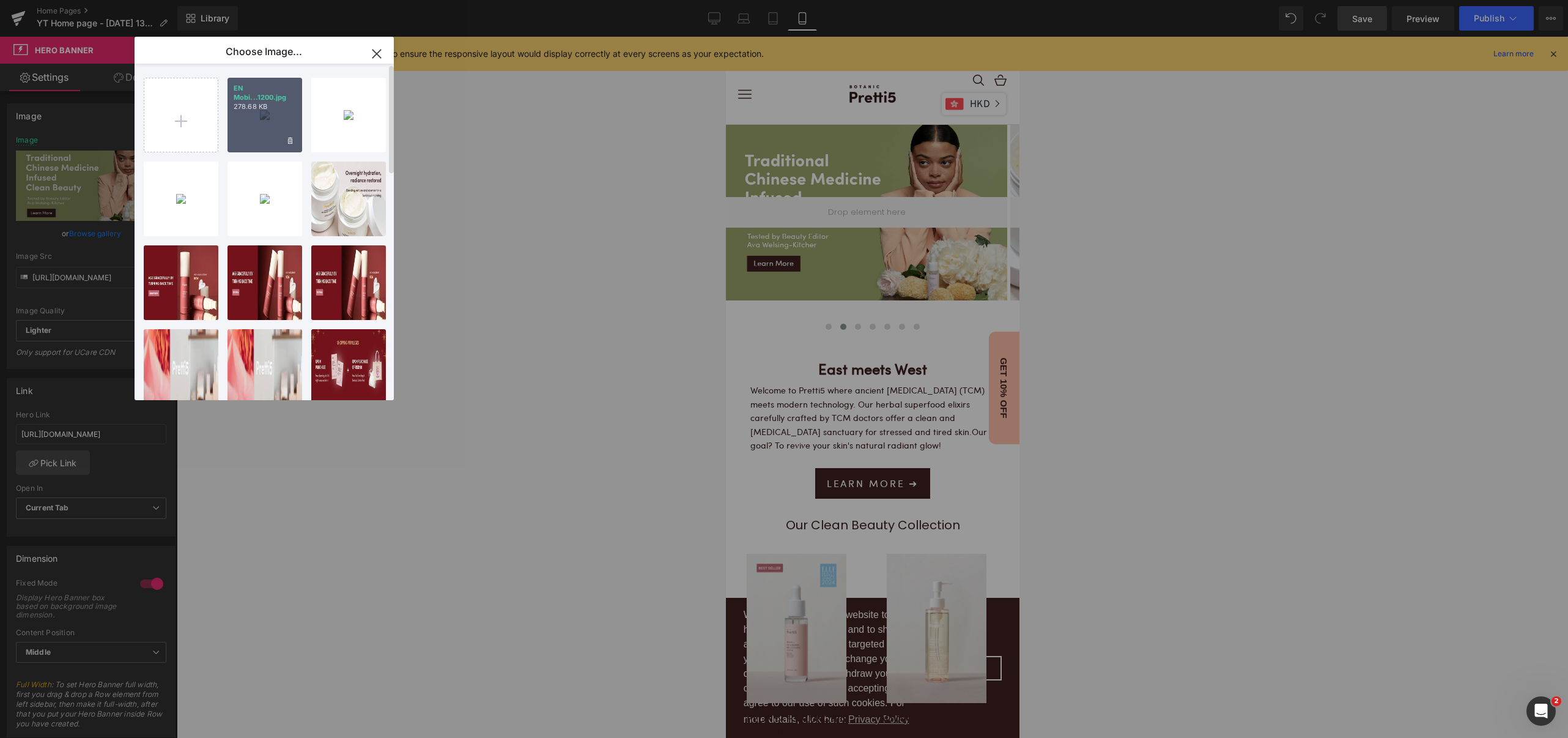
click at [255, 122] on div "EN Mobi...1200.jpg 278.68 KB" at bounding box center [264, 115] width 74 height 74
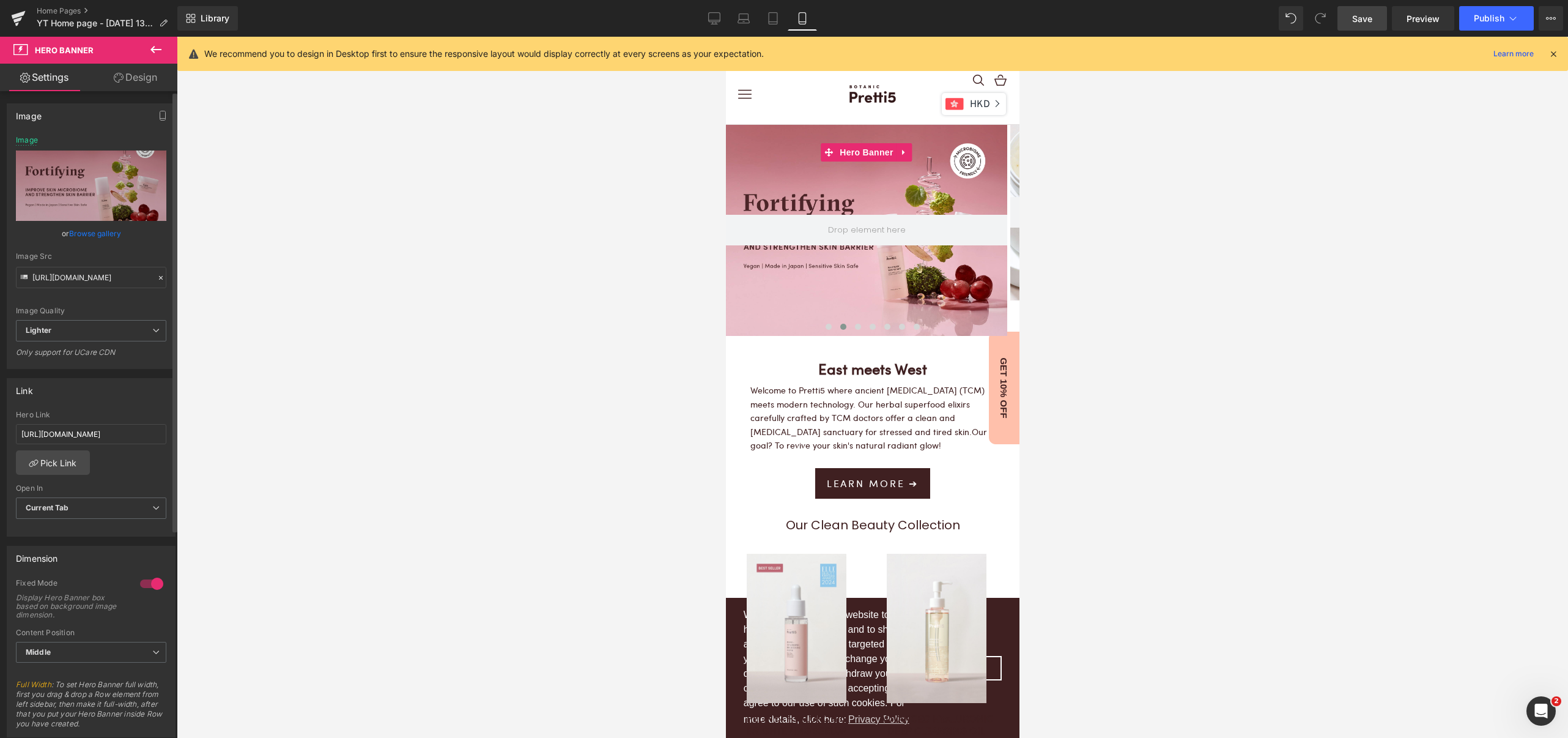
click at [95, 238] on link "Browse gallery" at bounding box center [95, 233] width 52 height 22
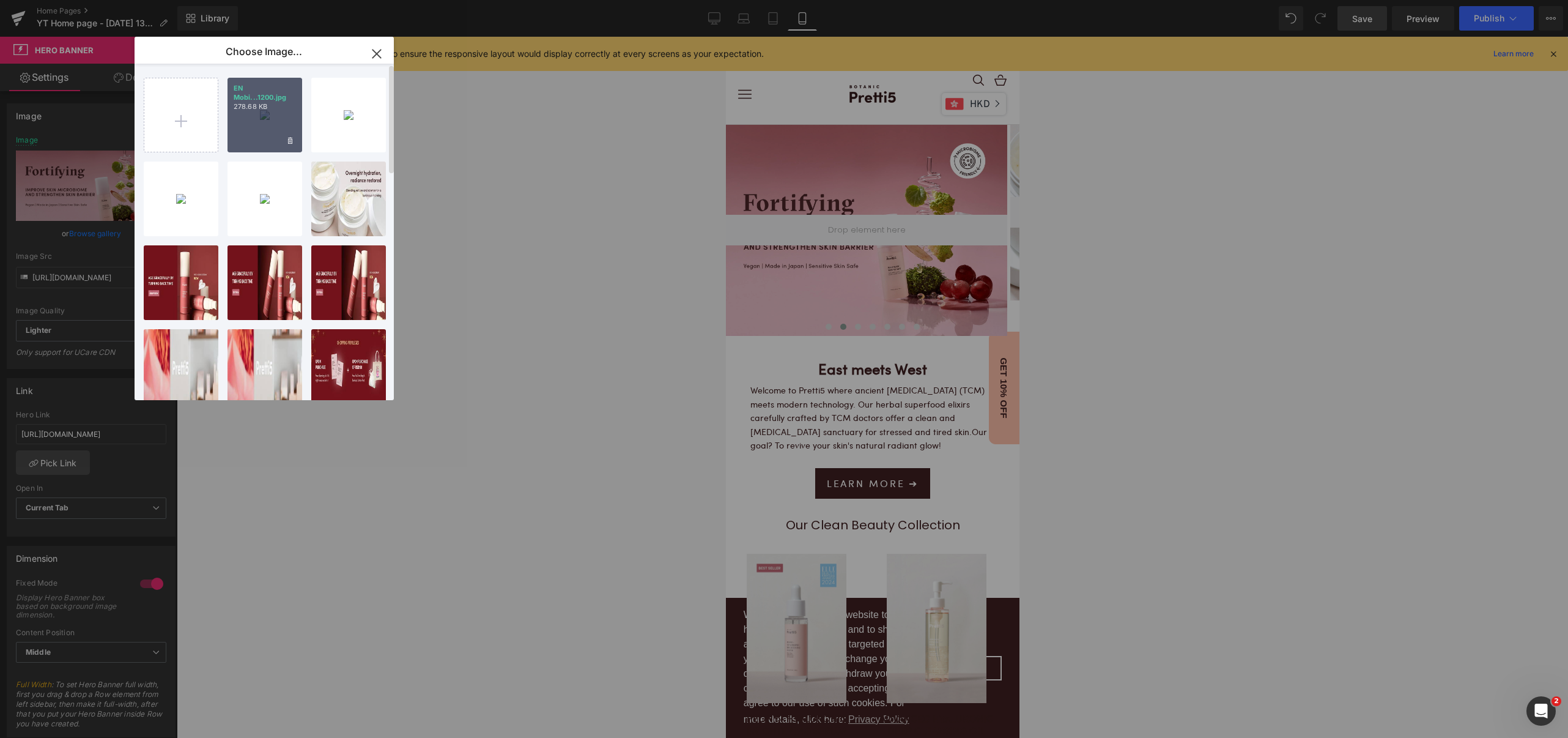
click at [267, 120] on div "EN Mobi...1200.jpg 278.68 KB" at bounding box center [264, 115] width 74 height 74
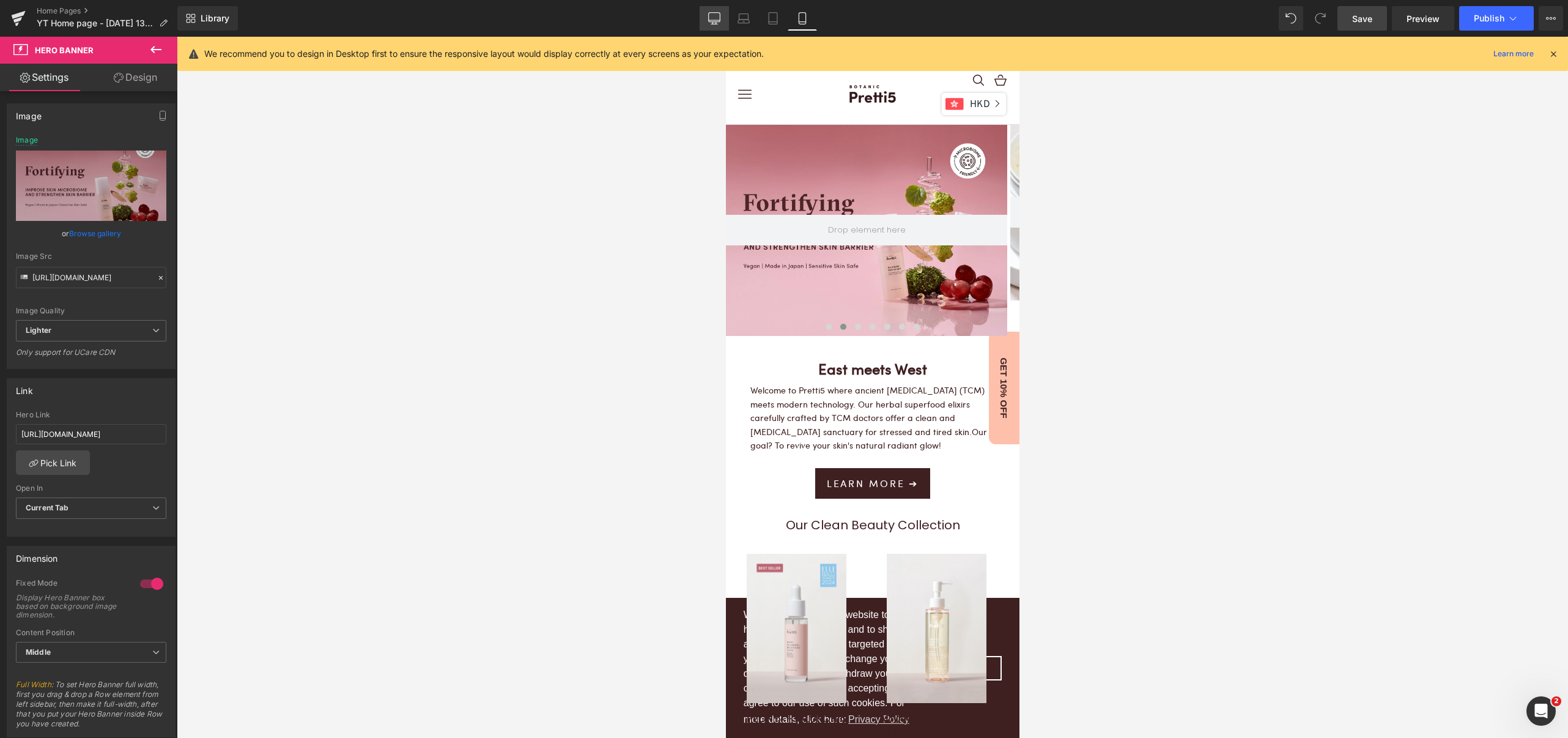
click at [715, 23] on icon at bounding box center [715, 19] width 13 height 13
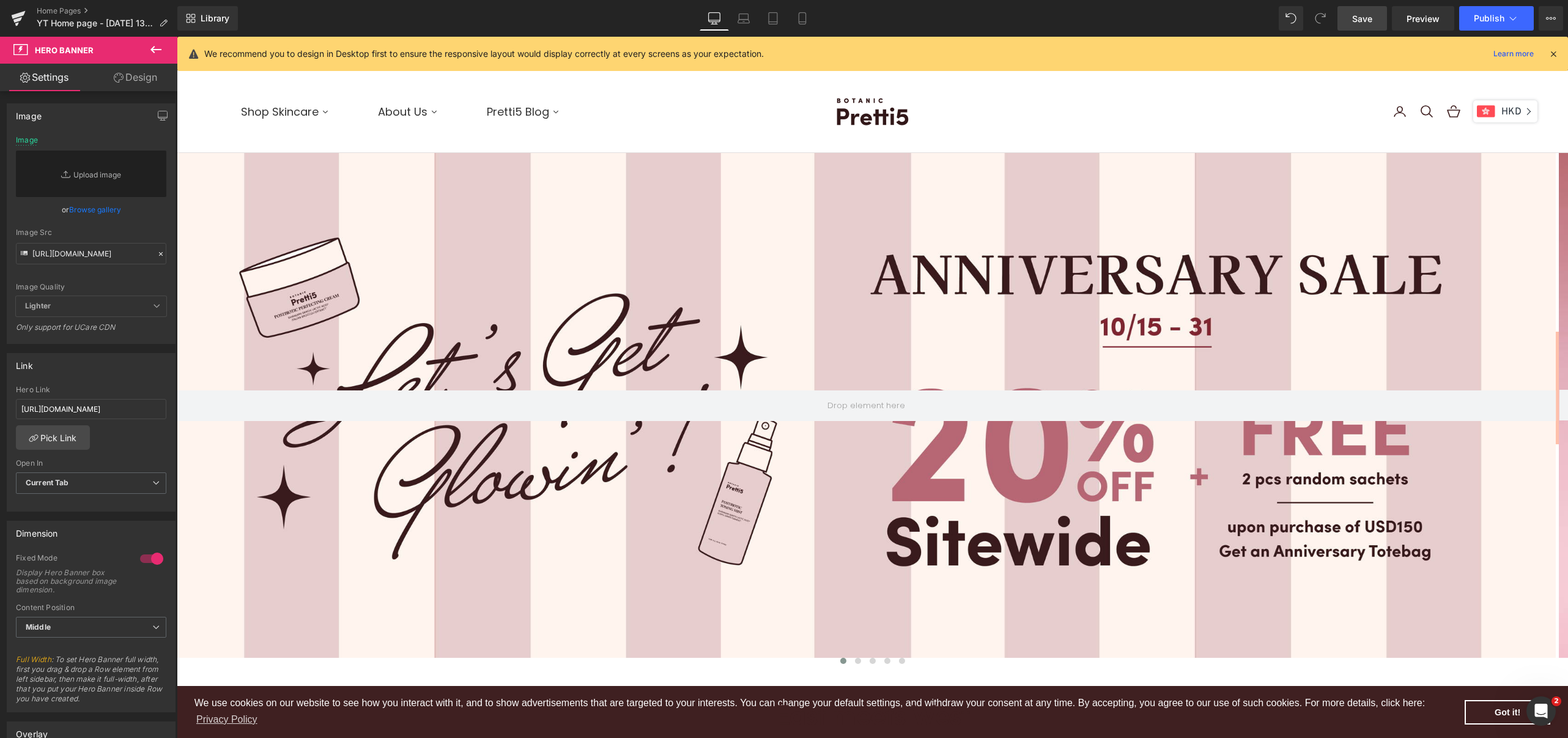
scroll to position [4010, 1379]
click at [854, 659] on button at bounding box center [858, 661] width 14 height 13
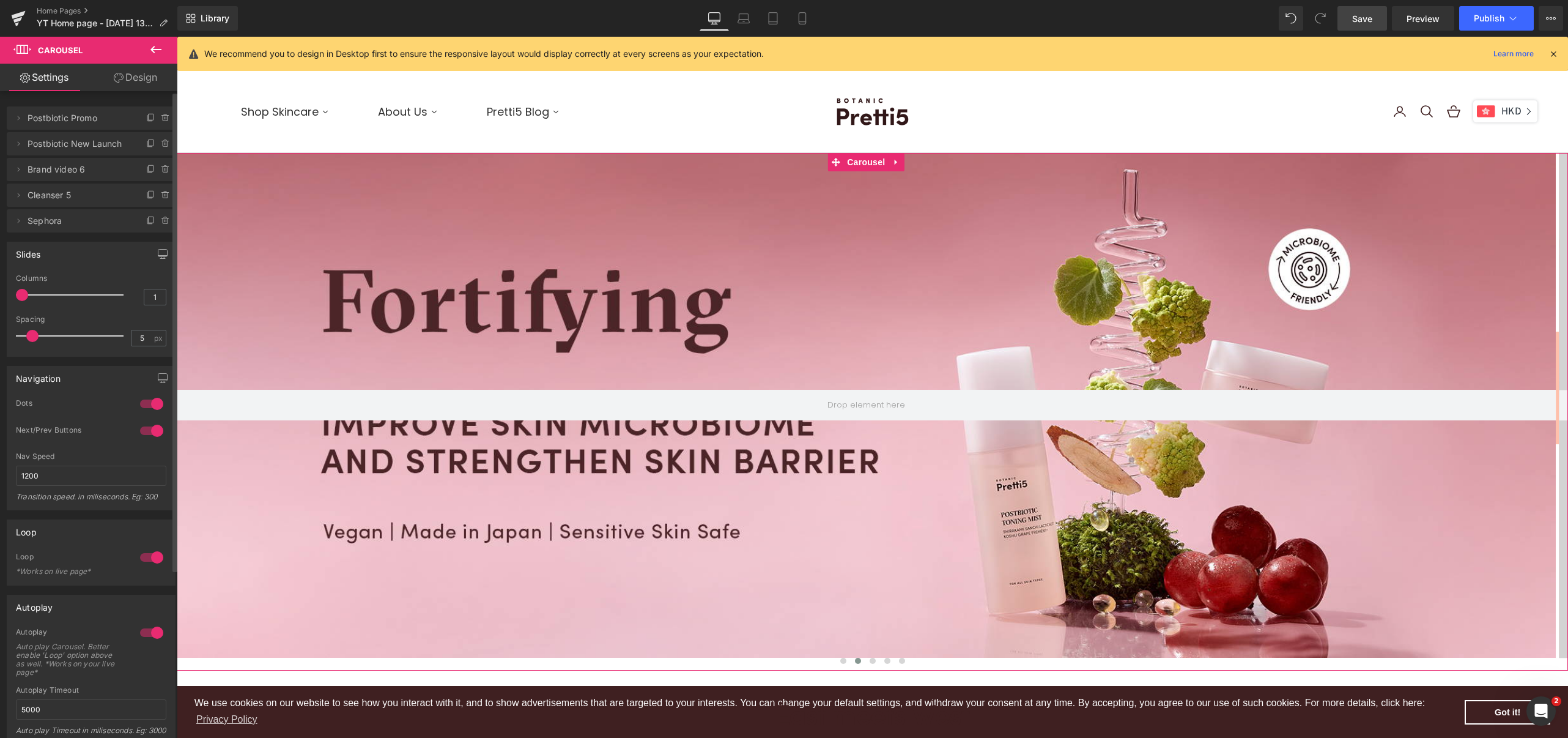
drag, startPoint x: 94, startPoint y: 236, endPoint x: 76, endPoint y: 239, distance: 18.2
click at [76, 239] on div "Slides 1 Columns 1 1 Columns 1 3 Columns 3 1 Columns 1 5px Spacing 5 px 5px Spa…" at bounding box center [91, 294] width 183 height 124
click at [799, 23] on icon at bounding box center [802, 18] width 7 height 12
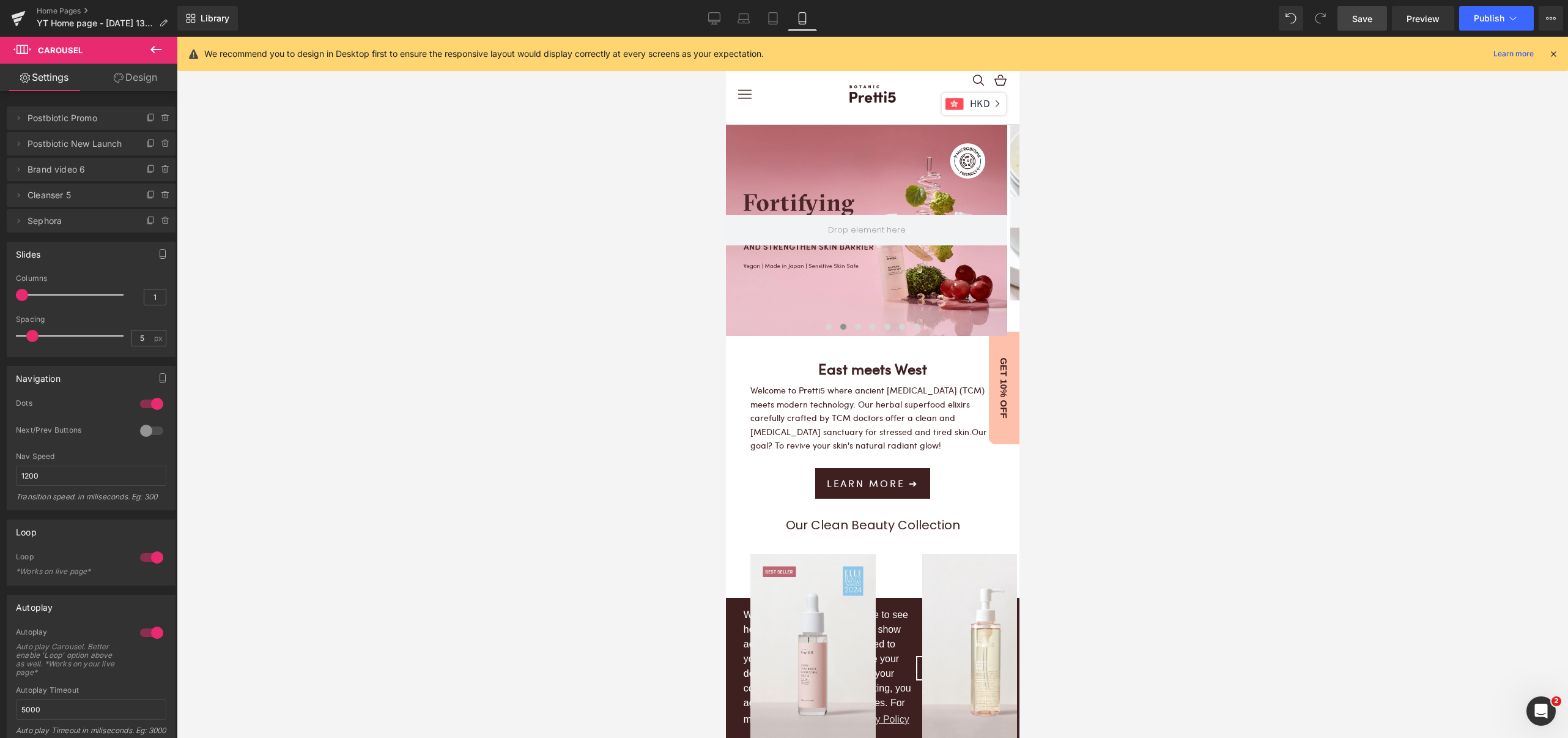
scroll to position [3484, 282]
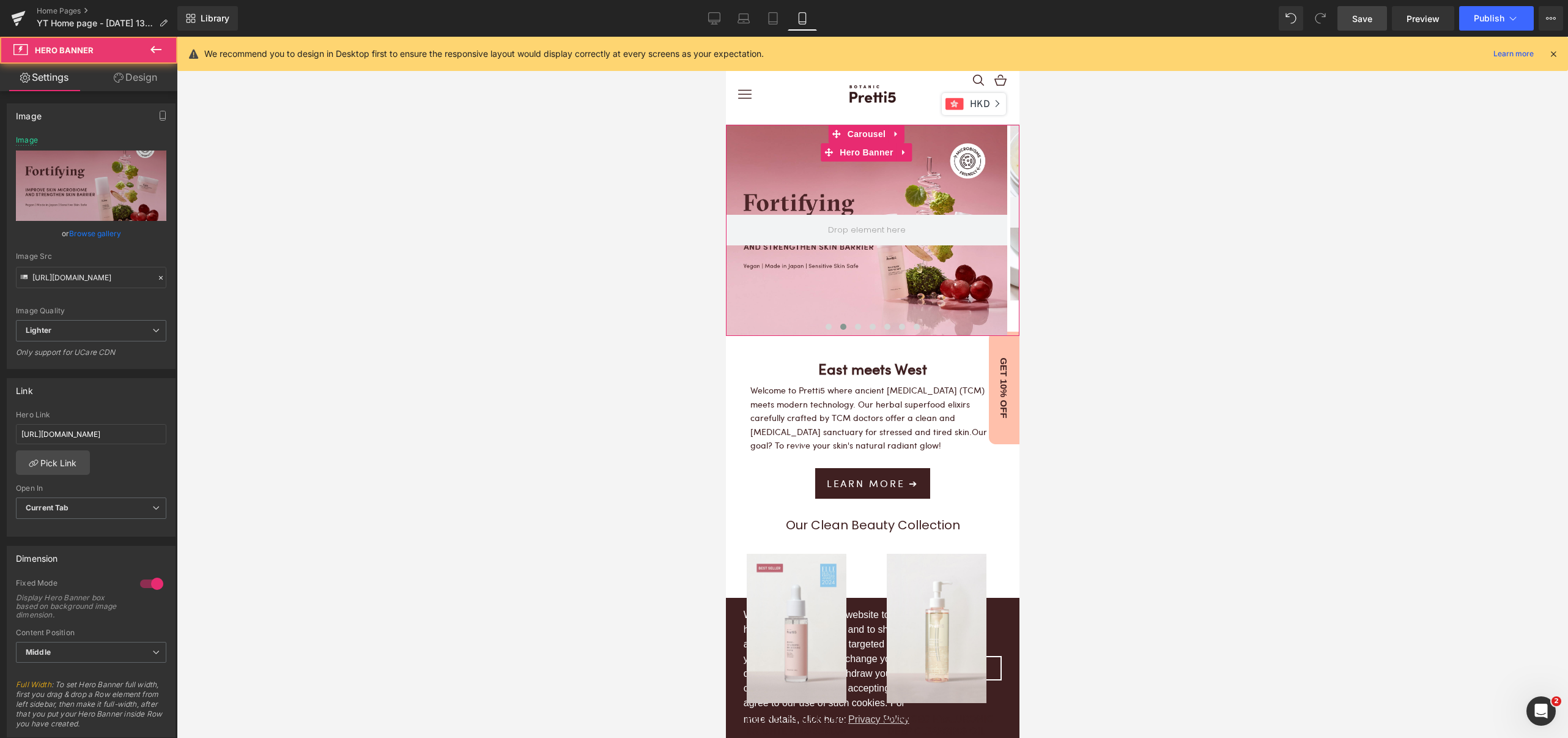
click at [874, 303] on div at bounding box center [866, 230] width 282 height 211
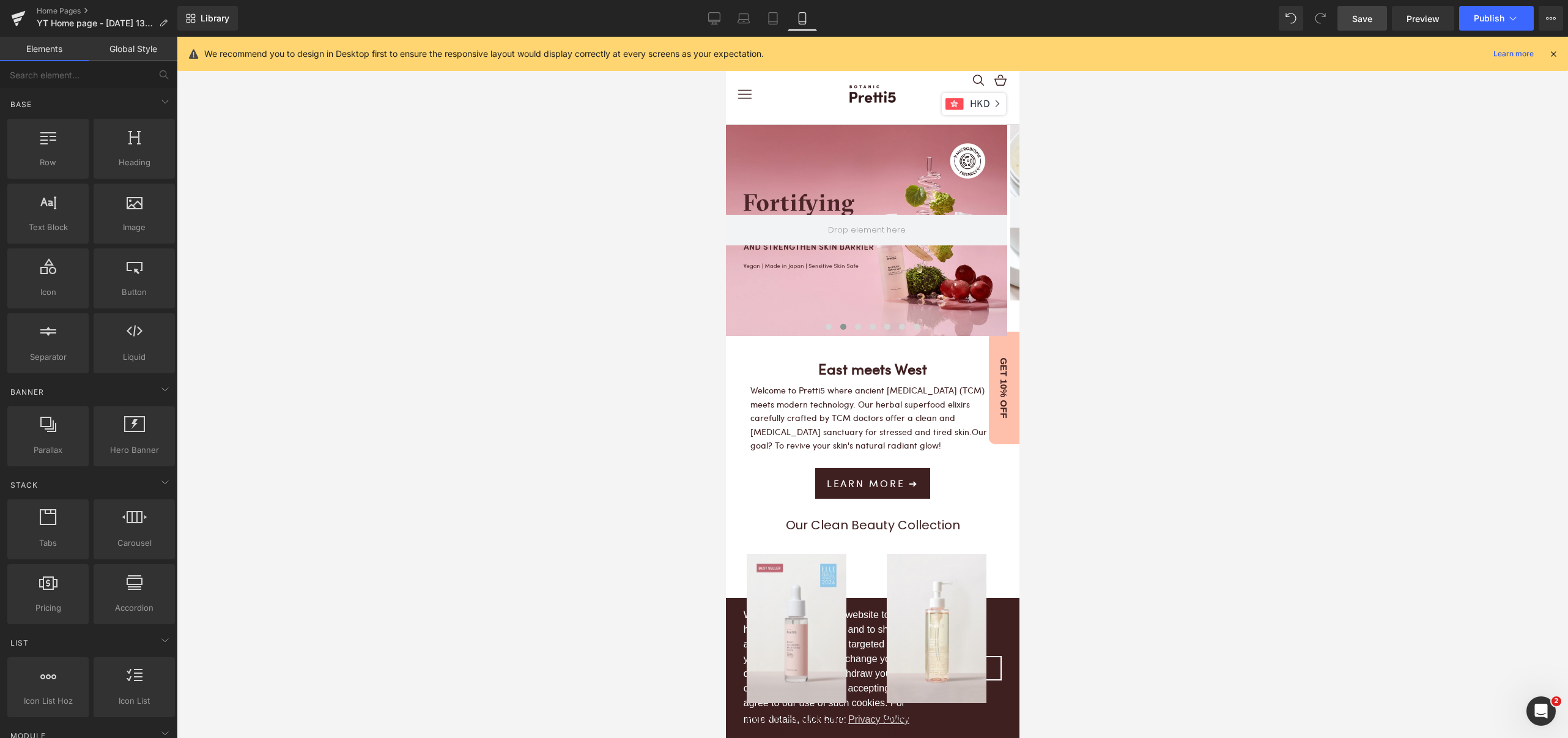
click at [672, 323] on div at bounding box center [872, 387] width 1391 height 701
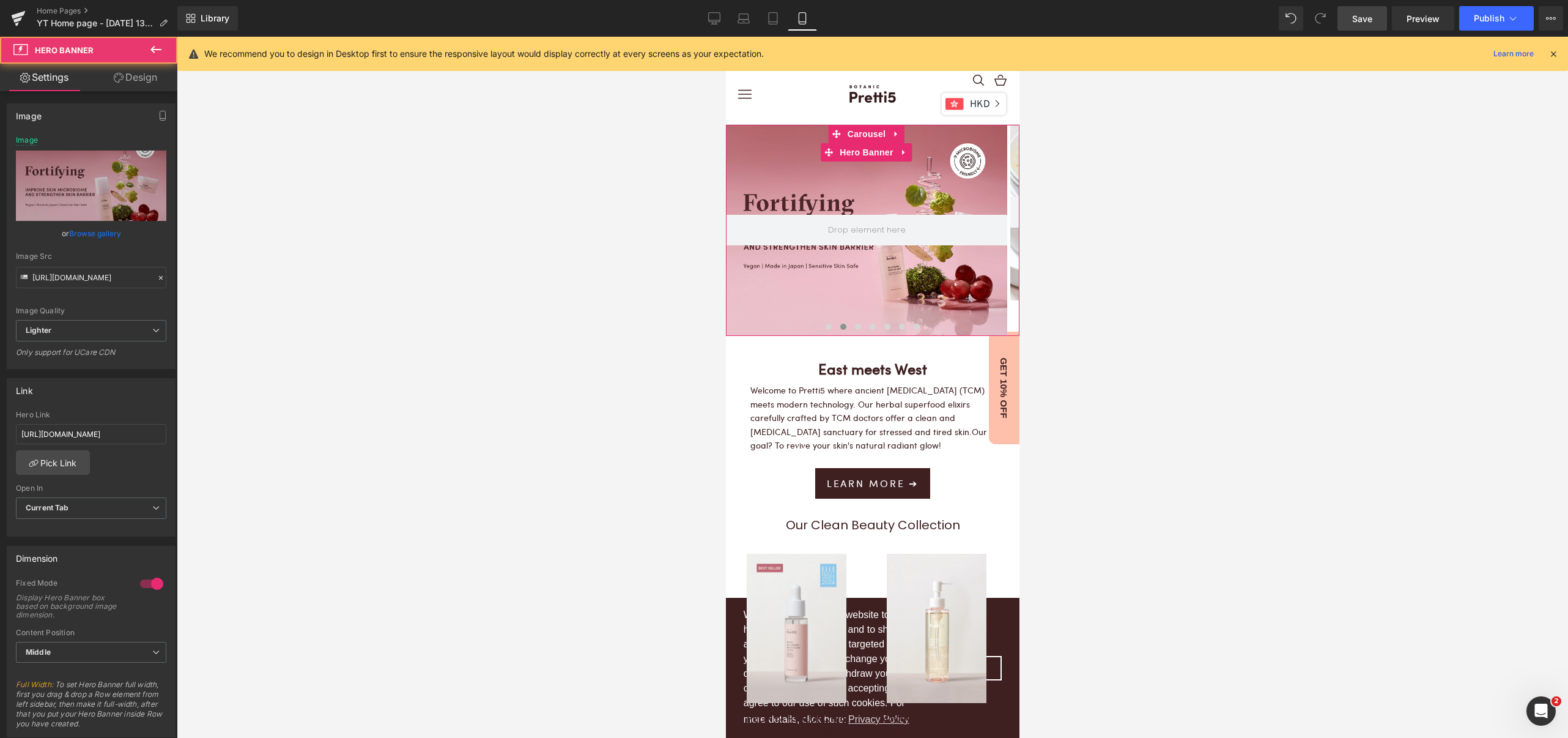
click at [844, 194] on div at bounding box center [866, 230] width 282 height 211
click at [853, 325] on button at bounding box center [857, 326] width 14 height 13
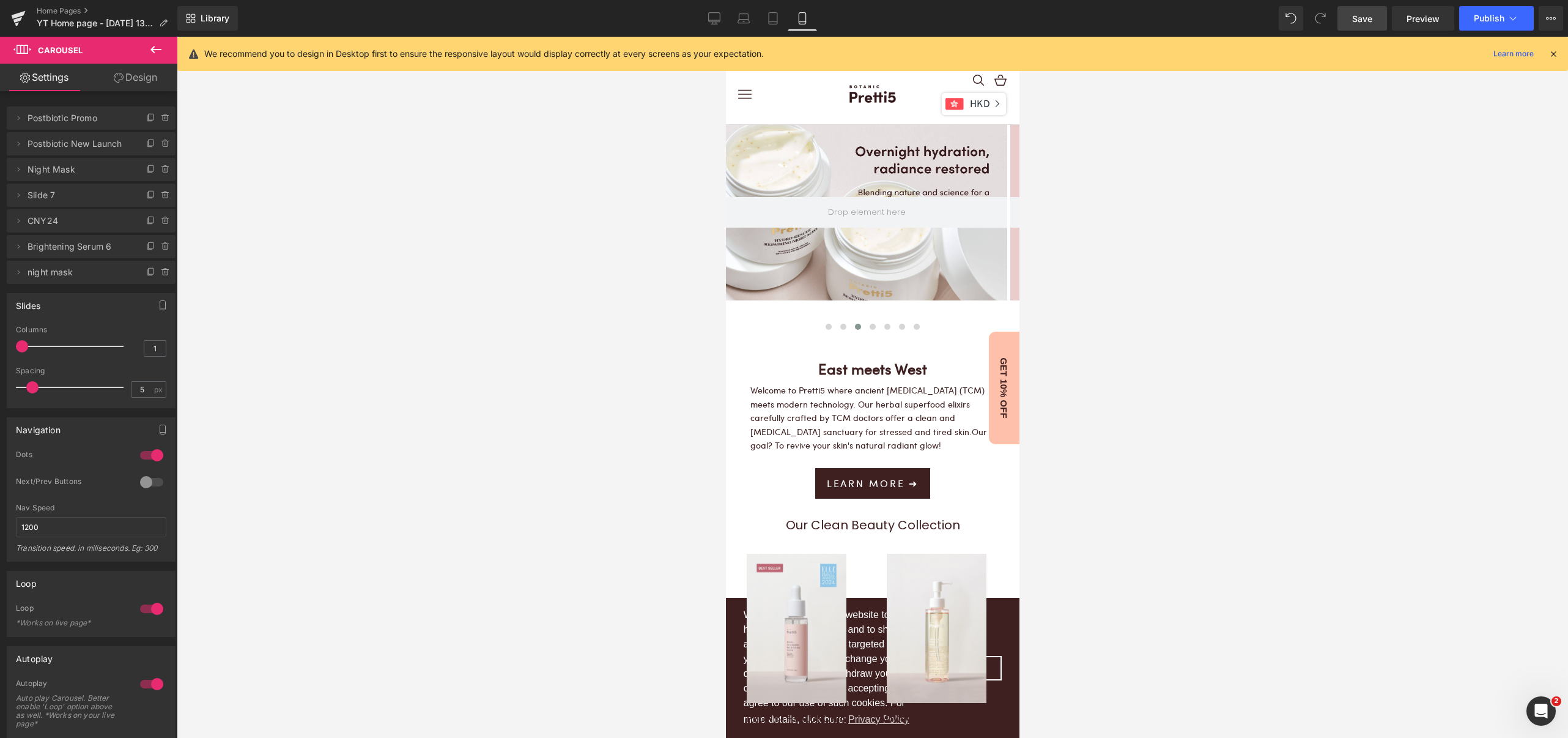
drag, startPoint x: 21, startPoint y: 274, endPoint x: 463, endPoint y: 269, distance: 442.0
click at [463, 269] on div at bounding box center [872, 387] width 1391 height 701
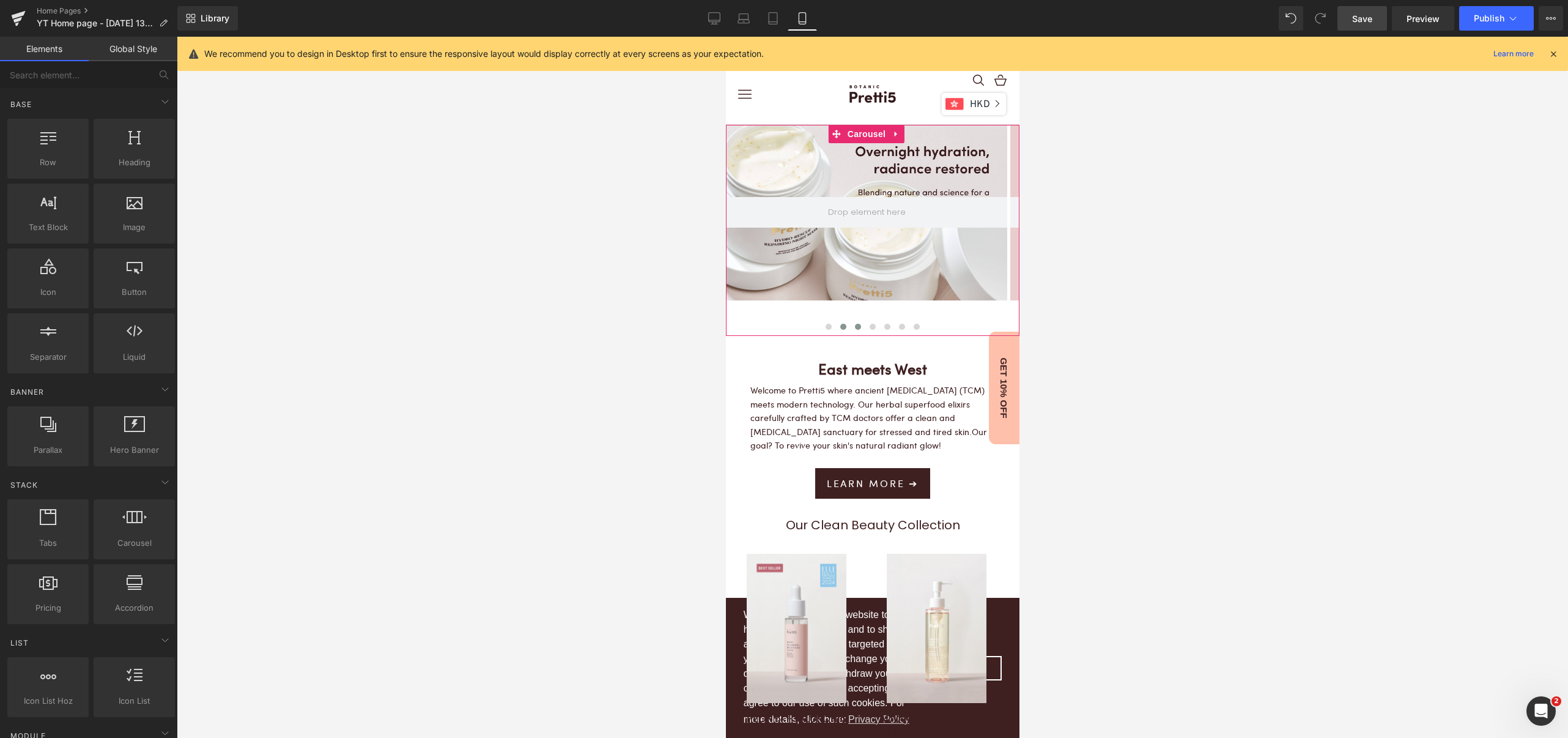
click at [836, 328] on button at bounding box center [843, 326] width 14 height 13
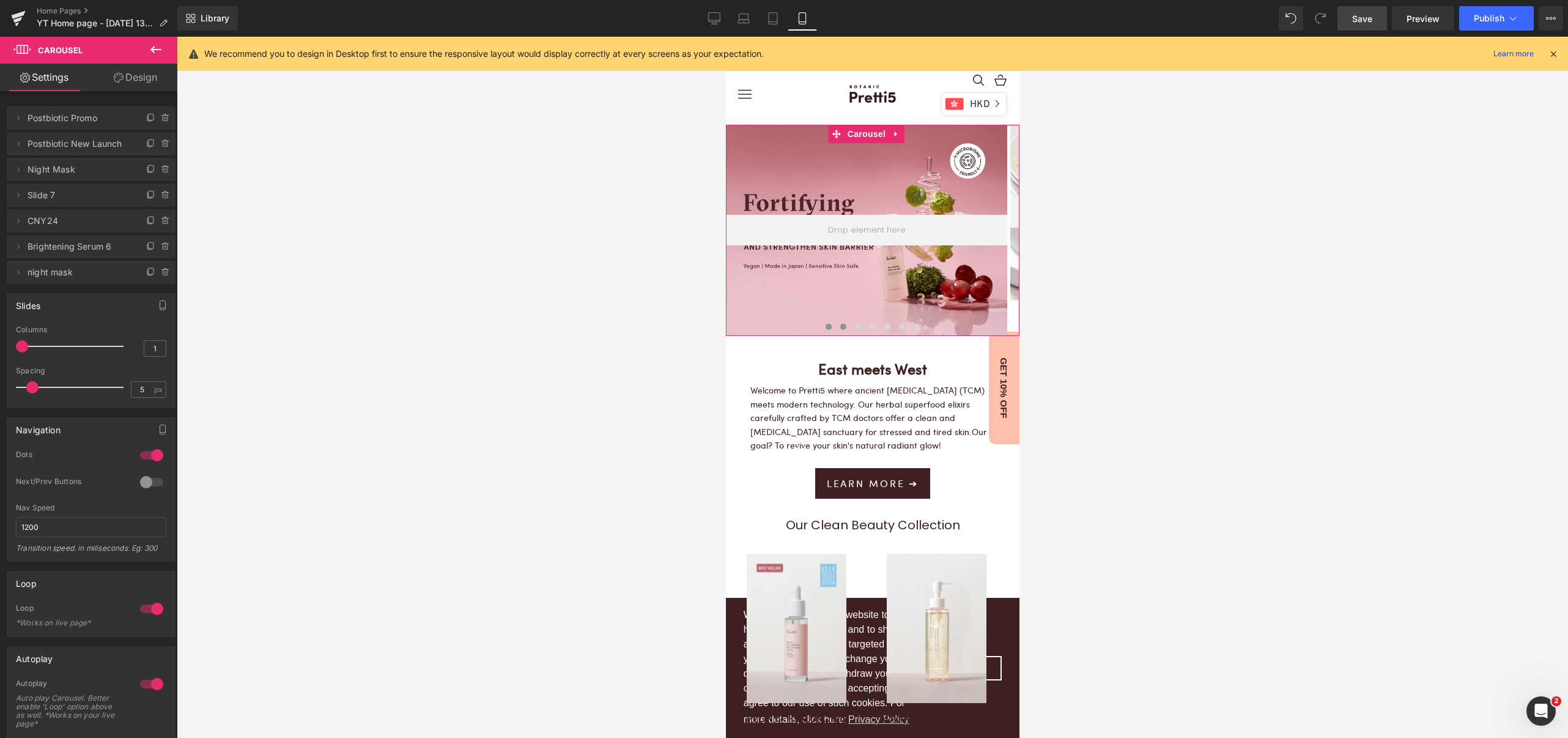
click at [820, 329] on button at bounding box center [827, 326] width 14 height 13
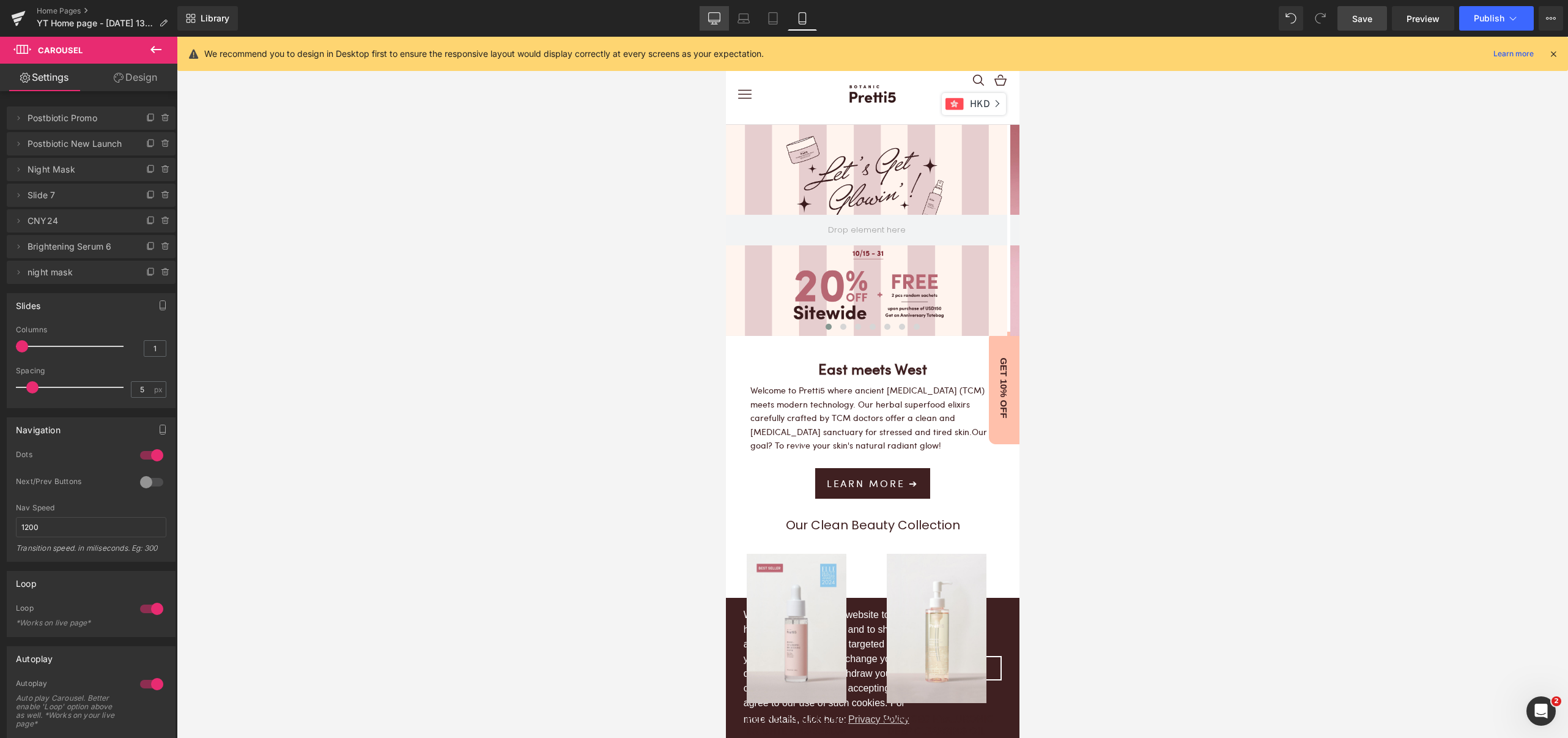
click at [707, 18] on link "Desktop" at bounding box center [714, 18] width 30 height 24
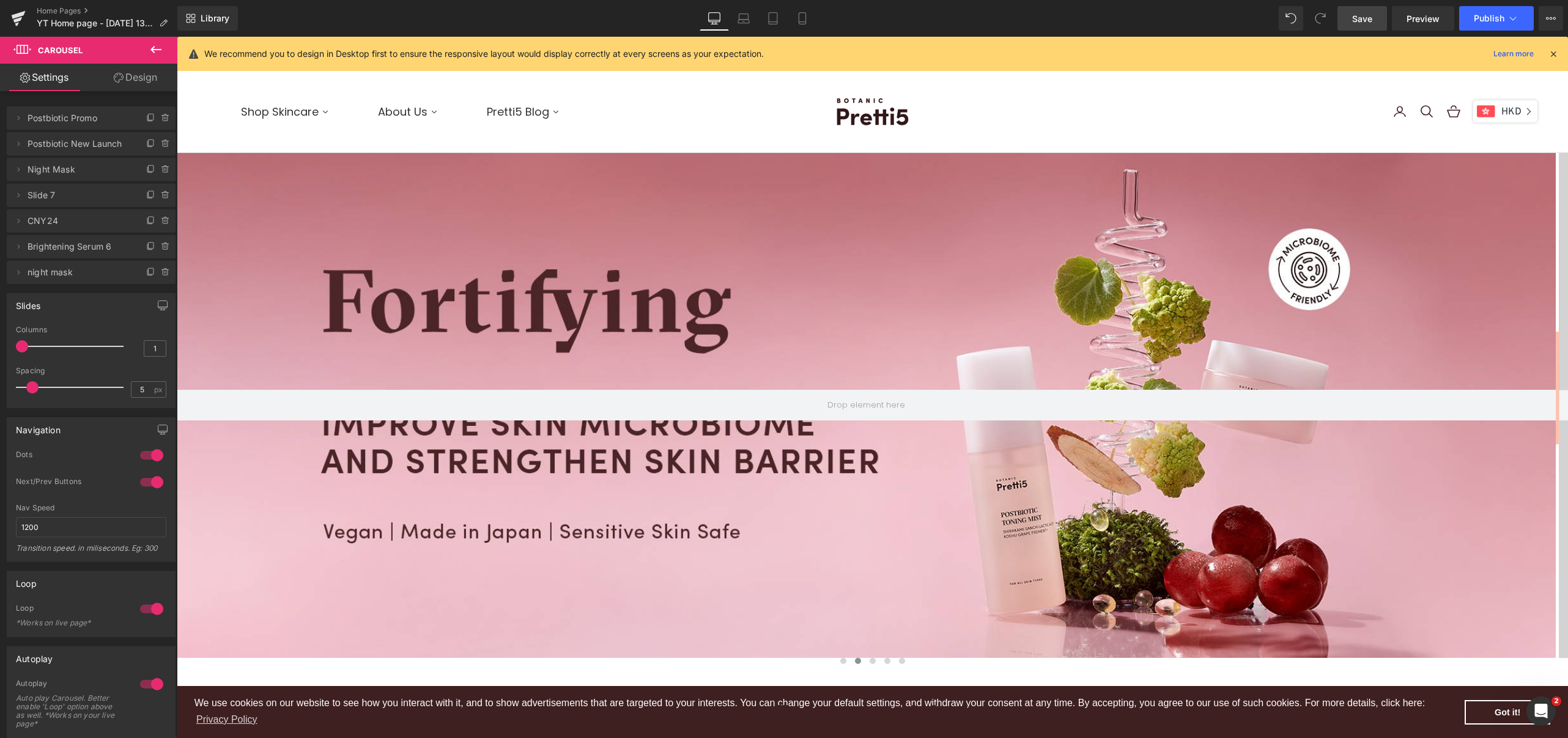
scroll to position [4010, 1379]
drag, startPoint x: 1361, startPoint y: 22, endPoint x: 1129, endPoint y: 164, distance: 272.0
click at [1361, 22] on span "Save" at bounding box center [1362, 19] width 21 height 13
click at [1414, 15] on span "Preview" at bounding box center [1423, 19] width 33 height 13
click at [1363, 18] on span "Save" at bounding box center [1362, 19] width 21 height 13
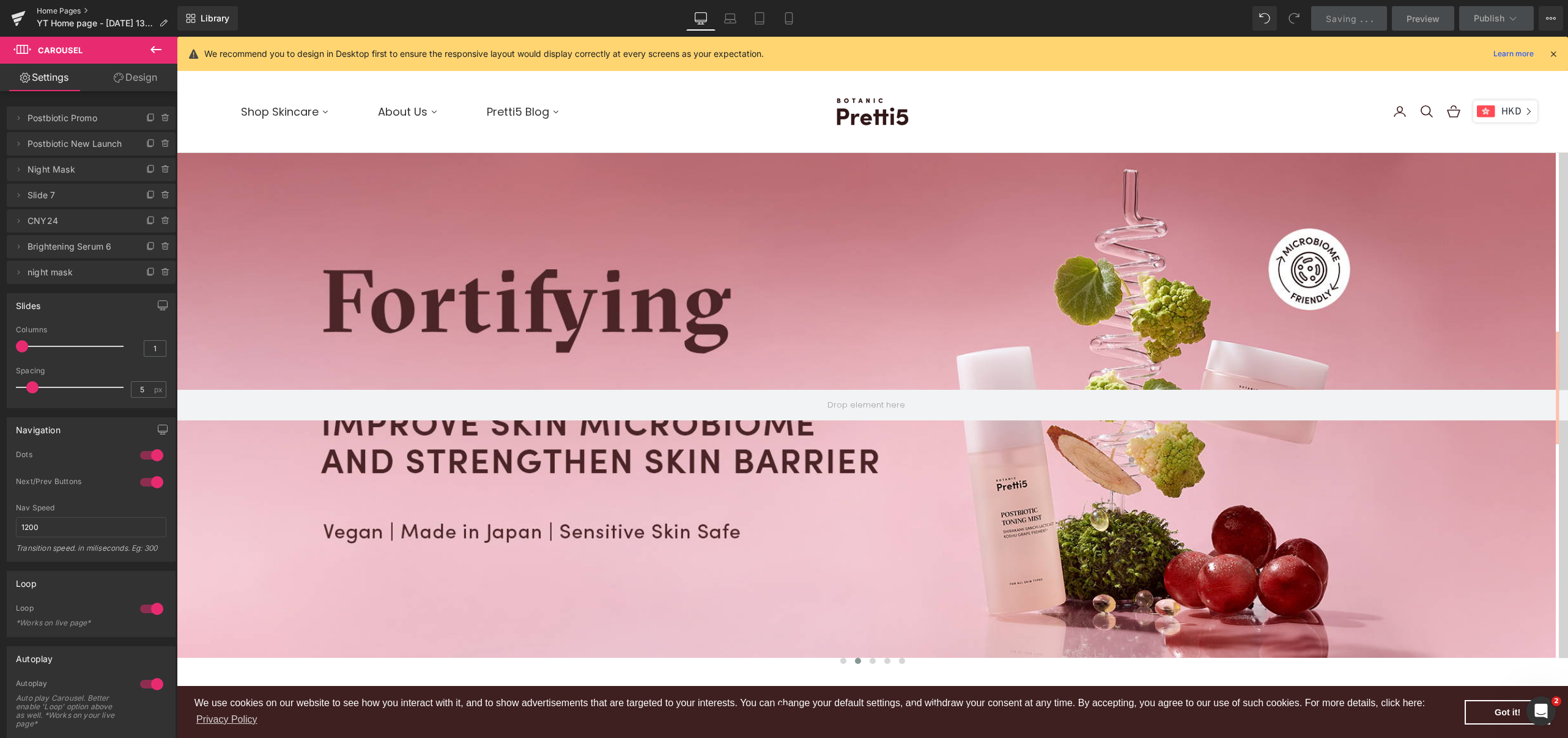
click at [43, 9] on link "Home Pages" at bounding box center [107, 11] width 141 height 10
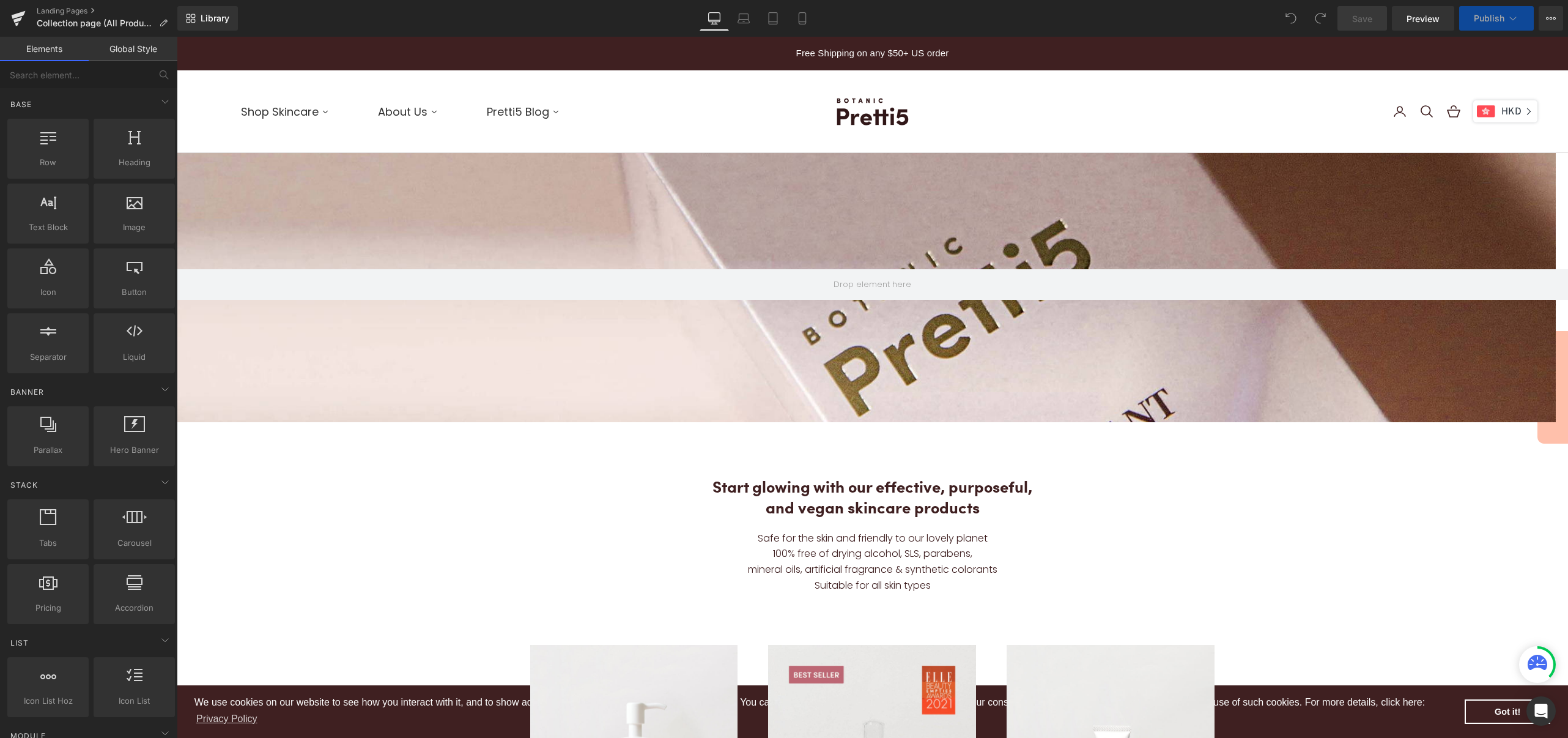
scroll to position [2618, 1379]
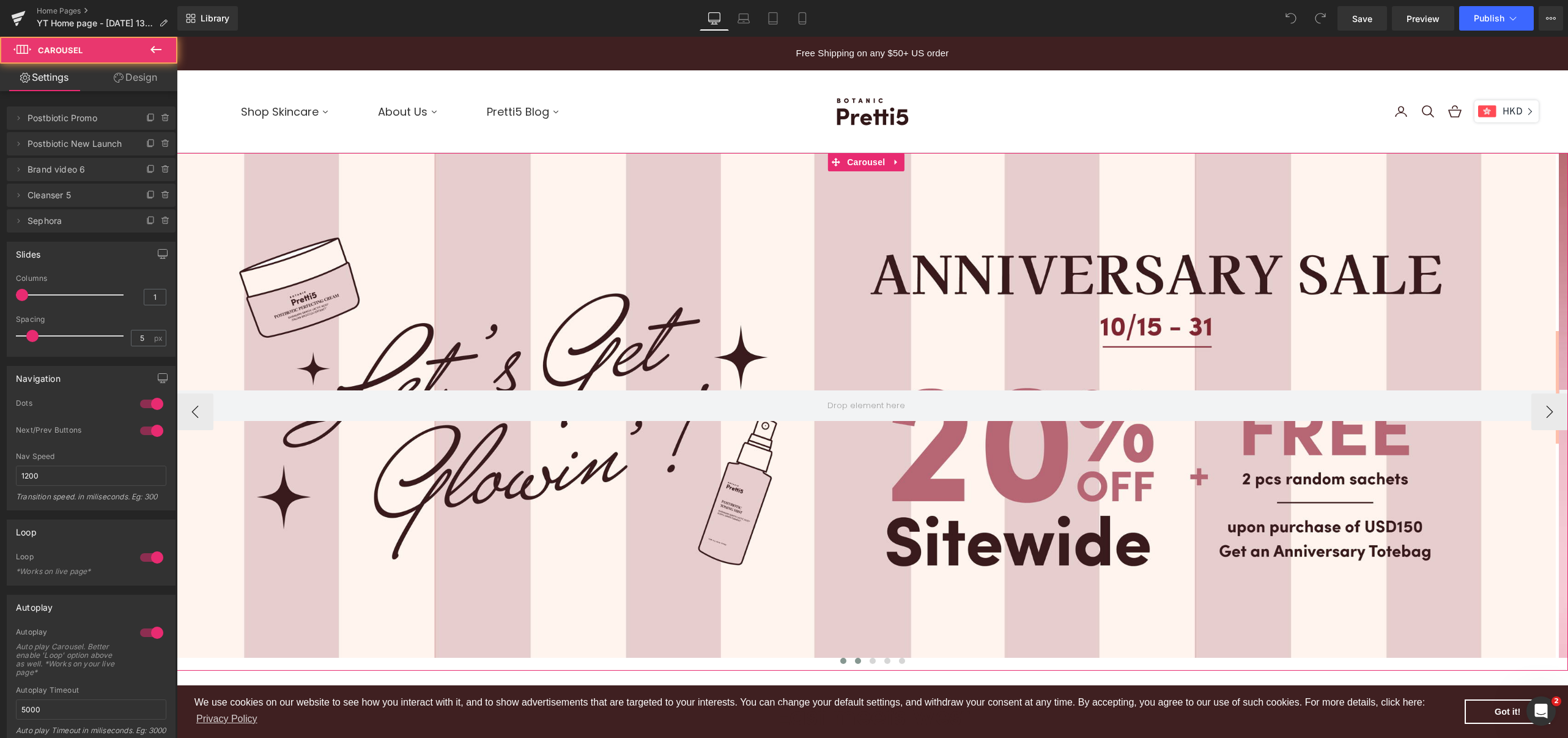
click at [855, 657] on span at bounding box center [858, 660] width 6 height 6
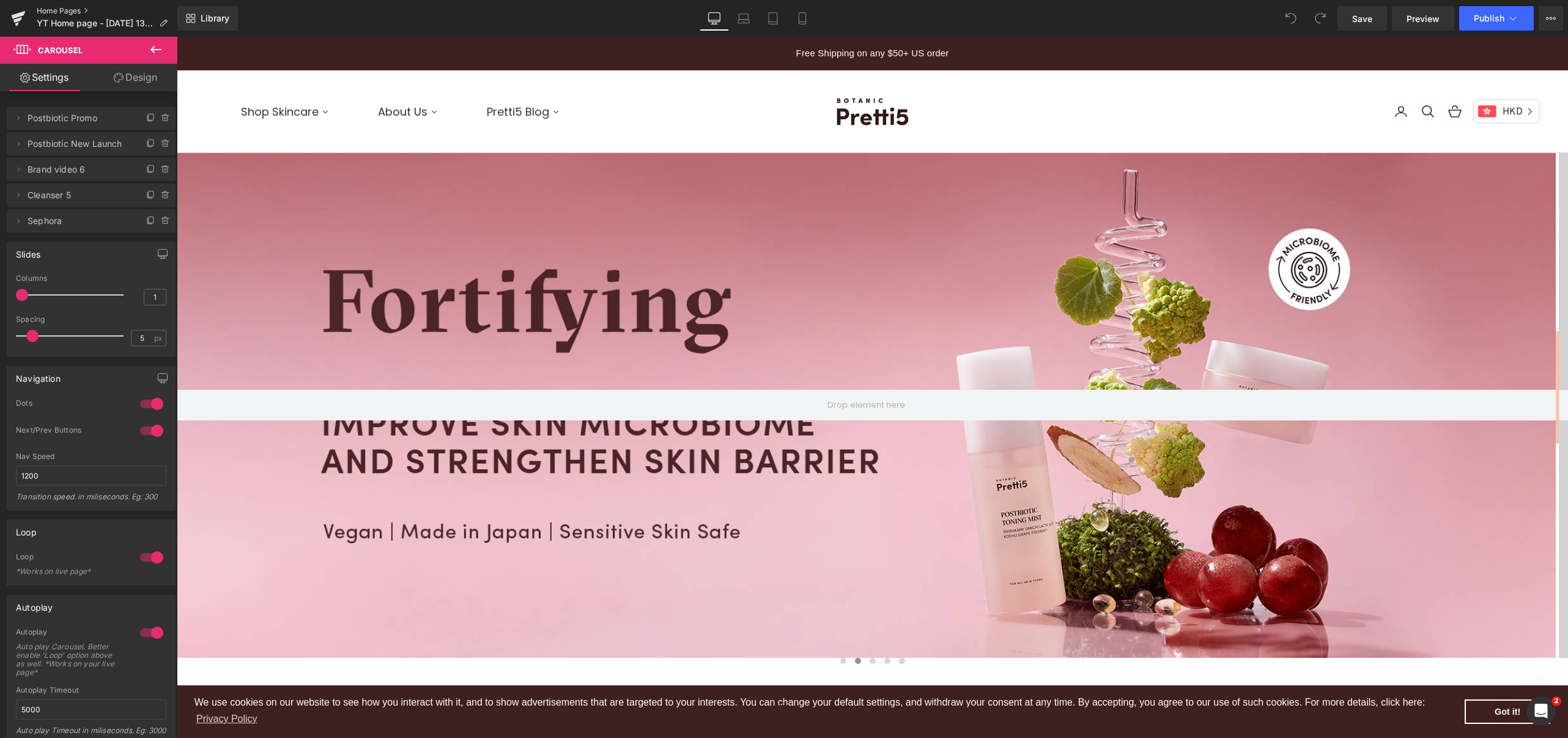
click at [48, 8] on link "Home Pages" at bounding box center [107, 11] width 141 height 10
